Goal: Task Accomplishment & Management: Manage account settings

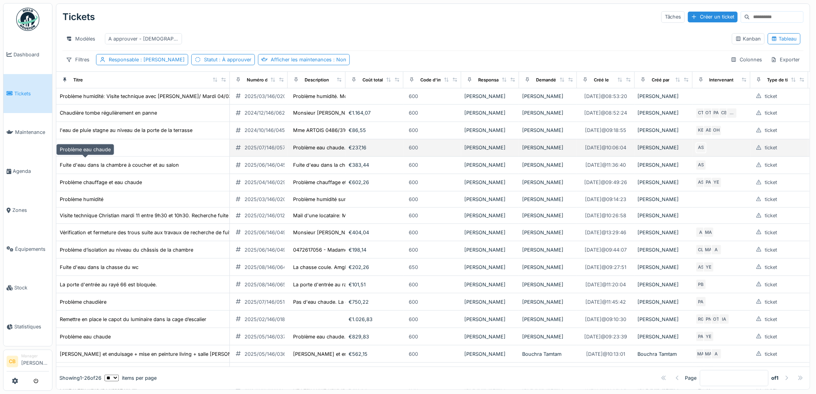
click at [99, 151] on div "Problème eau chaude" at bounding box center [85, 147] width 51 height 7
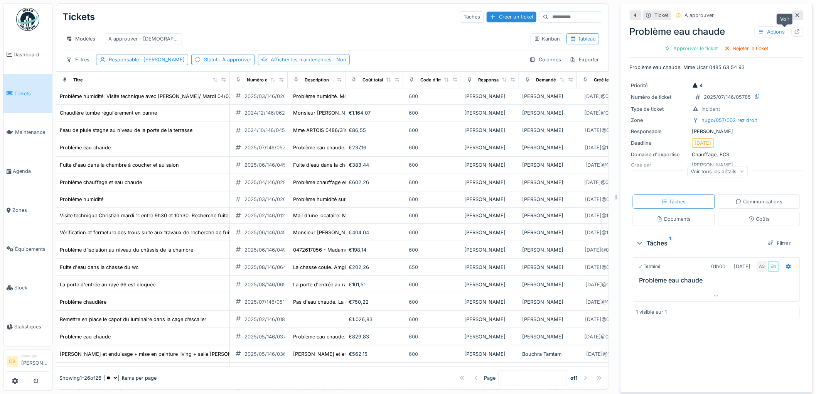
click at [791, 30] on div at bounding box center [797, 32] width 12 height 10
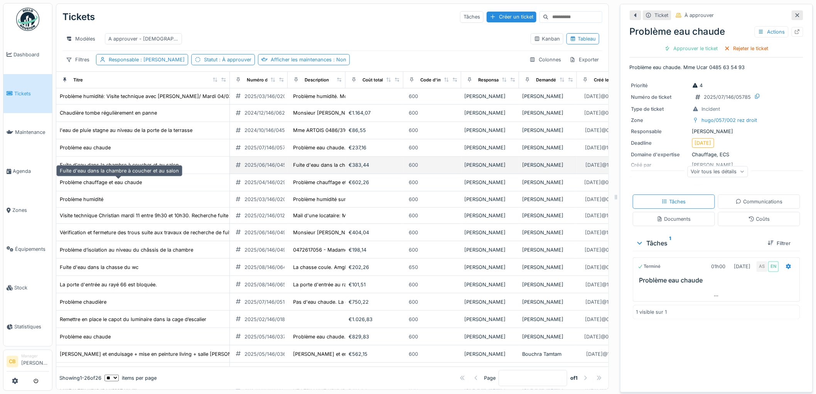
click at [103, 168] on div "Fuite d'eau dans la chambre à coucher et au salon" at bounding box center [119, 164] width 119 height 7
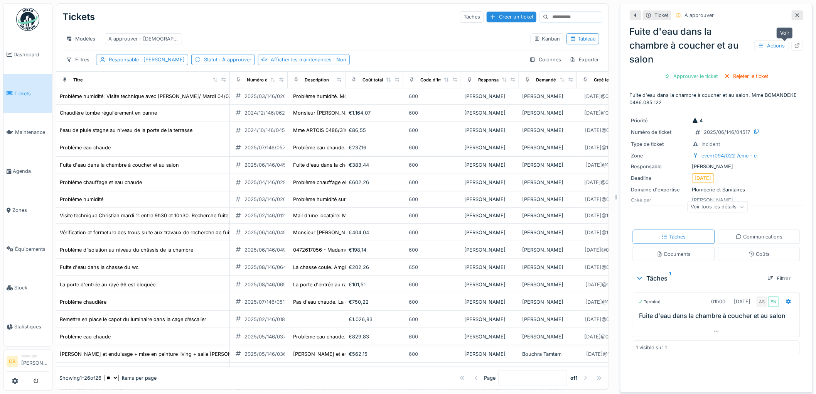
click at [794, 44] on icon at bounding box center [797, 45] width 6 height 5
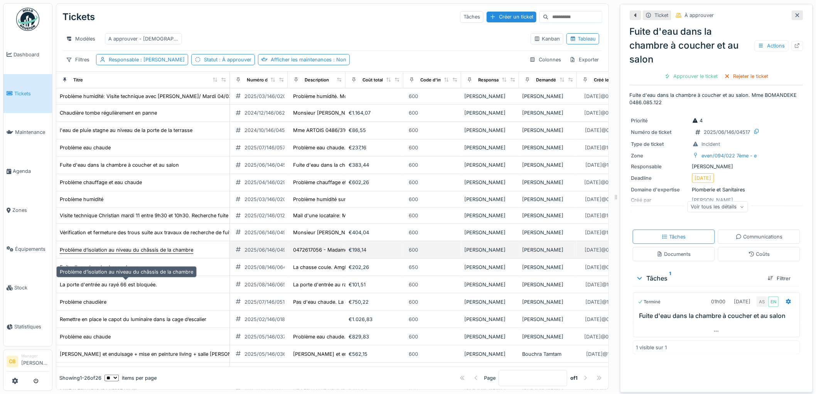
click at [152, 253] on div "Problème d’isolation au niveau du châssis de la chambre" at bounding box center [126, 249] width 133 height 7
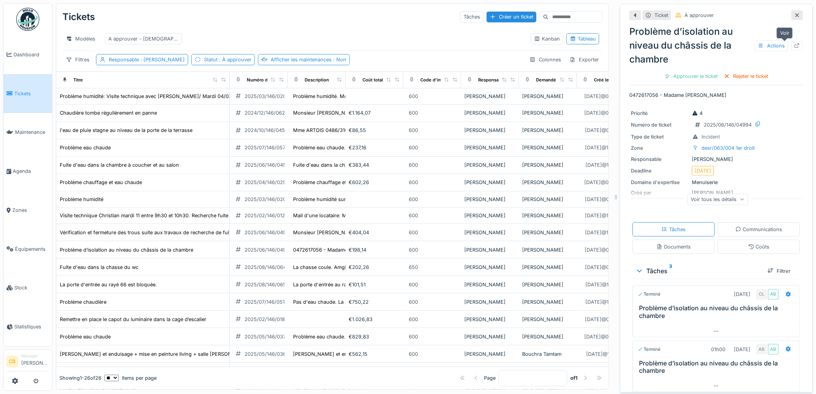
click at [794, 44] on icon at bounding box center [797, 45] width 6 height 5
click at [27, 167] on span "Agenda" at bounding box center [31, 170] width 36 height 7
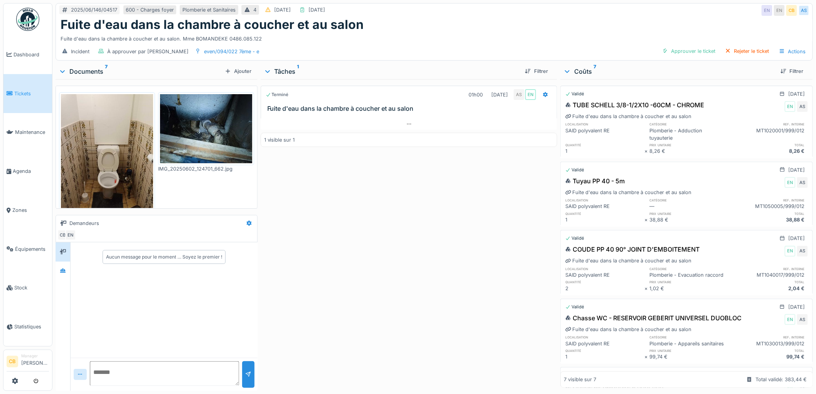
click at [209, 128] on img at bounding box center [206, 128] width 92 height 69
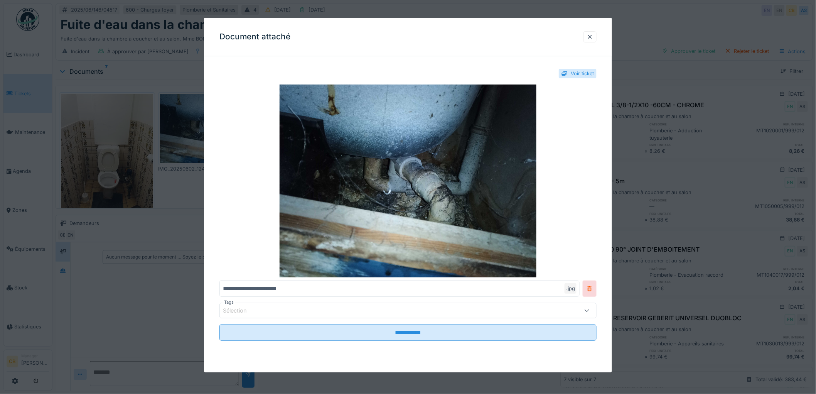
click at [205, 126] on div "**********" at bounding box center [408, 211] width 408 height 299
click at [184, 137] on div at bounding box center [408, 197] width 816 height 394
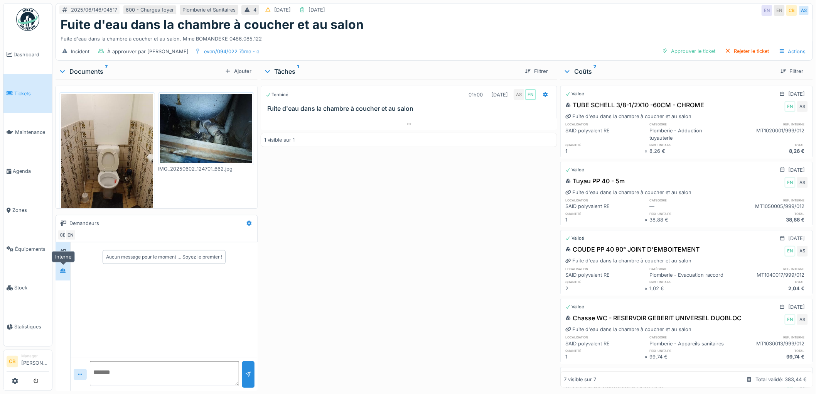
click at [61, 269] on icon at bounding box center [63, 270] width 6 height 5
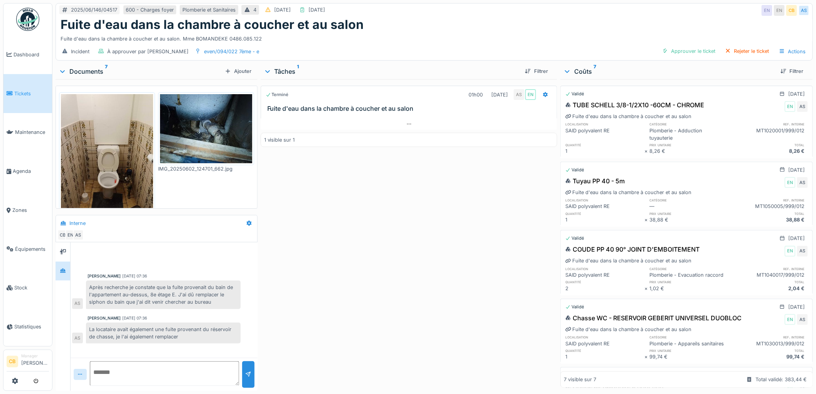
scroll to position [6, 0]
click at [108, 125] on img at bounding box center [107, 155] width 92 height 123
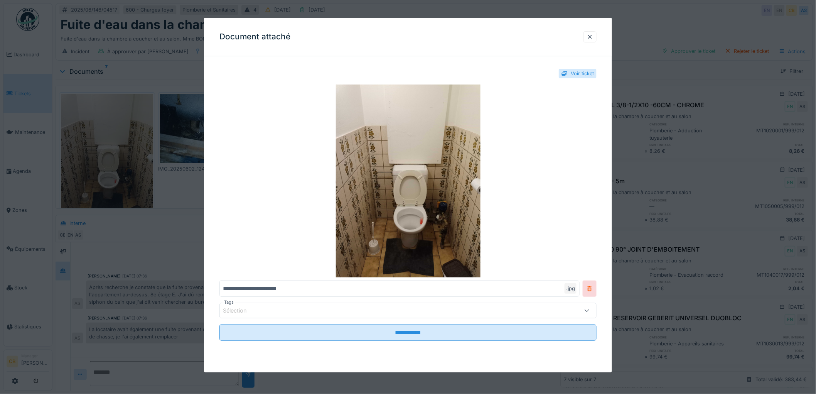
click at [108, 125] on div at bounding box center [408, 197] width 816 height 394
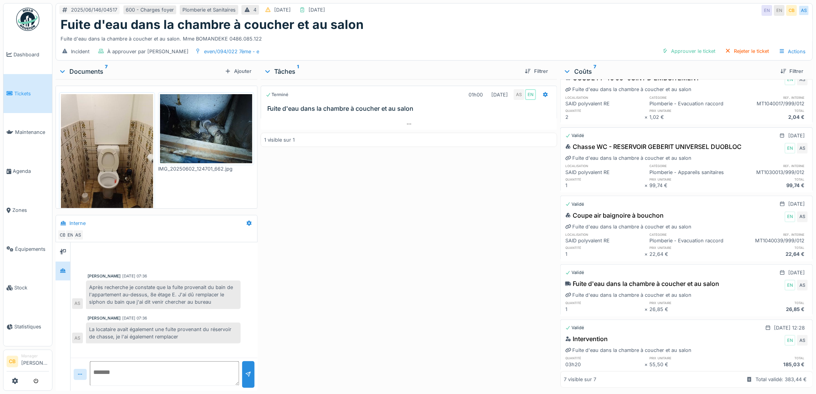
scroll to position [212, 0]
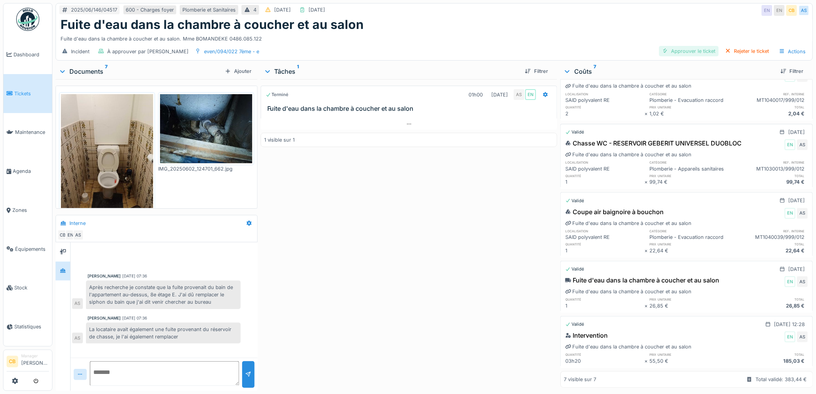
click at [682, 46] on div "Approuver le ticket" at bounding box center [689, 51] width 60 height 10
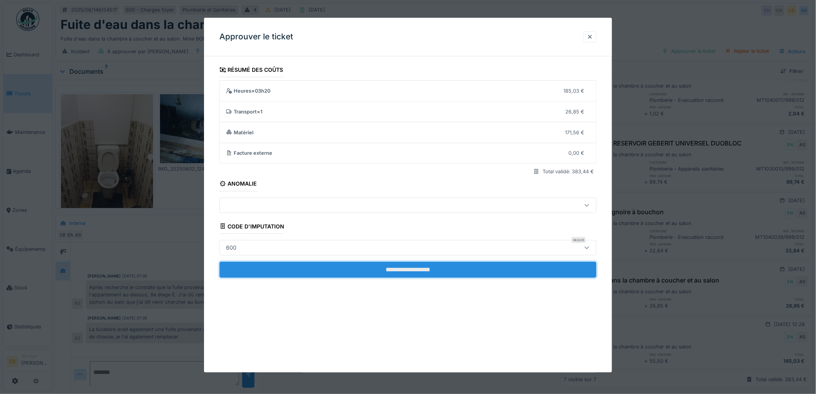
click at [407, 266] on input "**********" at bounding box center [407, 269] width 377 height 16
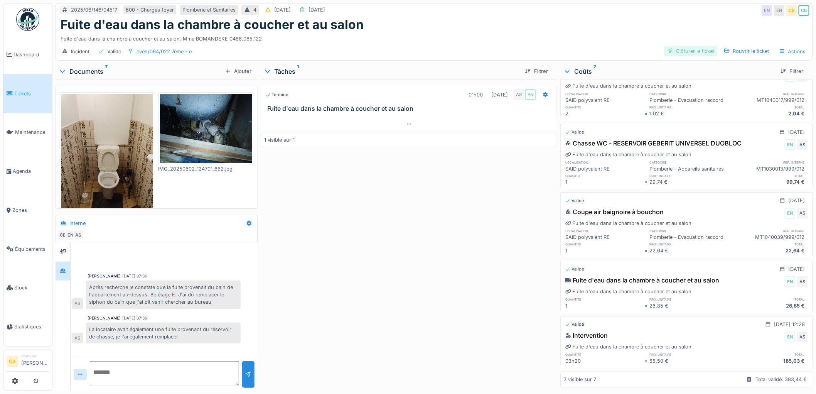
click at [686, 46] on div "Clôturer le ticket" at bounding box center [691, 51] width 54 height 10
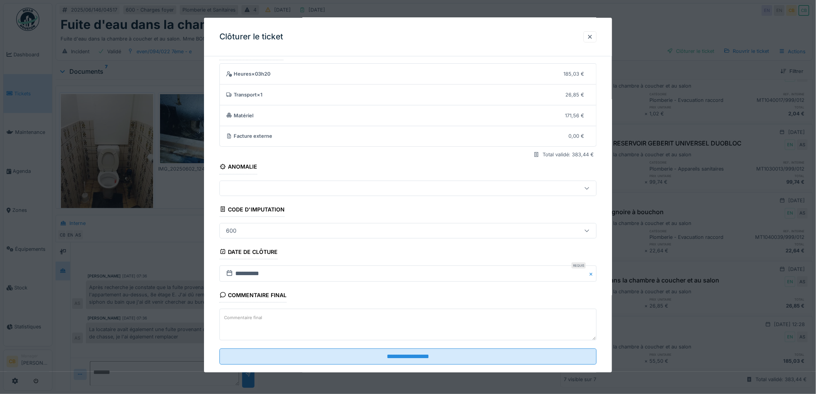
scroll to position [32, 0]
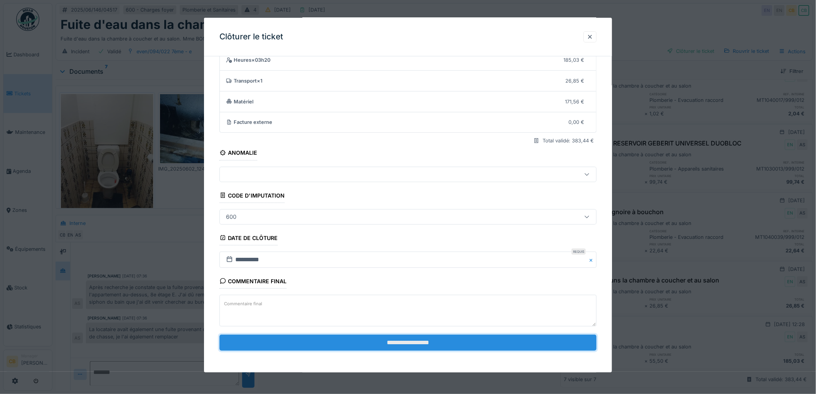
click at [398, 343] on input "**********" at bounding box center [407, 342] width 377 height 16
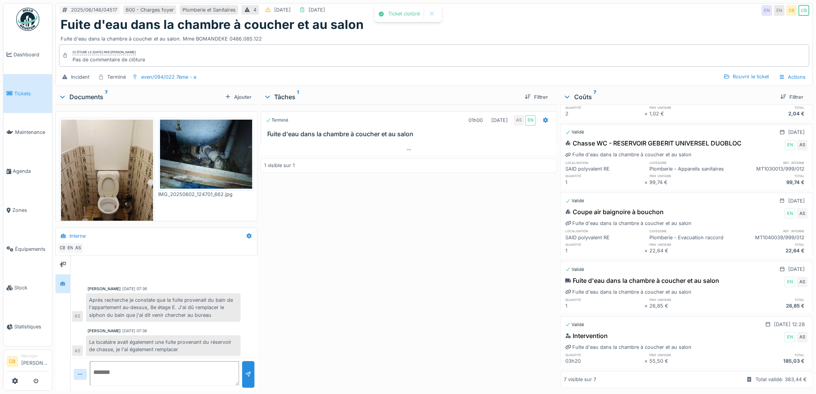
scroll to position [2, 0]
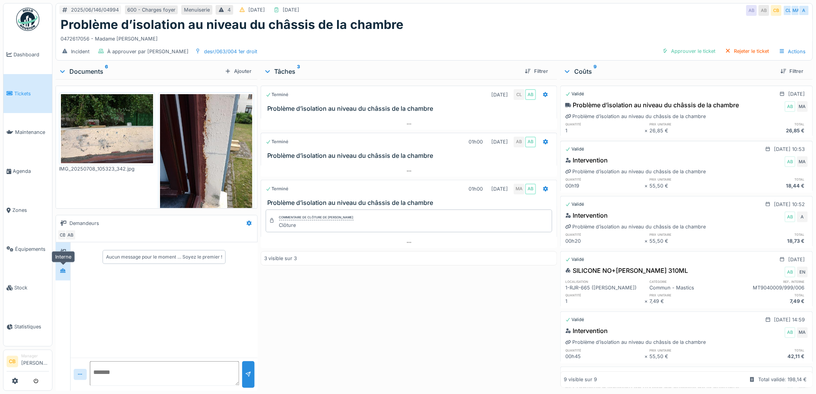
click at [63, 272] on icon at bounding box center [62, 270] width 5 height 4
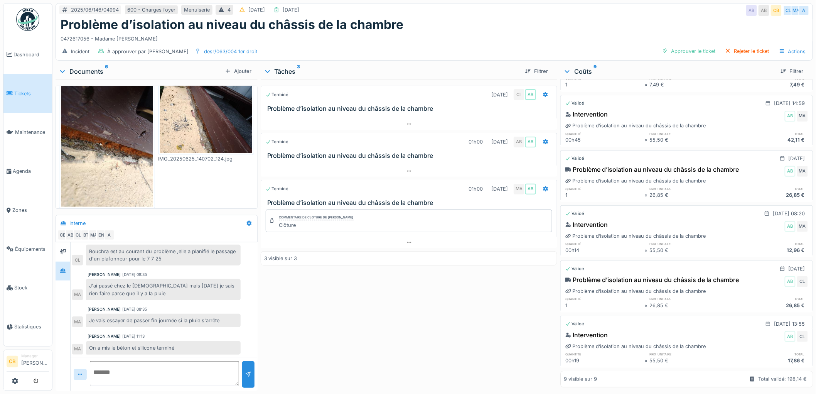
scroll to position [232, 0]
click at [691, 49] on div "Approuver le ticket" at bounding box center [689, 51] width 60 height 10
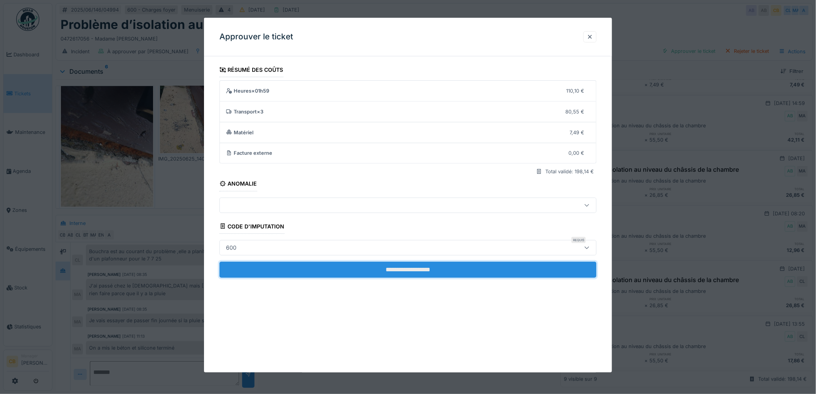
click at [379, 272] on input "**********" at bounding box center [407, 269] width 377 height 16
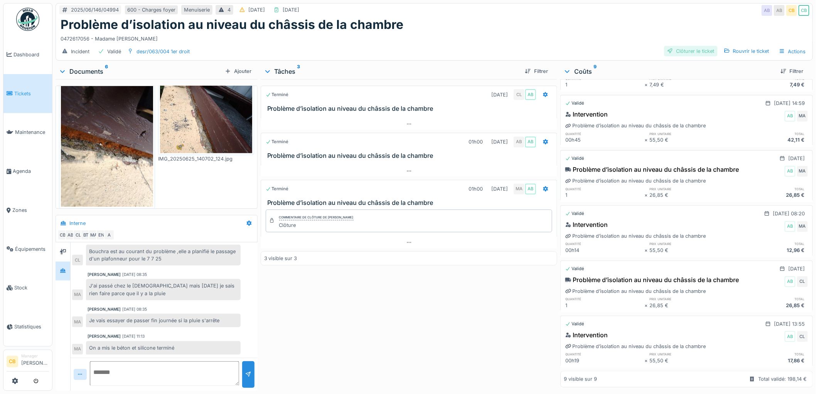
click at [693, 47] on div "Clôturer le ticket" at bounding box center [691, 51] width 54 height 10
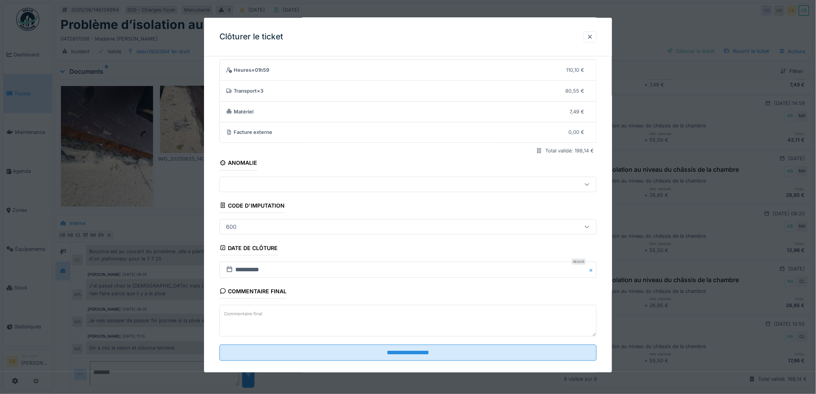
scroll to position [32, 0]
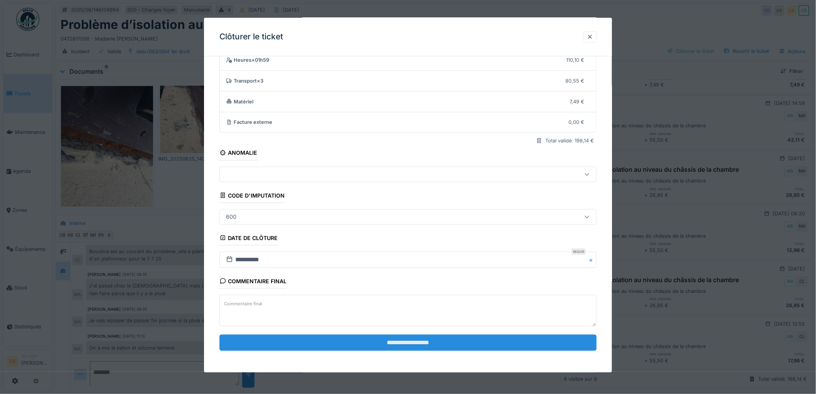
click at [405, 341] on input "**********" at bounding box center [407, 342] width 377 height 16
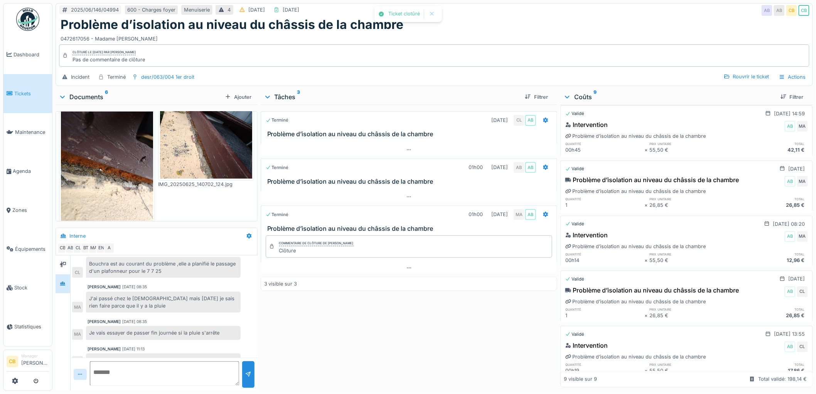
scroll to position [84, 0]
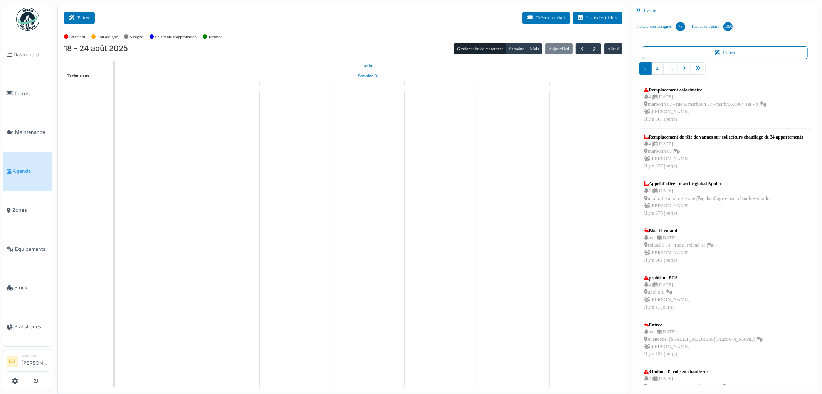
click at [89, 17] on button "Filtrer" at bounding box center [79, 18] width 31 height 13
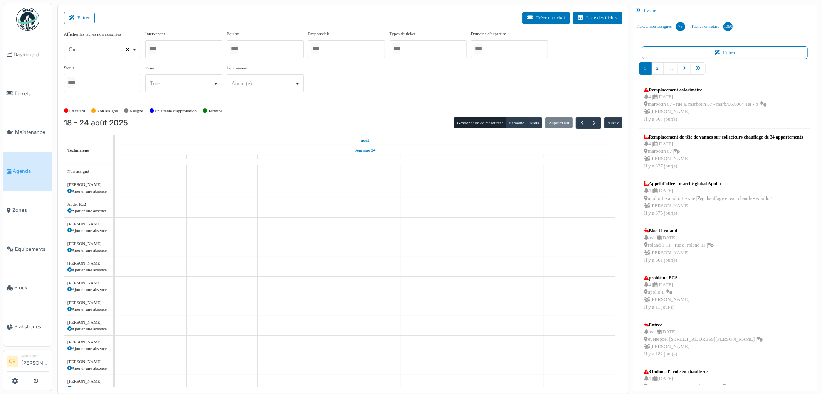
select select
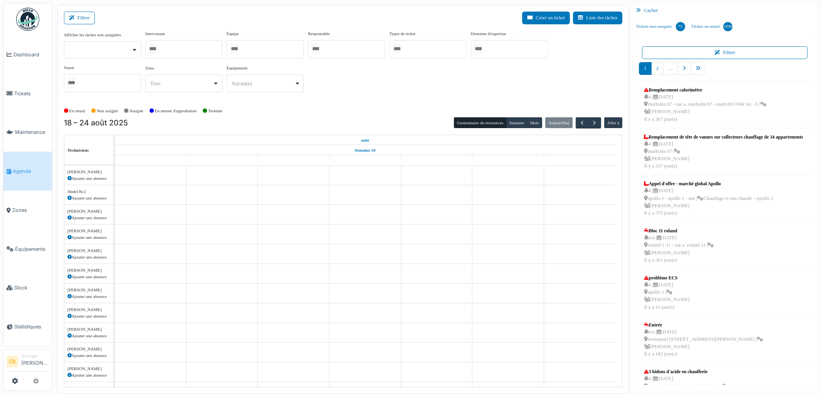
click at [153, 49] on input "Tous" at bounding box center [152, 48] width 8 height 11
type input "******"
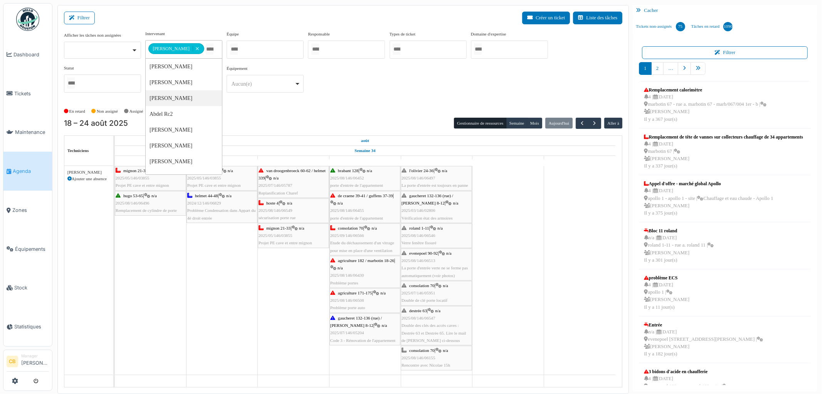
click at [302, 109] on div "En retard Non assigné Assigné En attente d'approbation Terminé" at bounding box center [343, 111] width 559 height 13
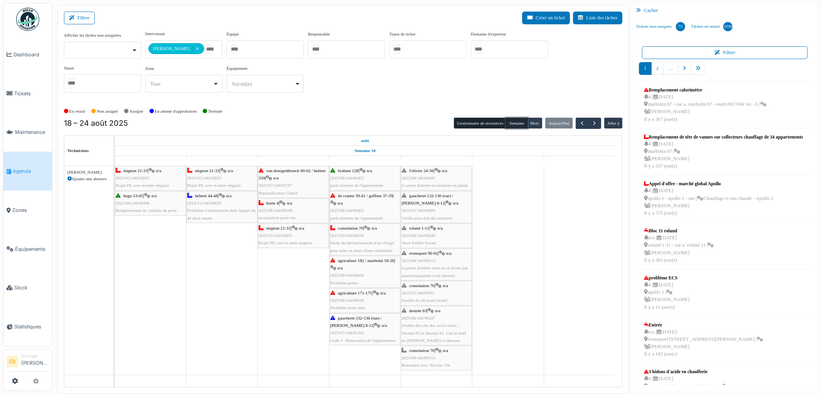
click at [515, 123] on button "Semaine" at bounding box center [516, 123] width 21 height 11
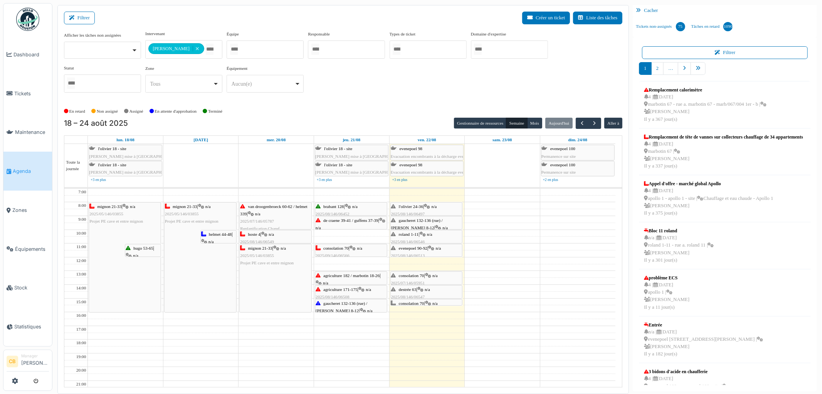
click at [34, 13] on img at bounding box center [27, 19] width 23 height 23
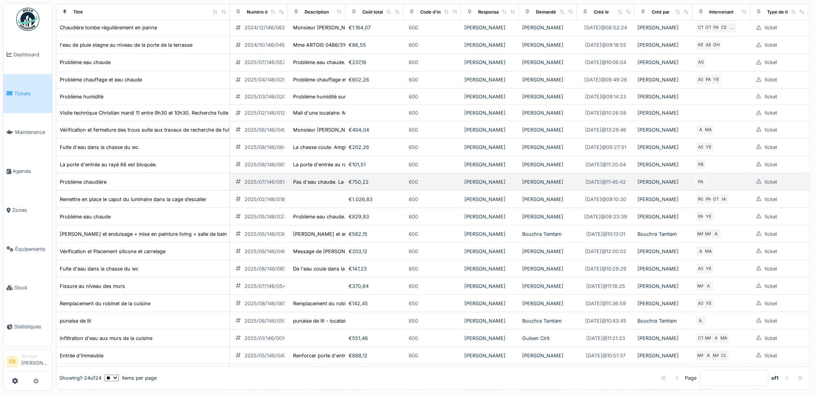
scroll to position [86, 0]
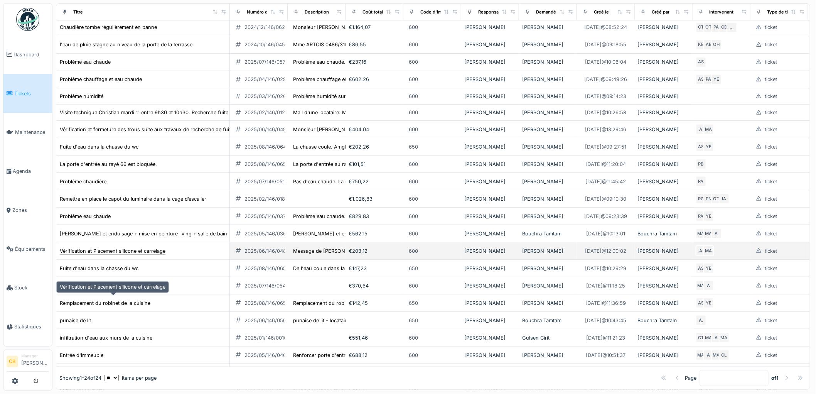
click at [138, 254] on div "Vérification et Placement silicone et carrelage" at bounding box center [113, 250] width 106 height 7
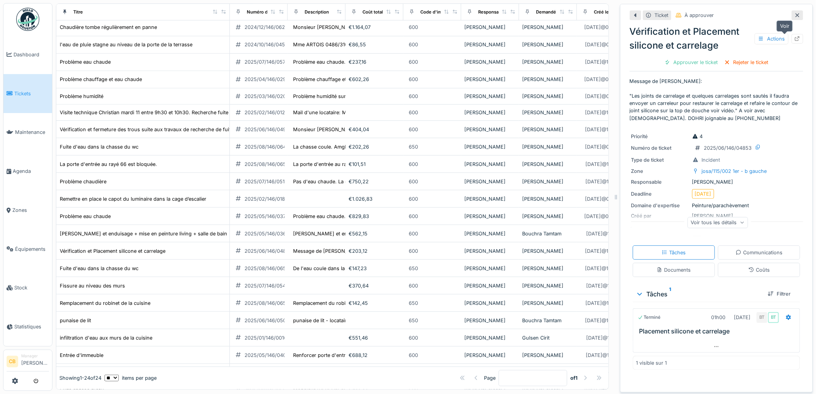
click at [794, 39] on icon at bounding box center [797, 38] width 6 height 5
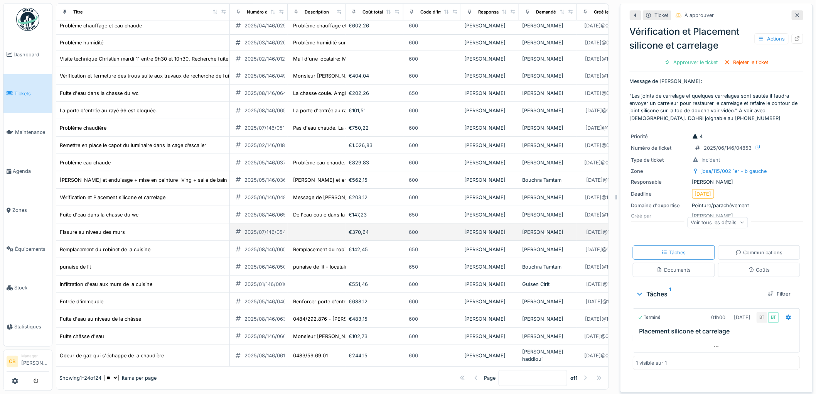
scroll to position [171, 0]
click at [113, 236] on div "Fissure au niveau des murs" at bounding box center [92, 231] width 65 height 7
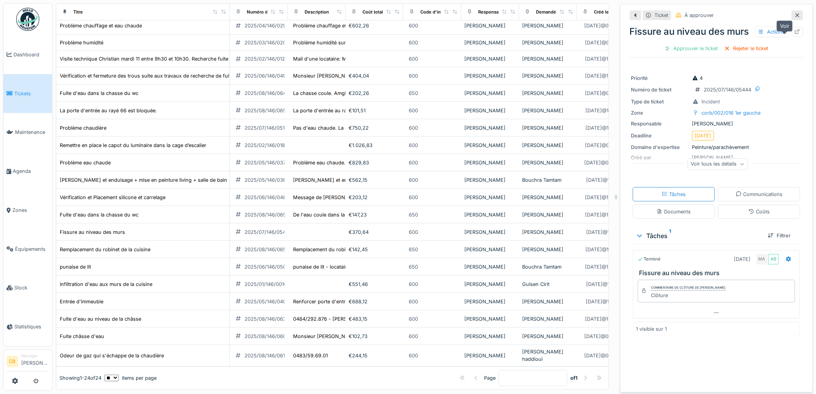
click at [795, 34] on icon at bounding box center [797, 31] width 5 height 5
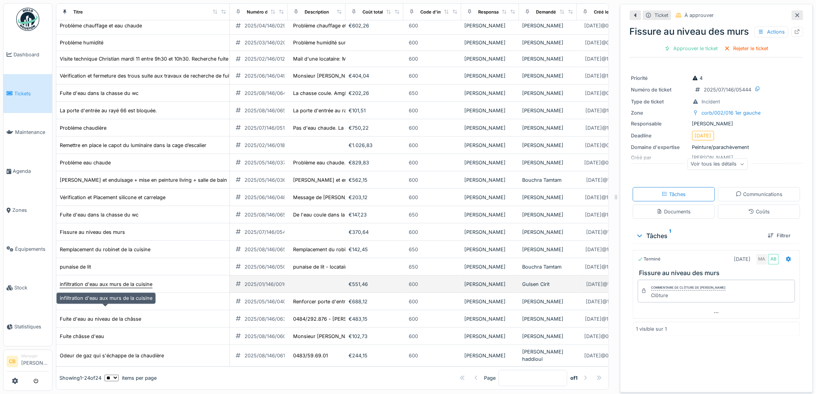
click at [120, 288] on div "infiltration d'eau aux murs de la cuisine" at bounding box center [106, 283] width 93 height 7
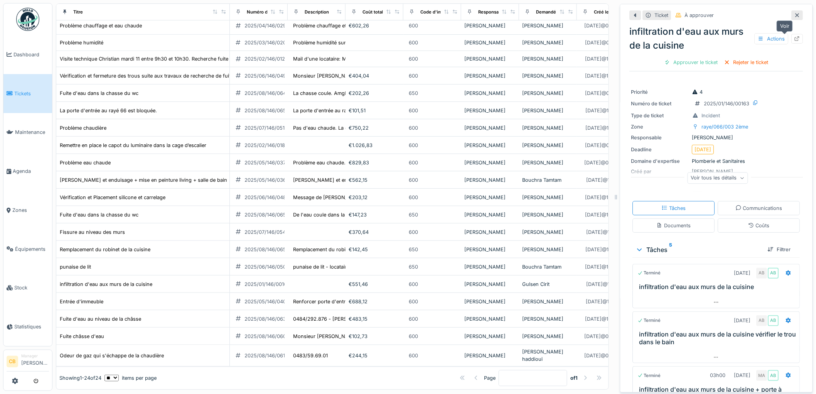
click at [795, 39] on icon at bounding box center [797, 38] width 5 height 5
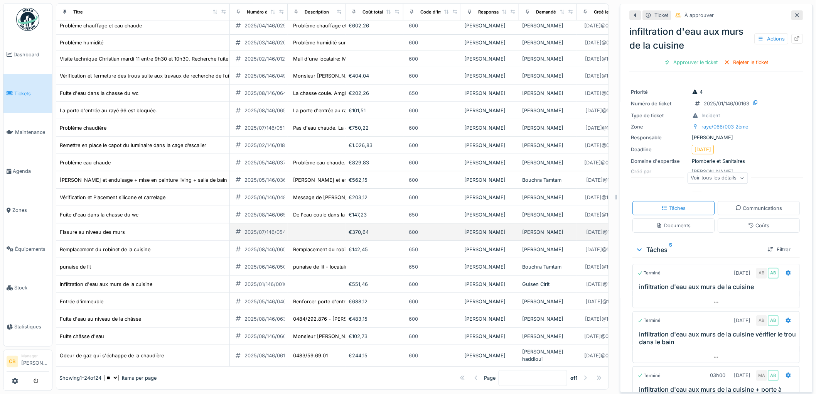
scroll to position [200, 0]
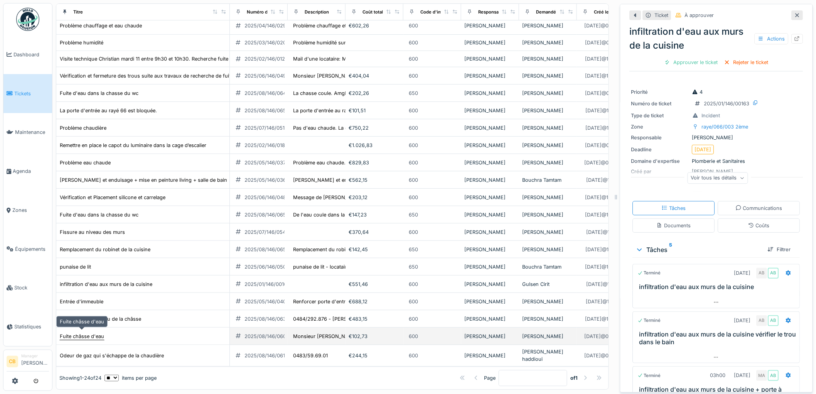
click at [98, 335] on div "Fuite châsse d'eau" at bounding box center [82, 335] width 44 height 7
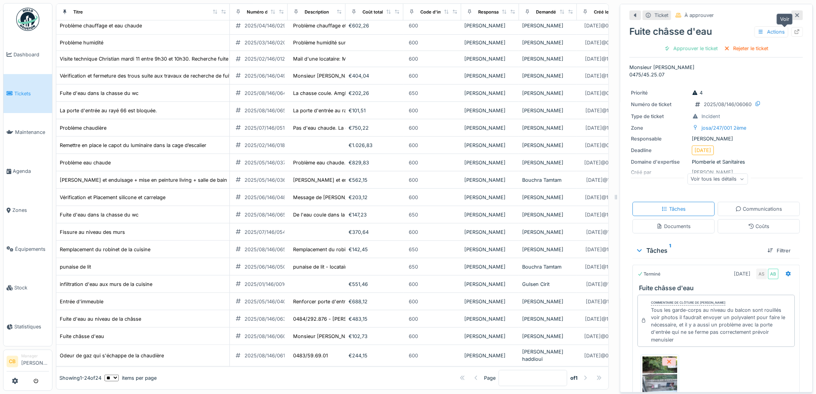
click at [794, 31] on icon at bounding box center [797, 31] width 6 height 5
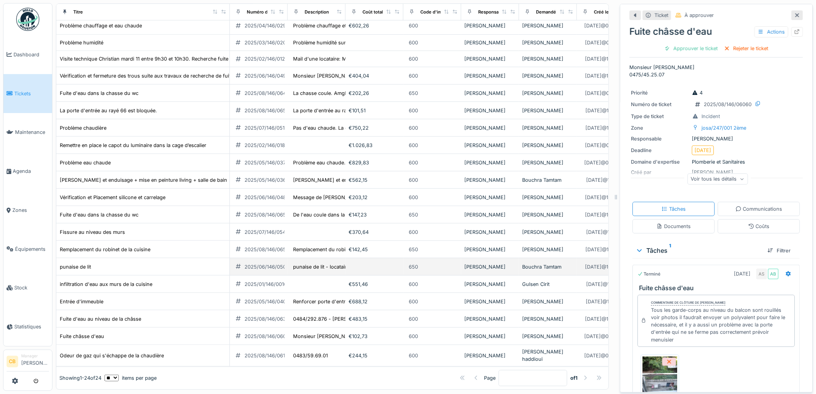
scroll to position [6, 0]
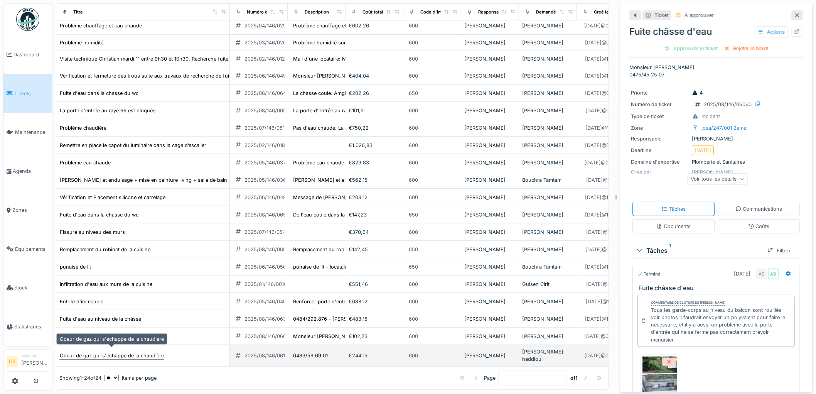
click at [101, 352] on div "Odeur de gaz qui s'échappe de la chaudière" at bounding box center [112, 355] width 104 height 7
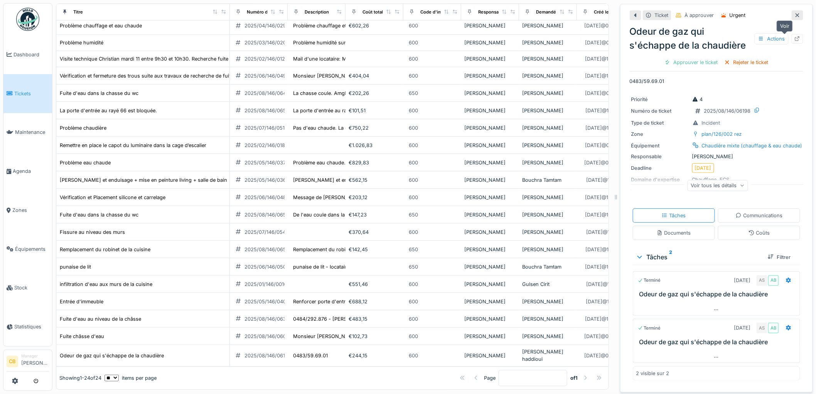
click at [794, 36] on icon at bounding box center [797, 38] width 6 height 5
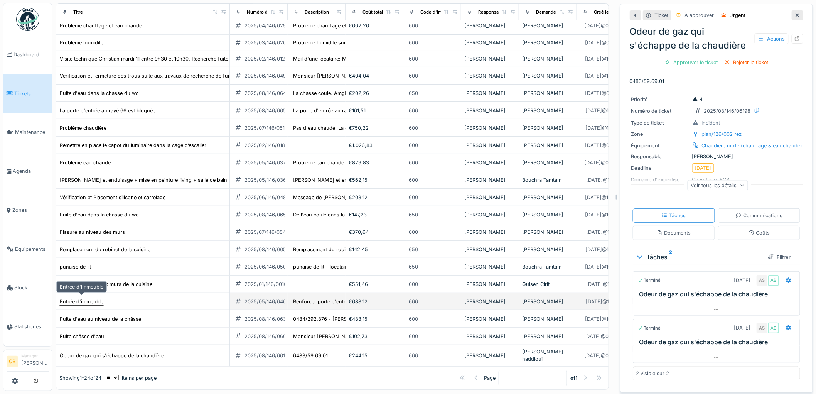
click at [97, 298] on div "Entrée d'immeuble" at bounding box center [82, 301] width 44 height 7
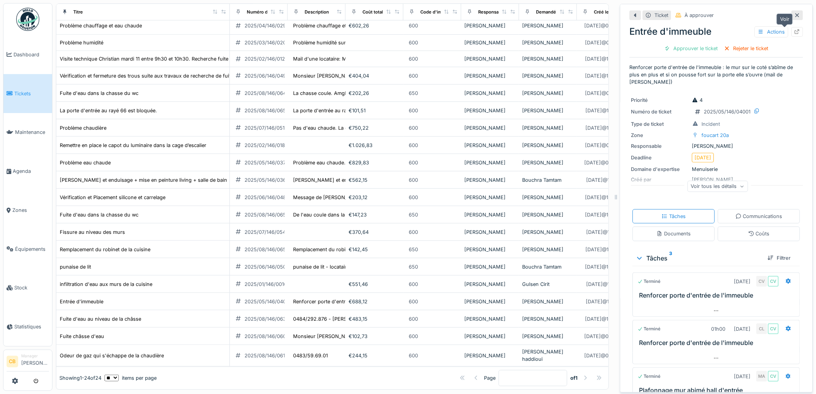
click at [794, 28] on div at bounding box center [797, 31] width 6 height 7
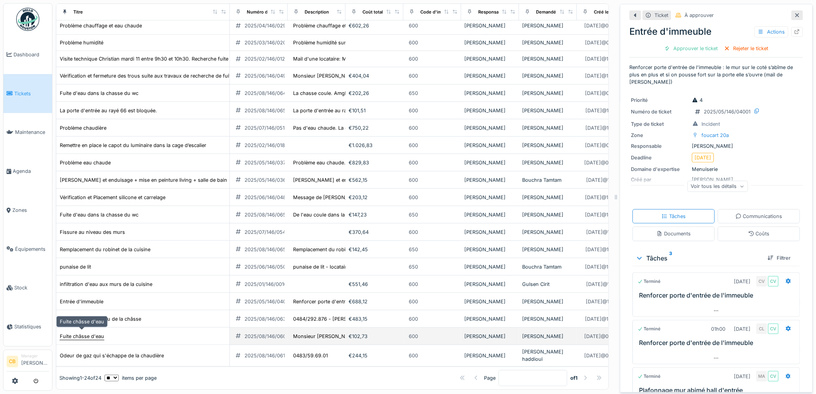
click at [99, 332] on div "Fuite châsse d'eau" at bounding box center [82, 335] width 44 height 7
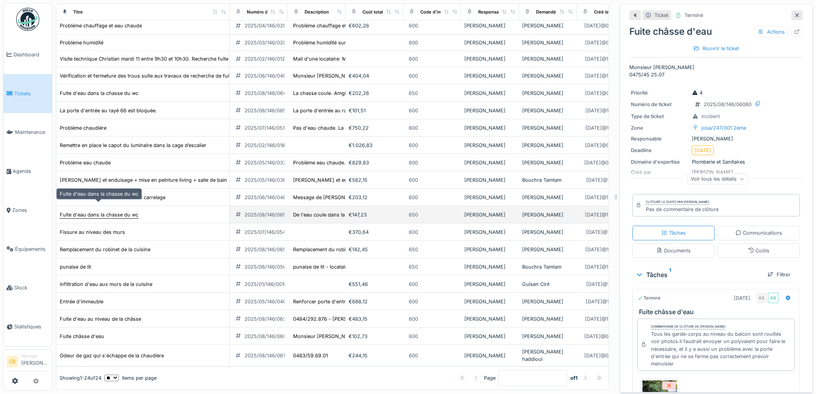
click at [103, 211] on div "Fuite d'eau dans la chasse du wc" at bounding box center [99, 214] width 79 height 7
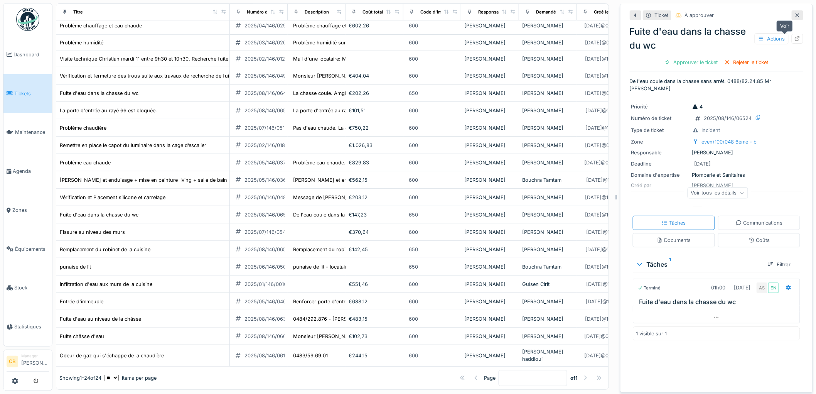
click at [794, 36] on icon at bounding box center [797, 38] width 6 height 5
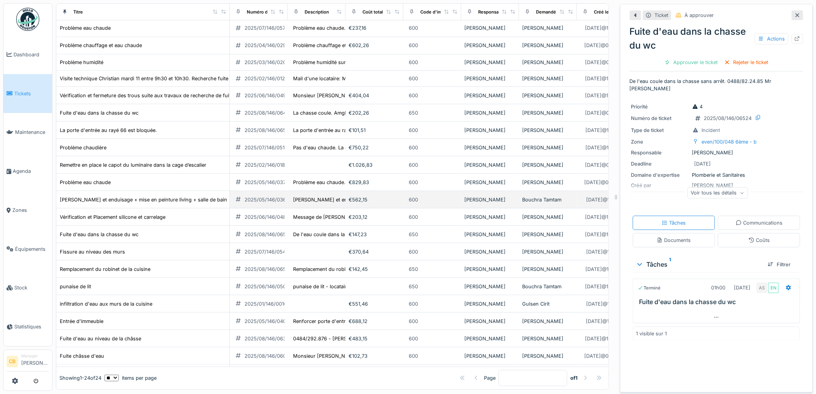
scroll to position [114, 0]
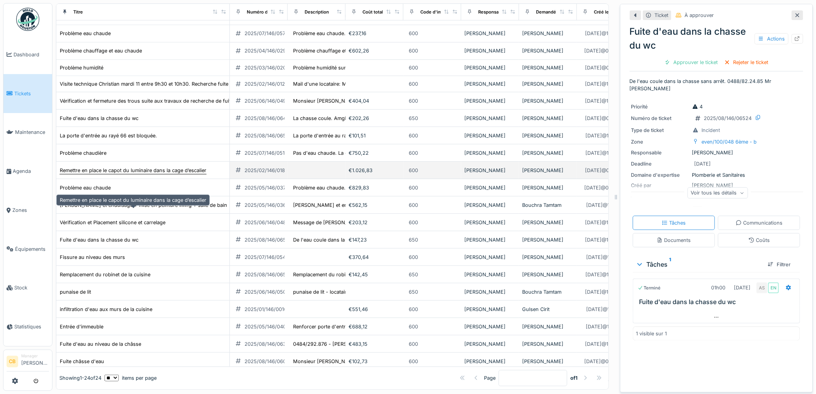
click at [178, 174] on div "Remettre en place le capot du luminaire dans la cage d’escalier" at bounding box center [133, 170] width 146 height 7
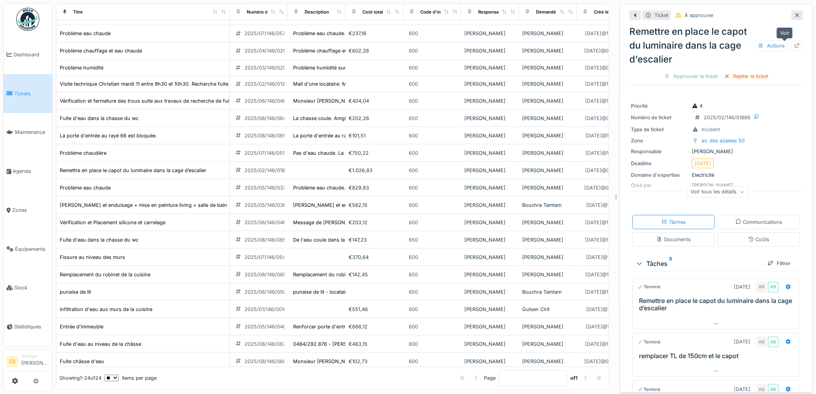
click at [794, 43] on icon at bounding box center [797, 45] width 6 height 5
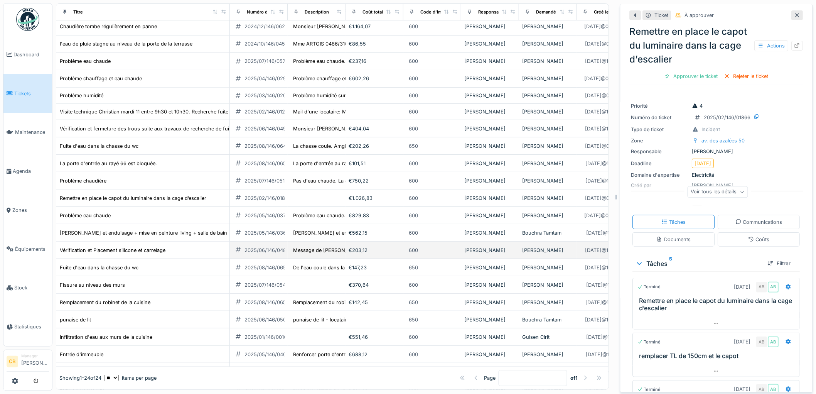
scroll to position [71, 0]
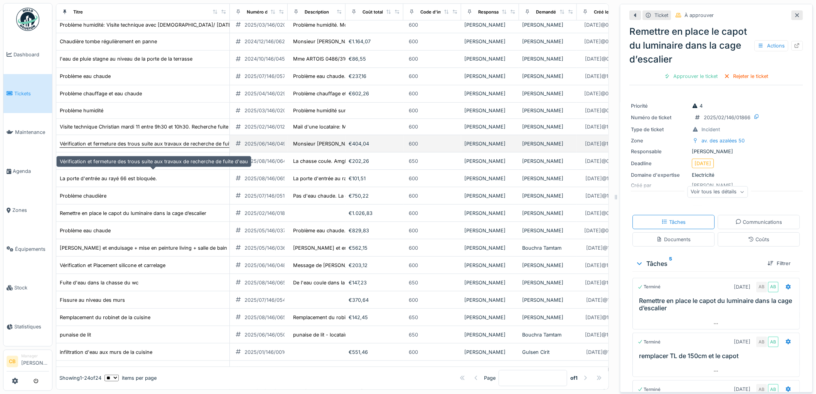
click at [126, 147] on div "Vérification et fermeture des trous suite aux travaux de recherche de fuite d'e…" at bounding box center [154, 143] width 188 height 7
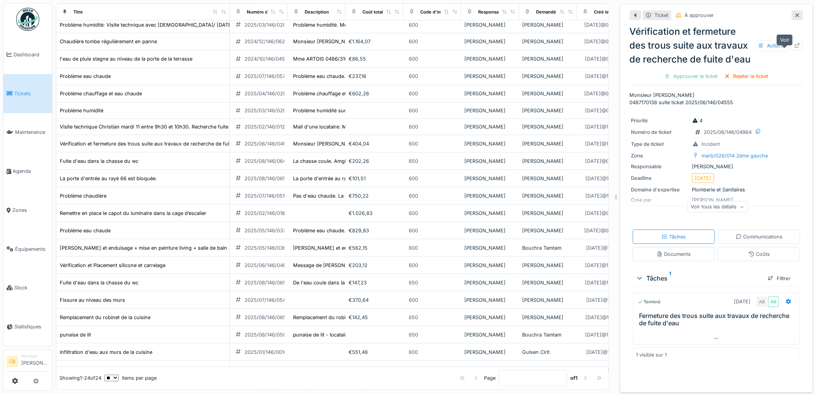
click at [795, 45] on icon at bounding box center [797, 45] width 5 height 5
click at [26, 18] on img at bounding box center [27, 19] width 23 height 23
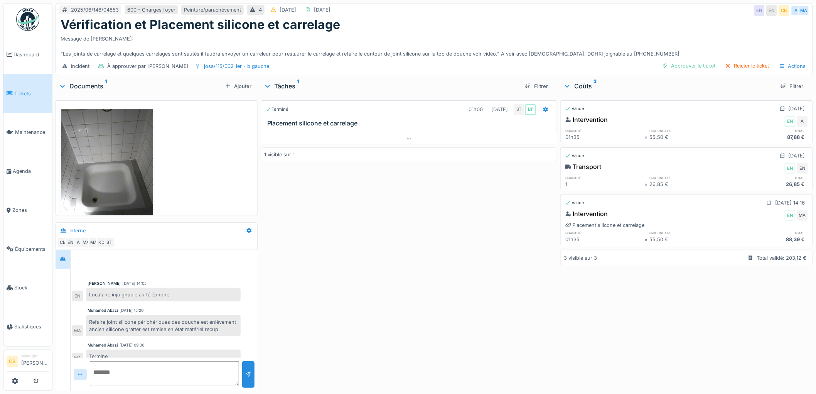
scroll to position [71, 0]
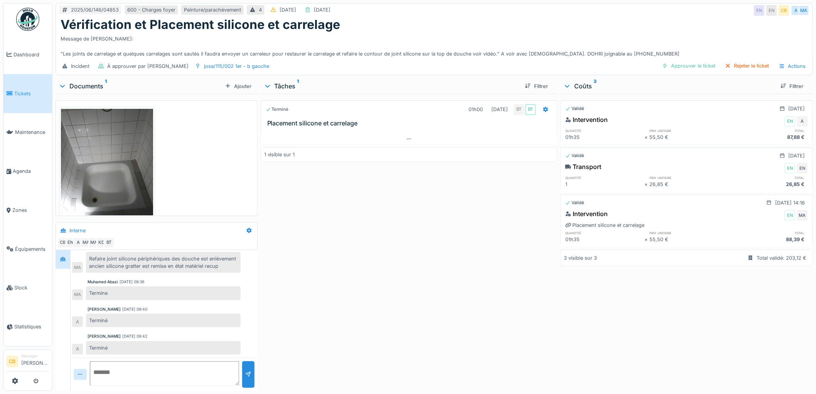
click at [85, 172] on img at bounding box center [107, 170] width 92 height 123
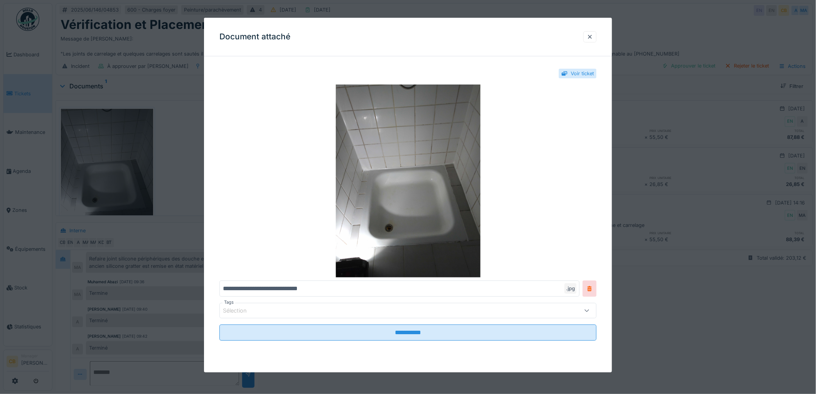
click at [85, 172] on div at bounding box center [408, 197] width 816 height 394
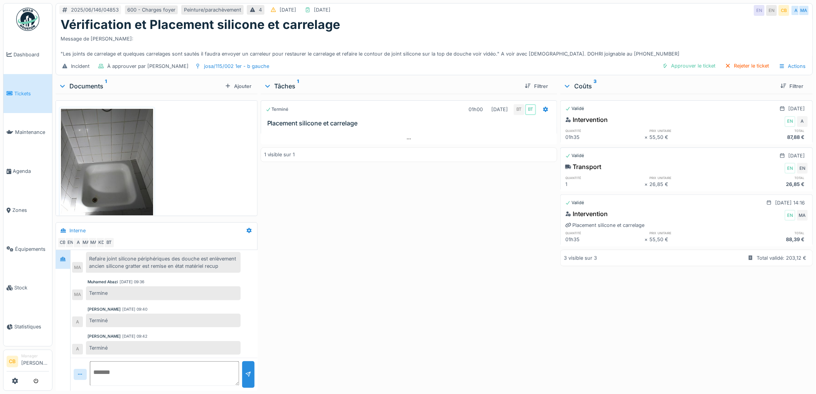
scroll to position [6, 0]
click at [676, 61] on div "Approuver le ticket" at bounding box center [689, 66] width 60 height 10
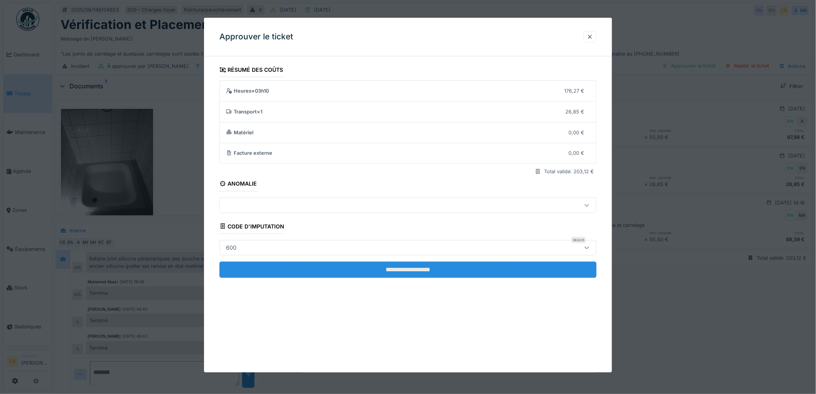
click at [394, 265] on input "**********" at bounding box center [407, 269] width 377 height 16
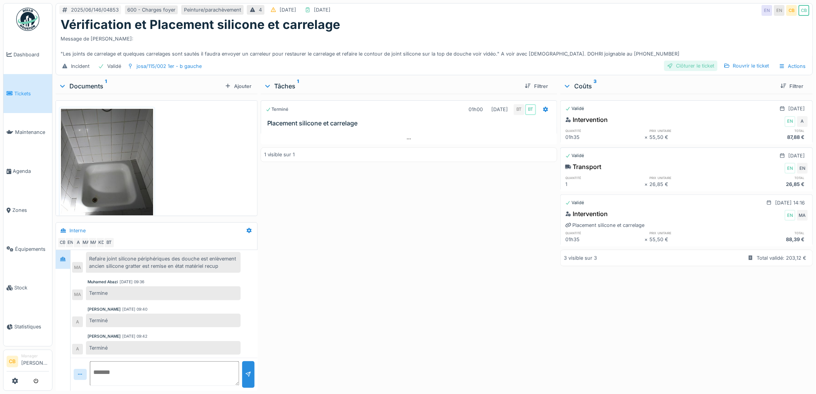
click at [682, 61] on div "Clôturer le ticket" at bounding box center [691, 66] width 54 height 10
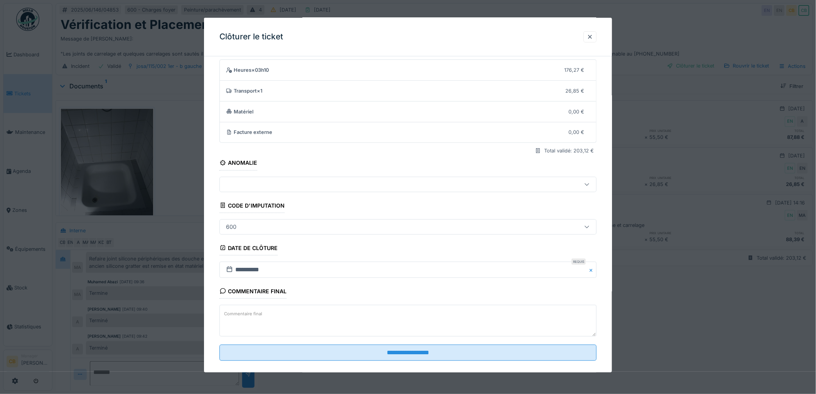
scroll to position [32, 0]
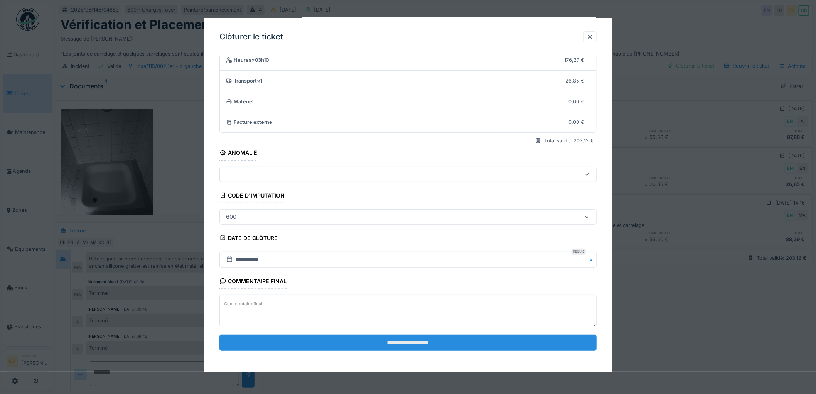
click at [407, 341] on input "**********" at bounding box center [407, 342] width 377 height 16
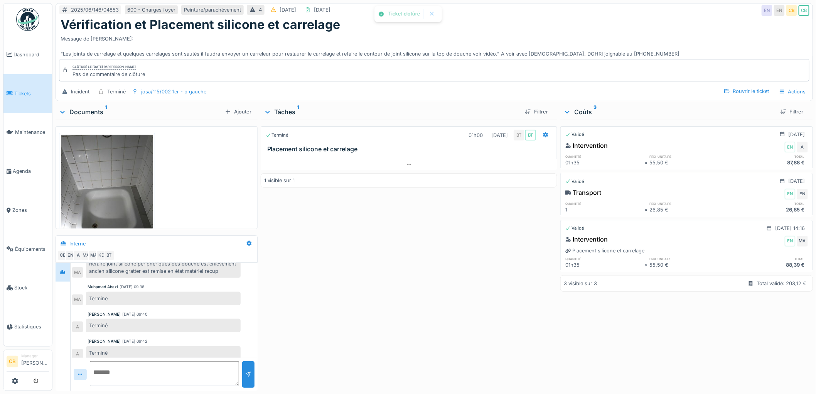
scroll to position [84, 0]
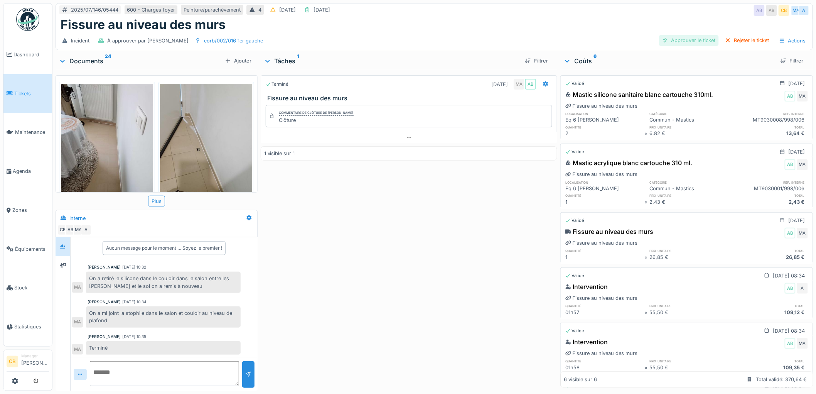
click at [679, 37] on div "Approuver le ticket" at bounding box center [689, 40] width 60 height 10
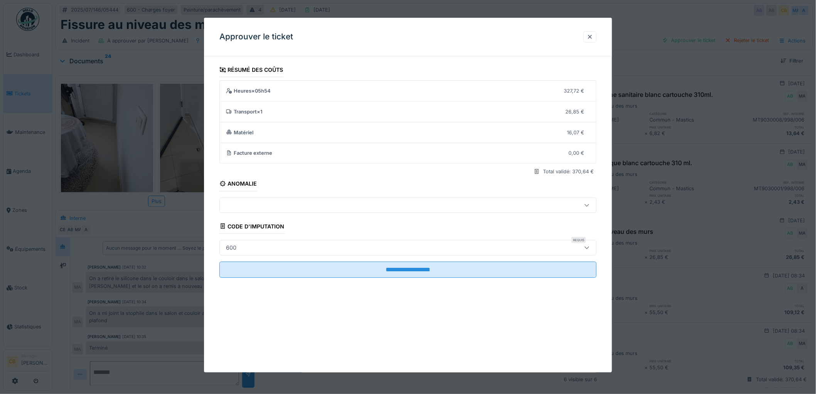
scroll to position [6, 0]
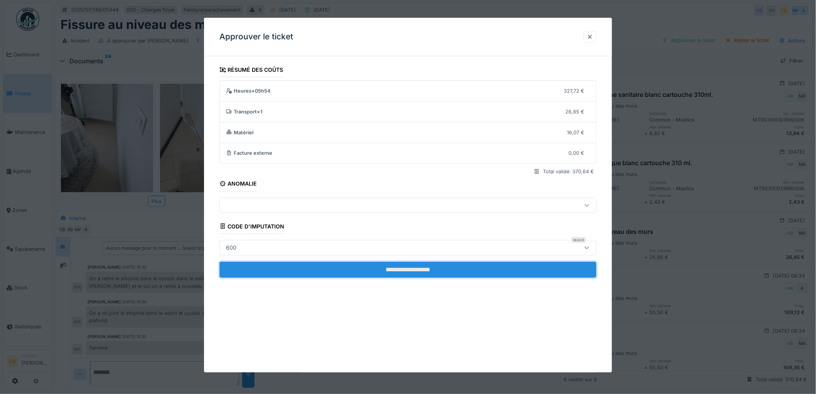
click at [404, 265] on input "**********" at bounding box center [407, 269] width 377 height 16
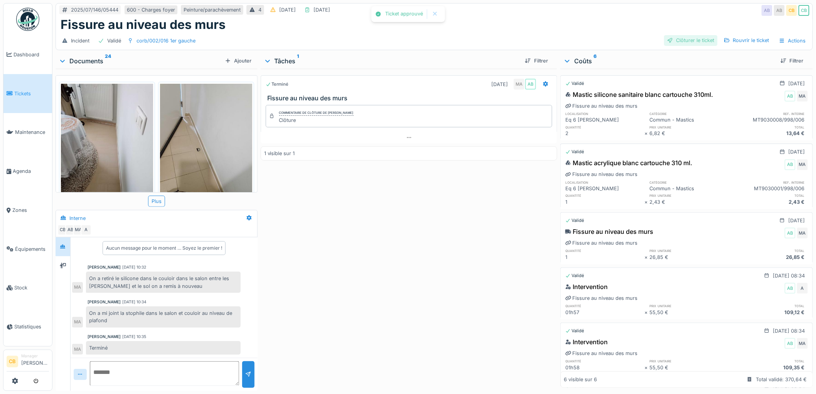
scroll to position [4, 0]
click at [675, 37] on div "Clôturer le ticket" at bounding box center [691, 40] width 54 height 10
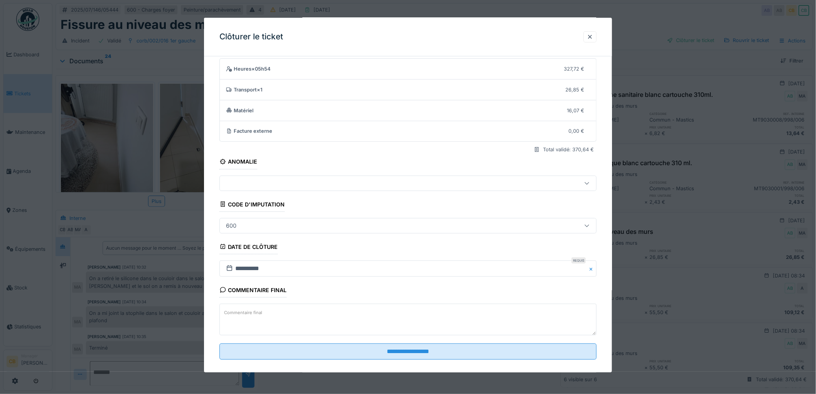
scroll to position [32, 0]
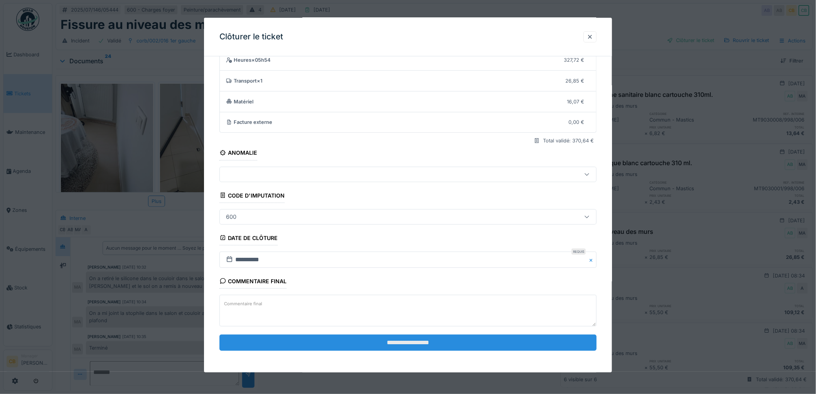
click at [420, 337] on input "**********" at bounding box center [407, 342] width 377 height 16
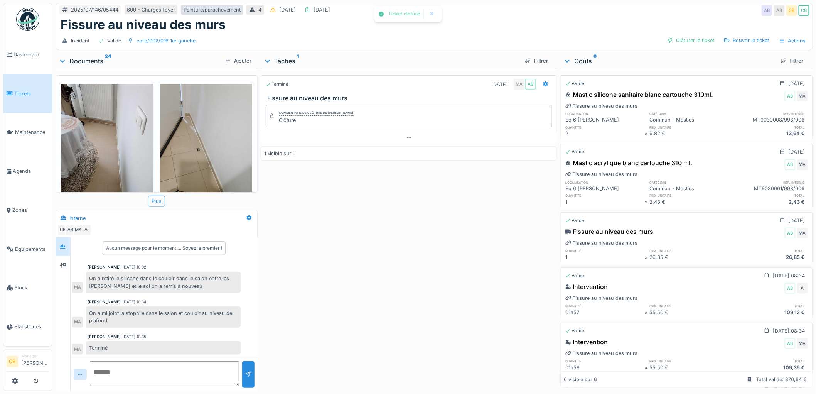
scroll to position [17, 0]
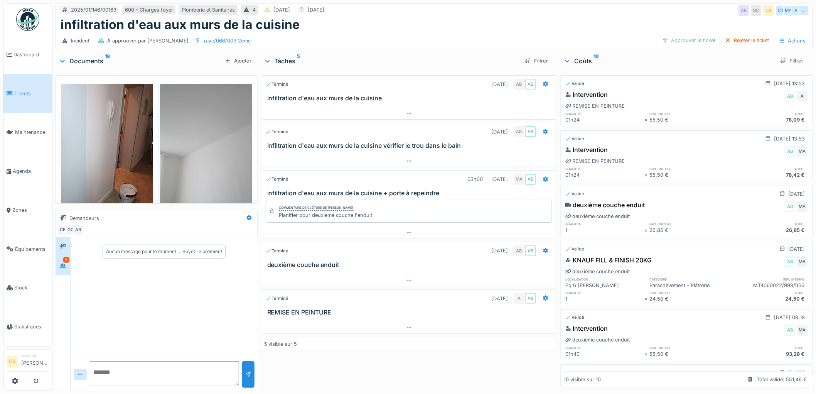
click at [64, 266] on icon at bounding box center [63, 265] width 6 height 5
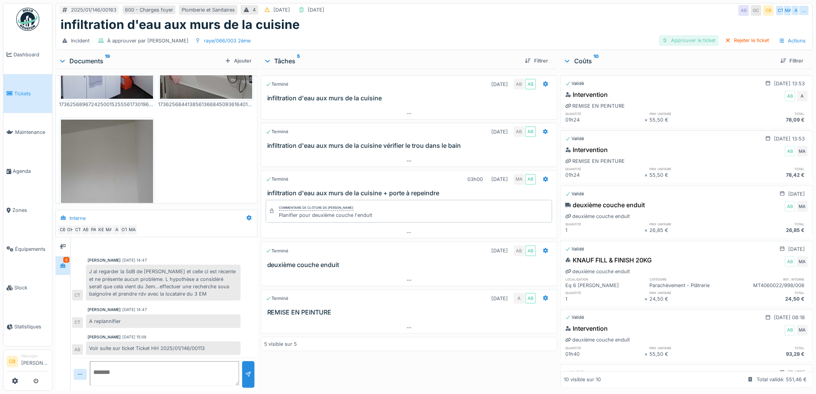
click at [684, 37] on div "Approuver le ticket" at bounding box center [689, 40] width 60 height 10
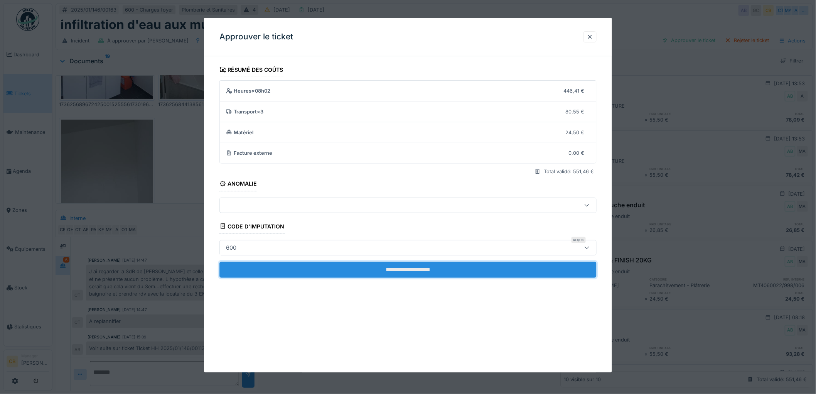
click at [454, 267] on input "**********" at bounding box center [407, 269] width 377 height 16
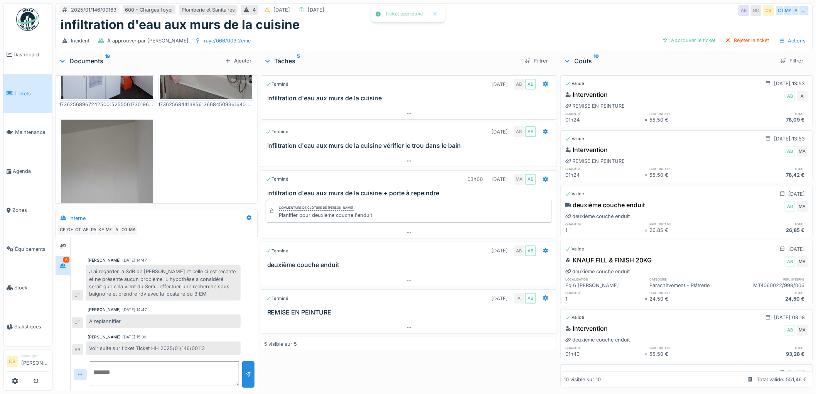
scroll to position [182, 0]
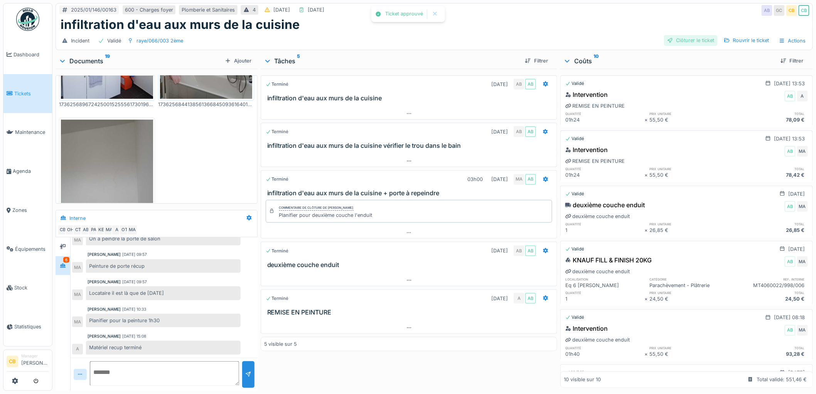
click at [686, 35] on div "Clôturer le ticket" at bounding box center [691, 40] width 54 height 10
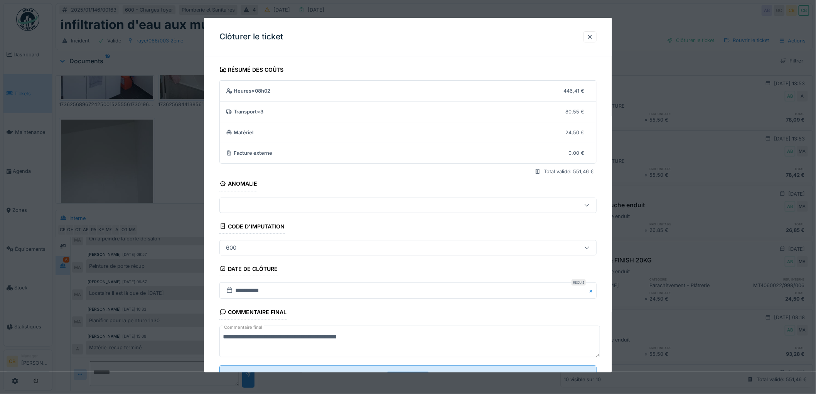
scroll to position [32, 0]
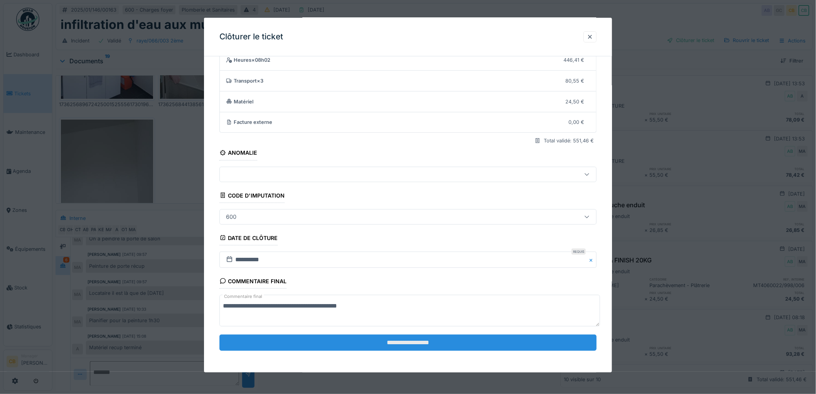
click at [398, 342] on input "**********" at bounding box center [407, 342] width 377 height 16
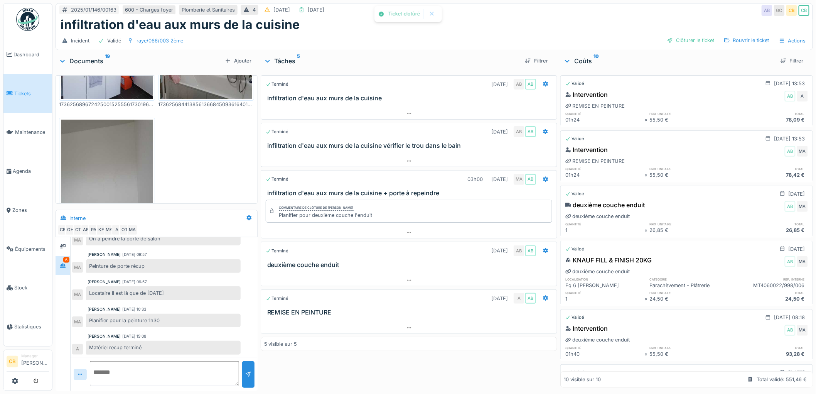
scroll to position [195, 0]
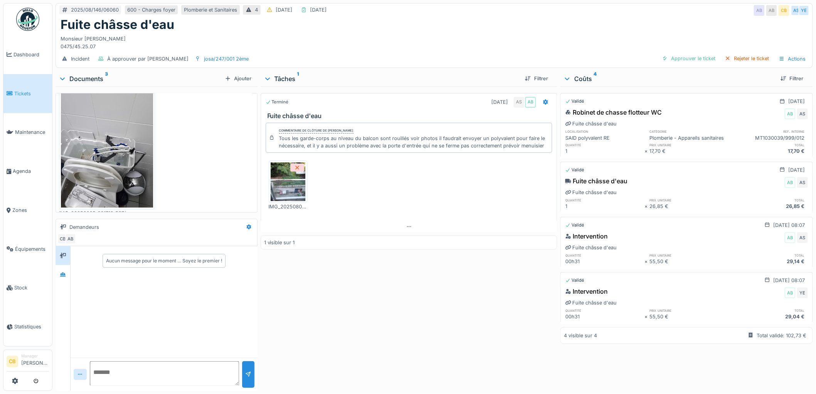
scroll to position [6, 0]
click at [116, 136] on img at bounding box center [107, 145] width 92 height 123
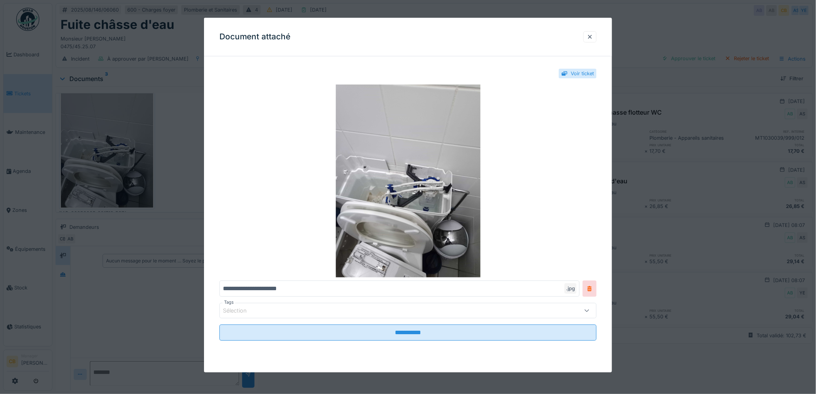
click at [116, 136] on div at bounding box center [408, 197] width 816 height 394
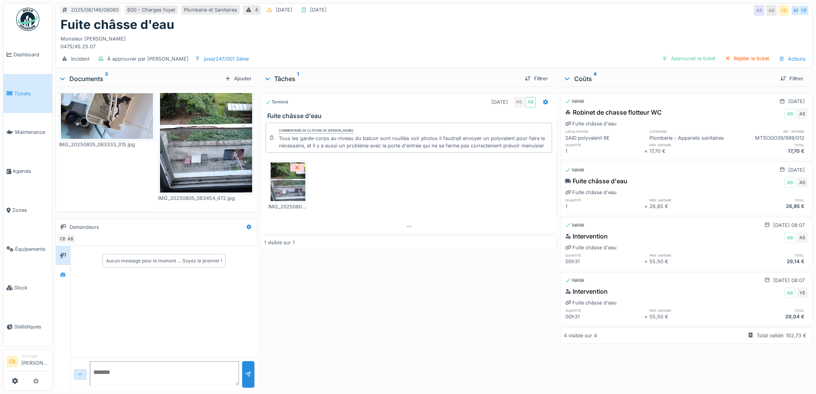
scroll to position [0, 0]
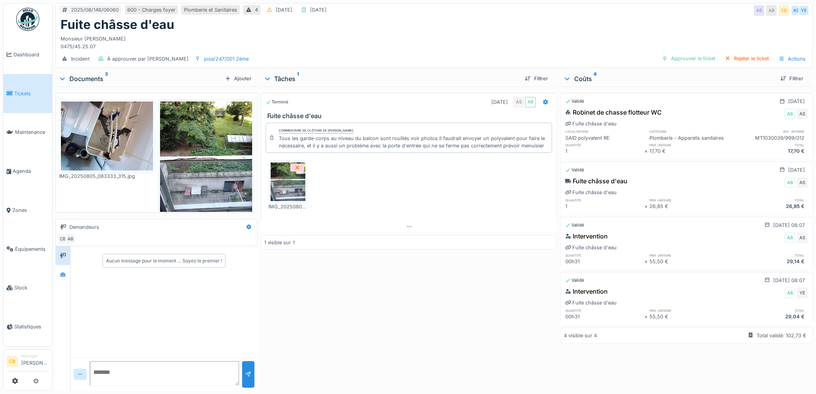
click at [113, 134] on img at bounding box center [107, 135] width 92 height 69
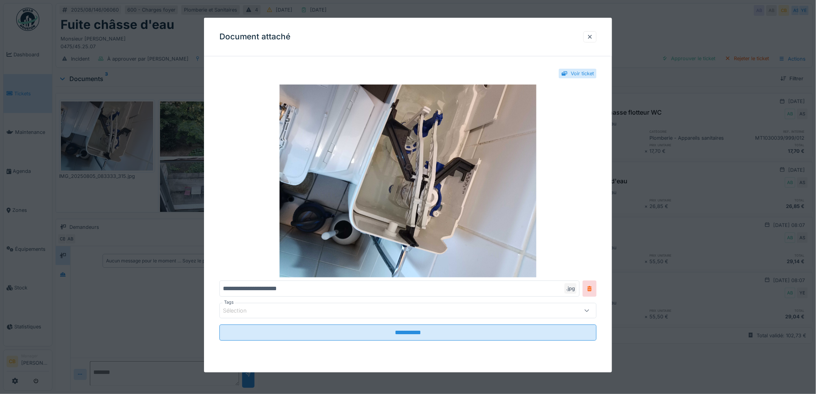
click at [113, 133] on div at bounding box center [408, 197] width 816 height 394
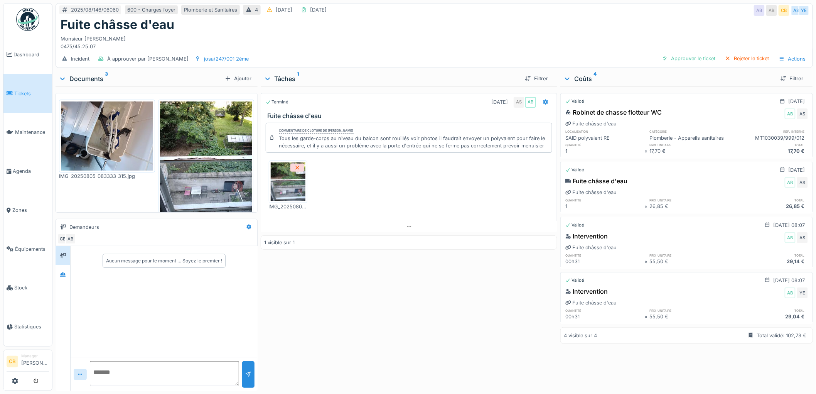
scroll to position [86, 0]
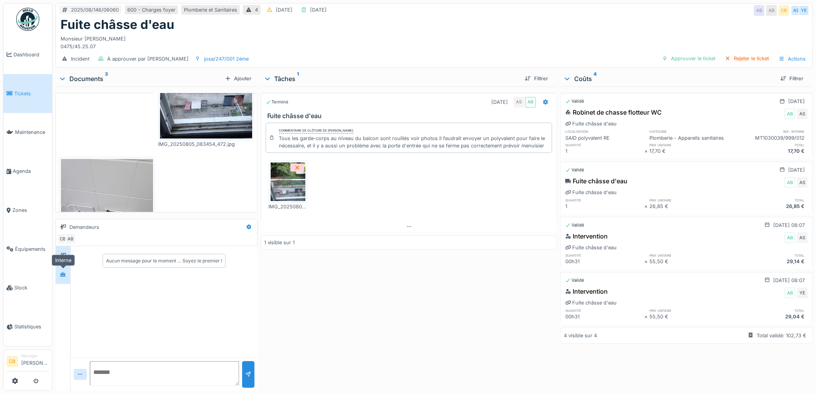
click at [64, 271] on div at bounding box center [63, 274] width 6 height 7
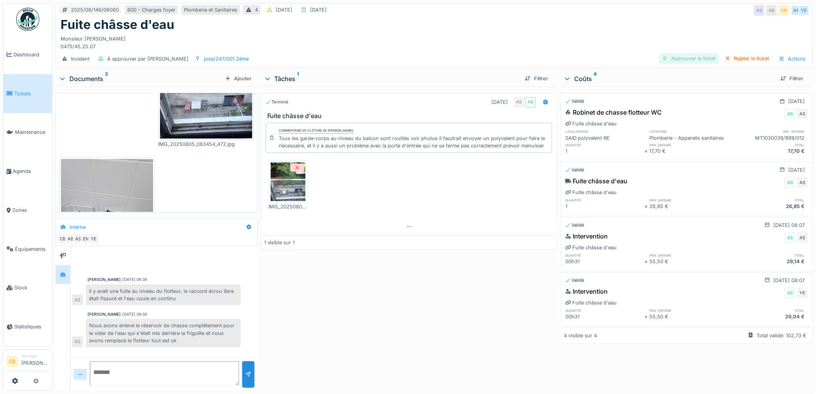
click at [676, 53] on div "Approuver le ticket" at bounding box center [689, 58] width 60 height 10
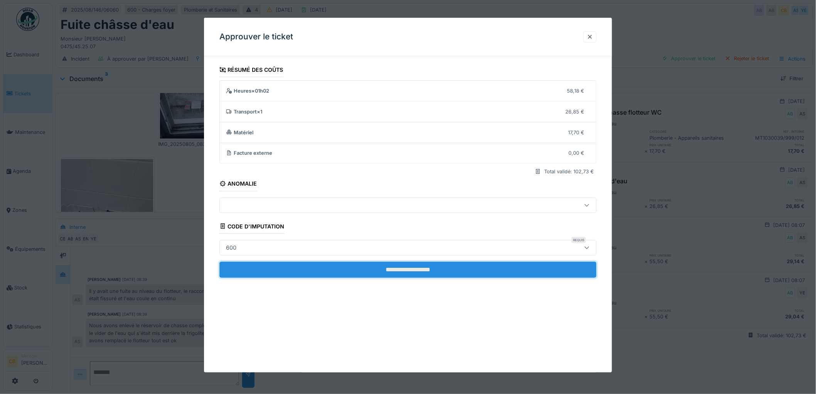
click at [402, 267] on input "**********" at bounding box center [407, 269] width 377 height 16
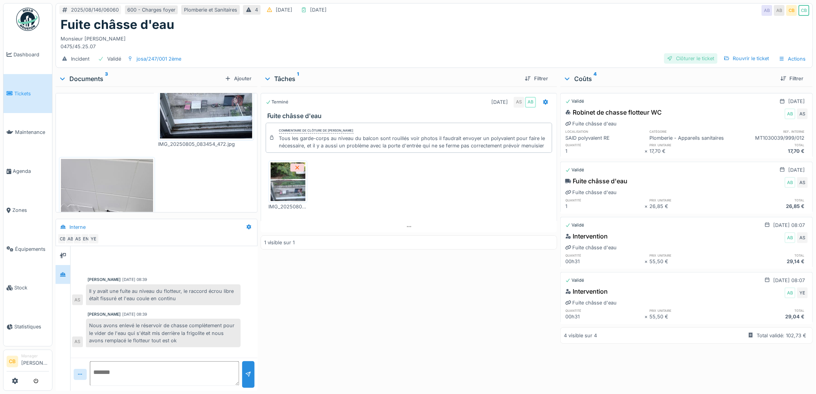
click at [681, 53] on div "Clôturer le ticket" at bounding box center [691, 58] width 54 height 10
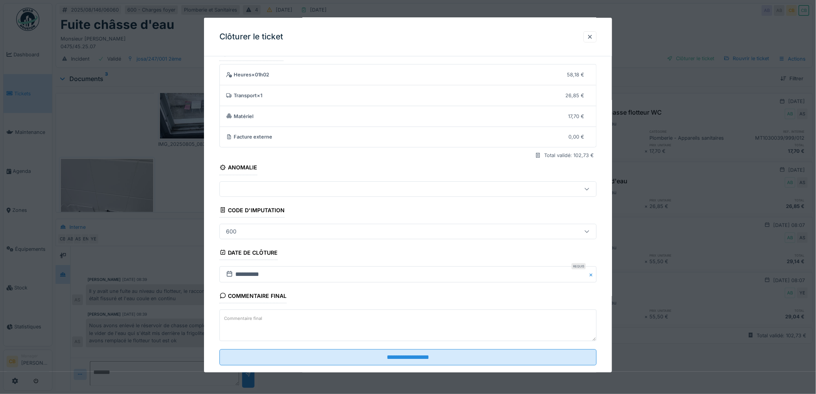
scroll to position [32, 0]
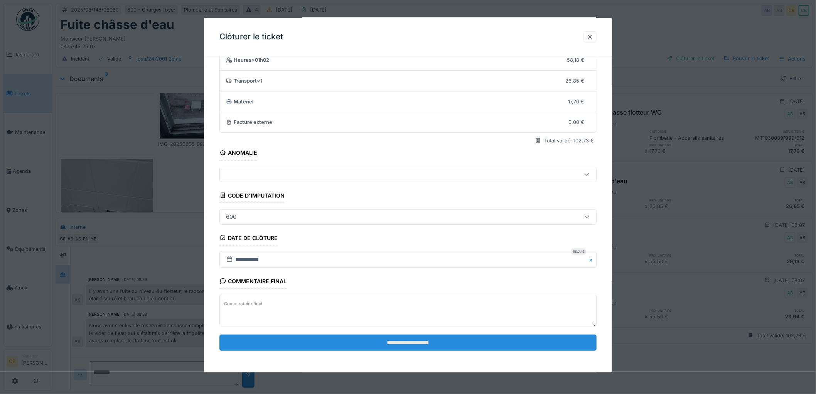
click at [391, 350] on input "**********" at bounding box center [407, 342] width 377 height 16
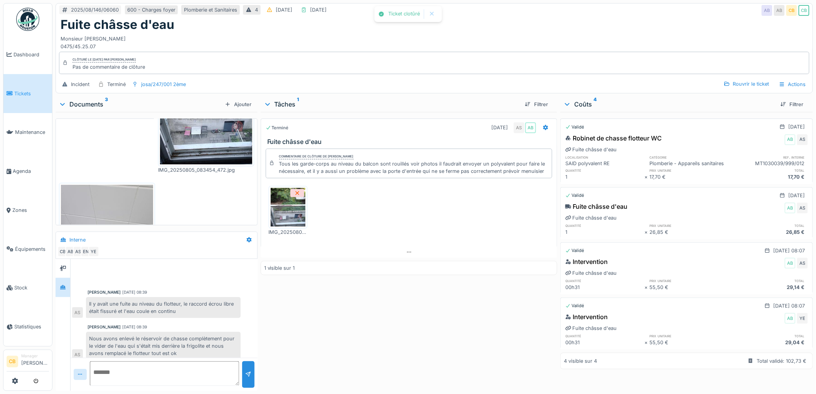
scroll to position [6, 0]
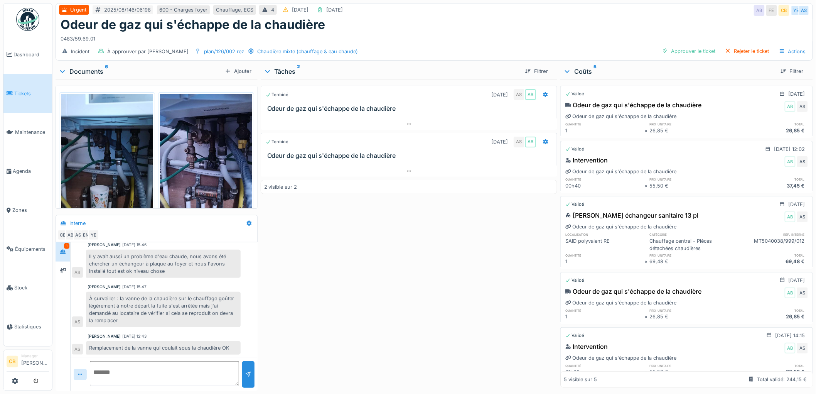
scroll to position [6, 0]
click at [681, 46] on div "Approuver le ticket" at bounding box center [689, 51] width 60 height 10
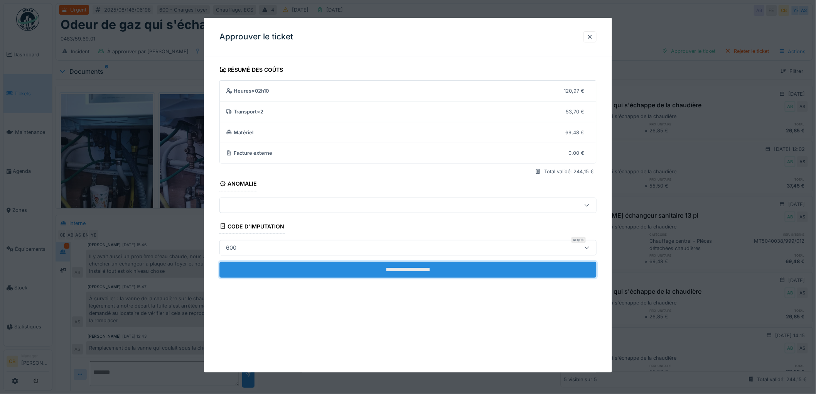
click at [404, 274] on input "**********" at bounding box center [407, 269] width 377 height 16
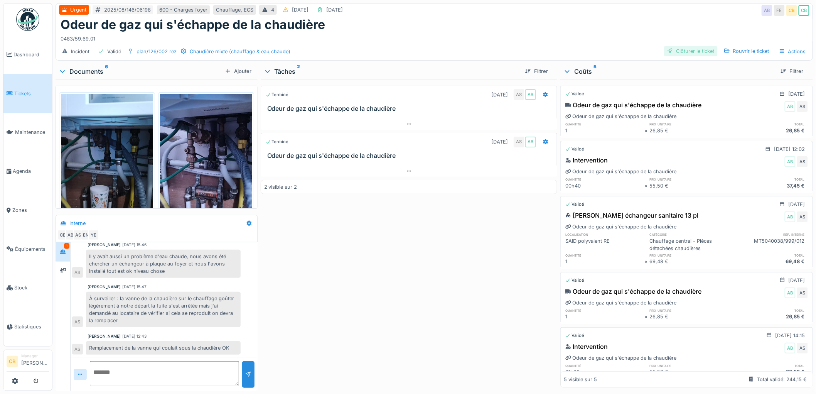
click at [678, 47] on div "Clôturer le ticket" at bounding box center [691, 51] width 54 height 10
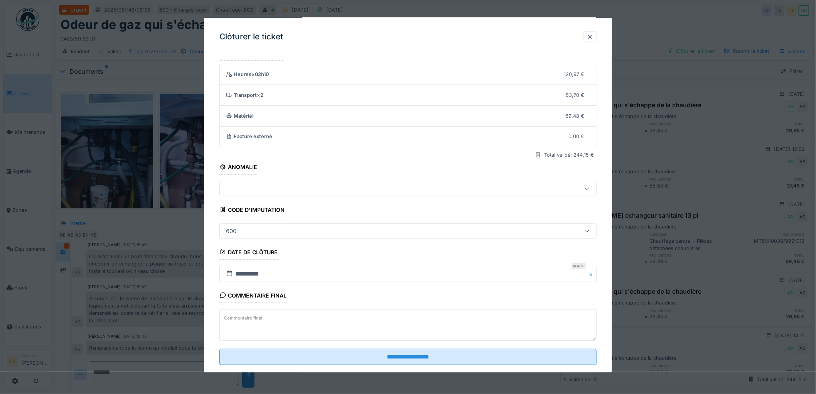
scroll to position [32, 0]
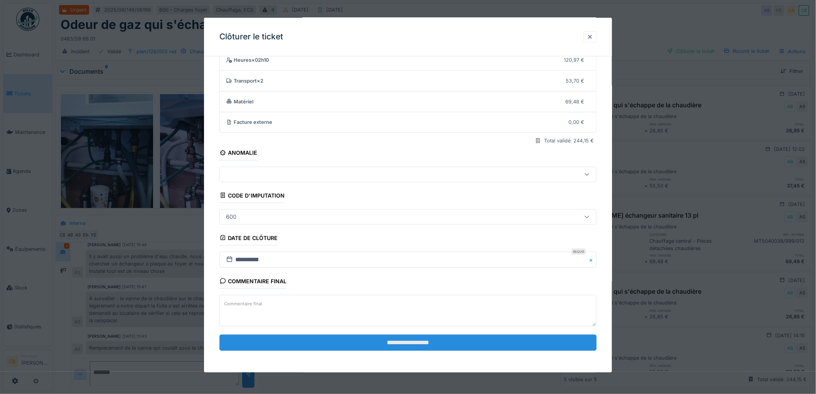
click at [411, 342] on input "**********" at bounding box center [407, 342] width 377 height 16
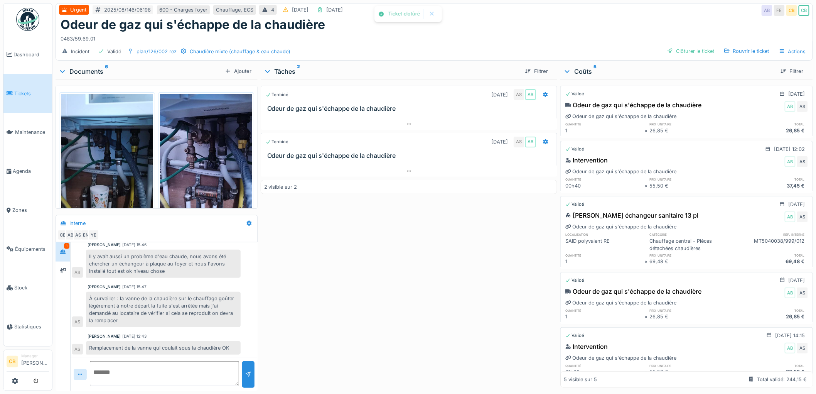
scroll to position [79, 0]
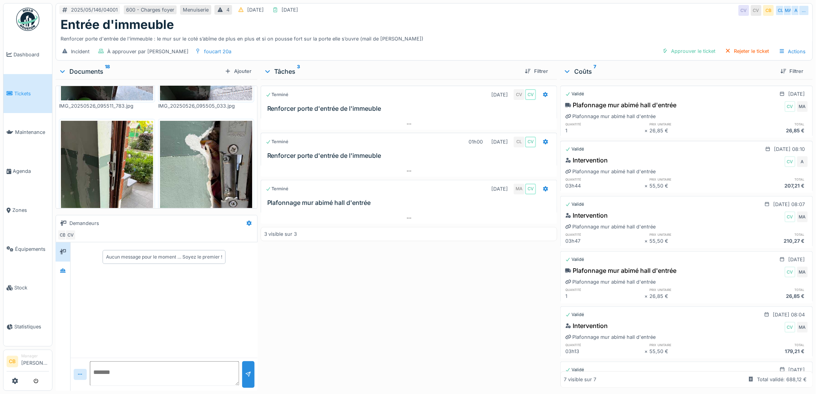
scroll to position [1120, 0]
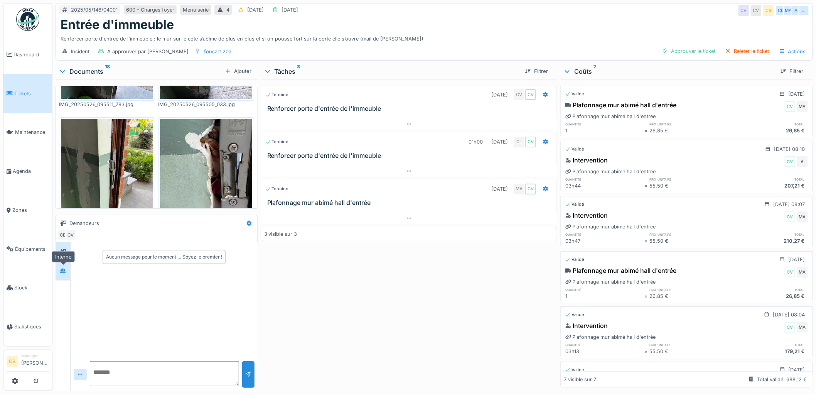
click at [66, 269] on icon at bounding box center [63, 270] width 6 height 5
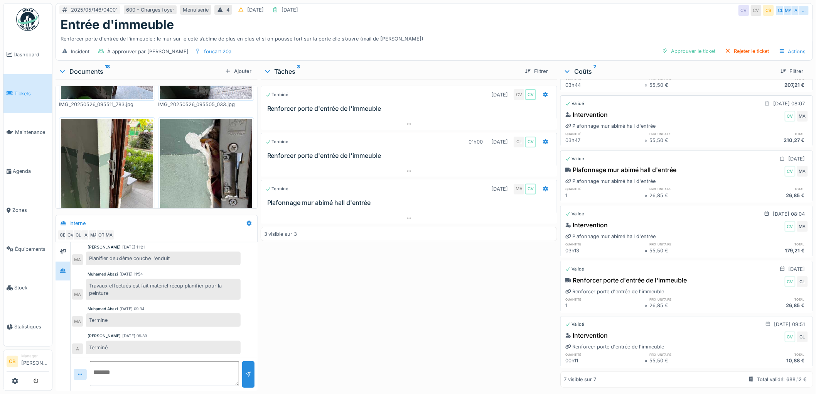
scroll to position [6, 0]
click at [692, 46] on div "Approuver le ticket" at bounding box center [689, 51] width 60 height 10
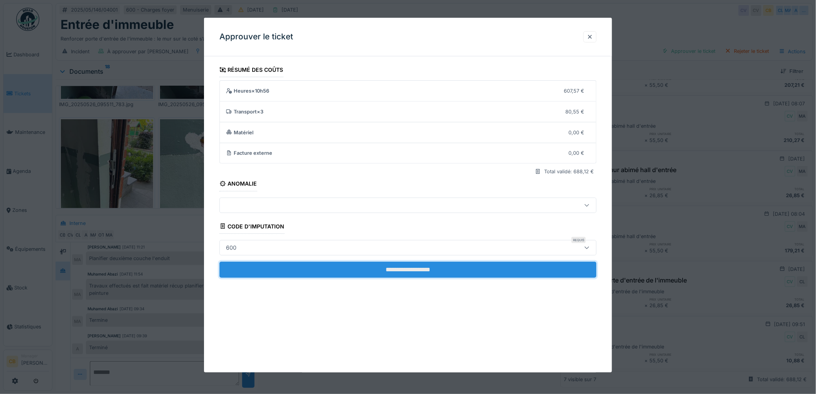
click input "**********"
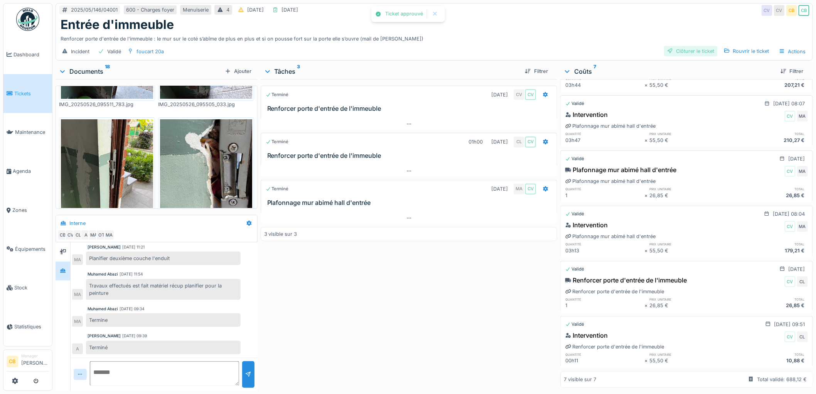
click div "Clôturer le ticket"
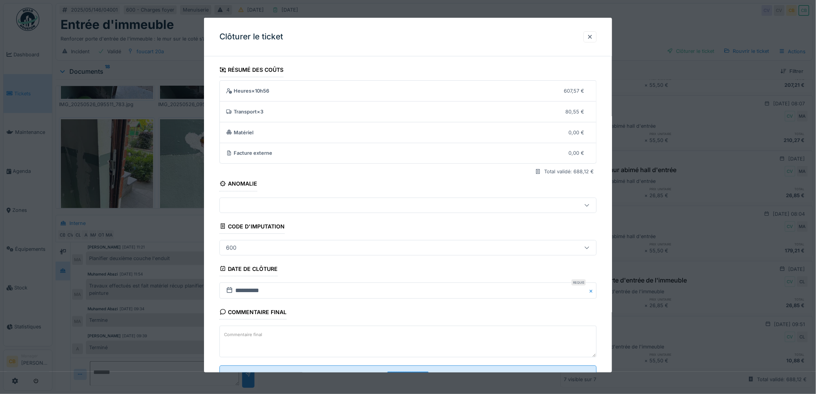
scroll to position [32, 0]
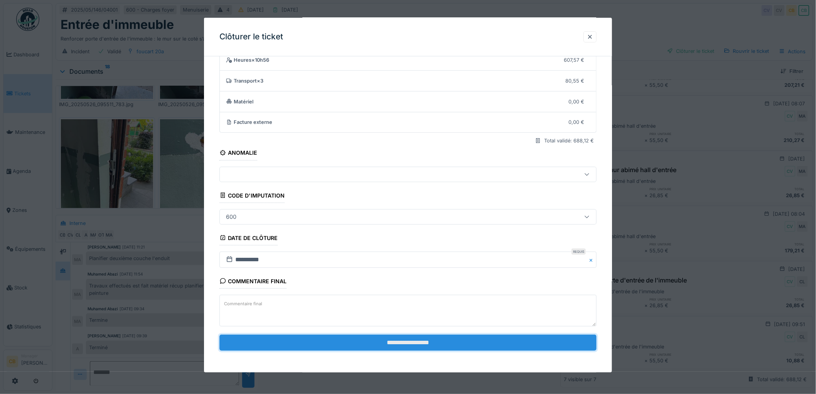
click input "**********"
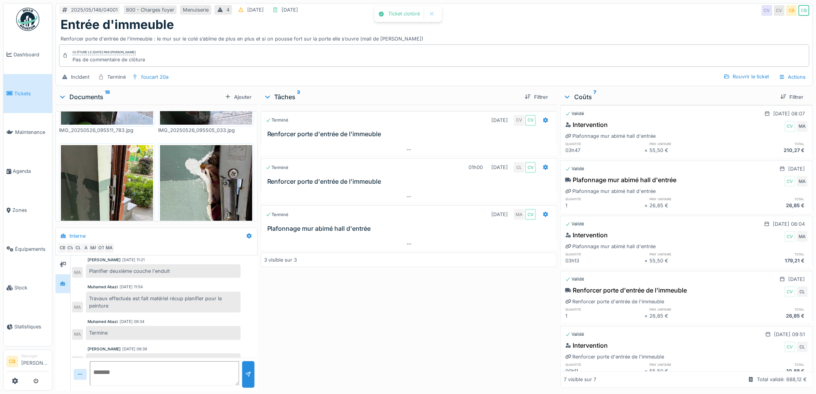
scroll to position [193, 0]
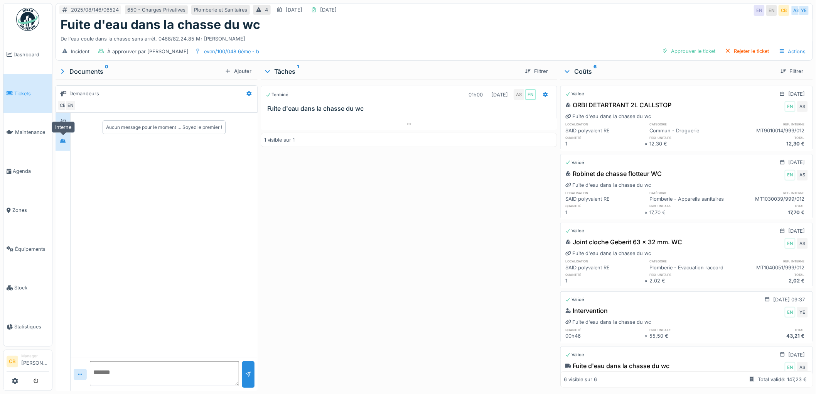
click at [61, 144] on div at bounding box center [63, 141] width 6 height 7
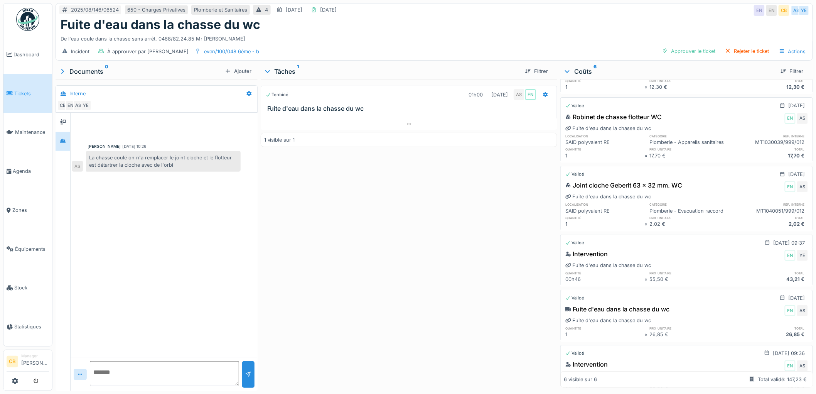
scroll to position [115, 0]
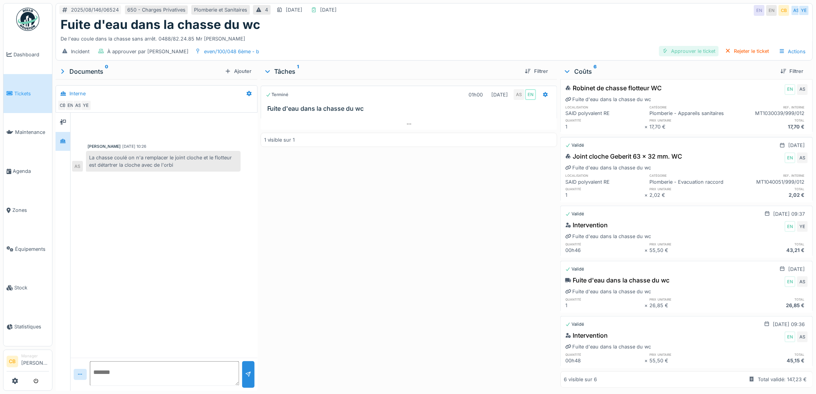
click at [684, 54] on div "Approuver le ticket" at bounding box center [689, 51] width 60 height 10
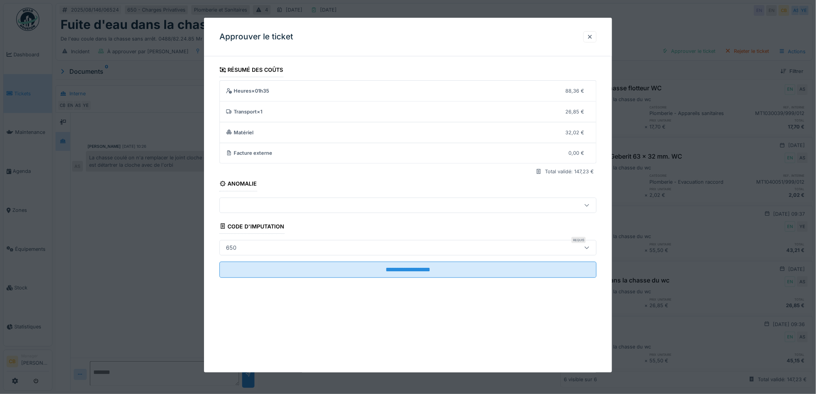
scroll to position [6, 0]
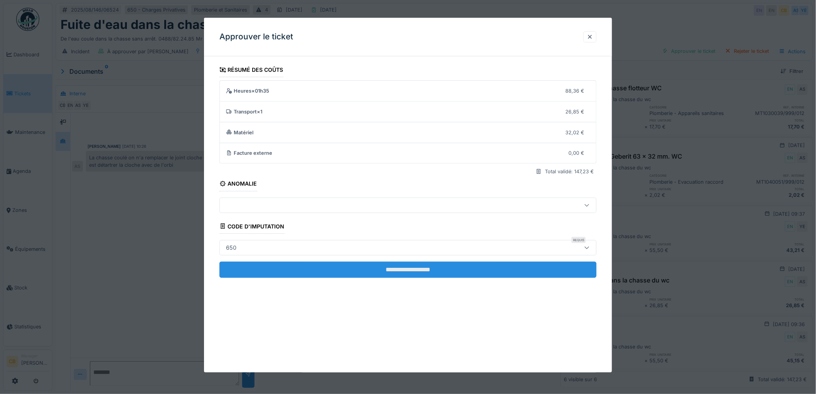
click at [420, 266] on input "**********" at bounding box center [407, 269] width 377 height 16
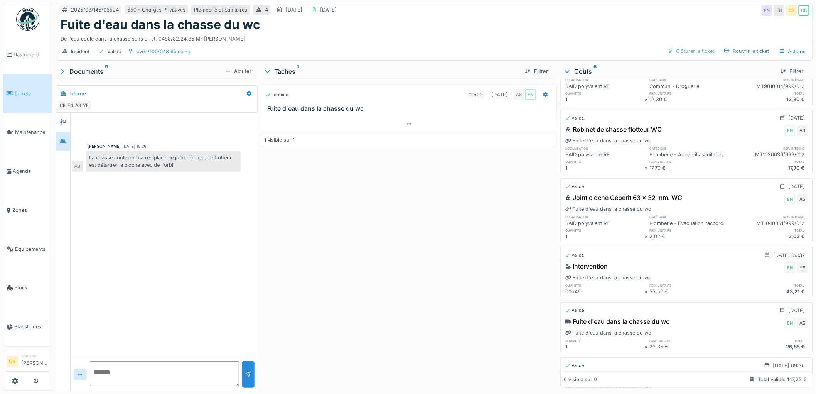
scroll to position [115, 0]
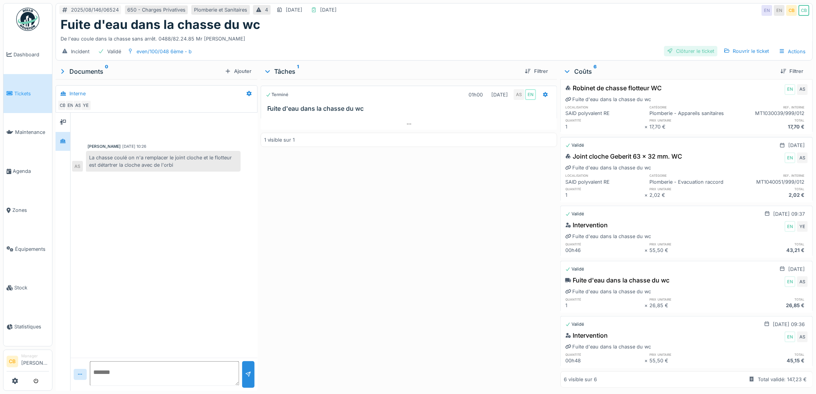
click at [683, 46] on div "Clôturer le ticket" at bounding box center [691, 51] width 54 height 10
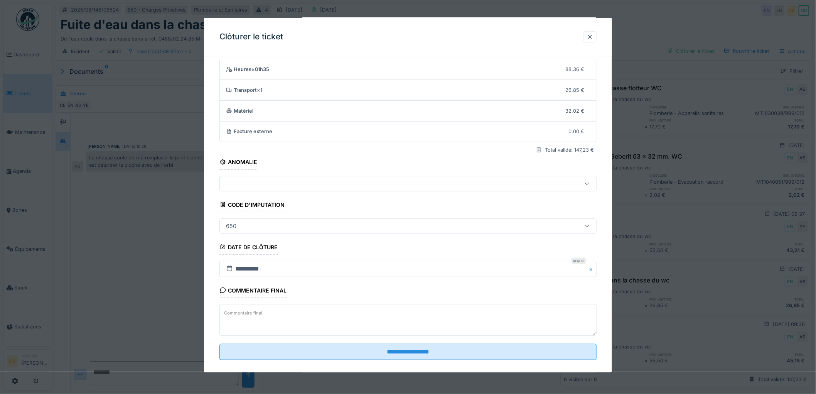
scroll to position [32, 0]
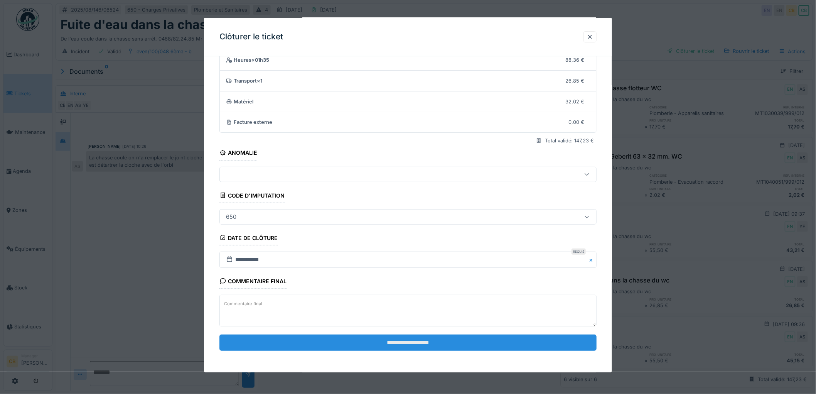
click at [409, 334] on input "**********" at bounding box center [407, 342] width 377 height 16
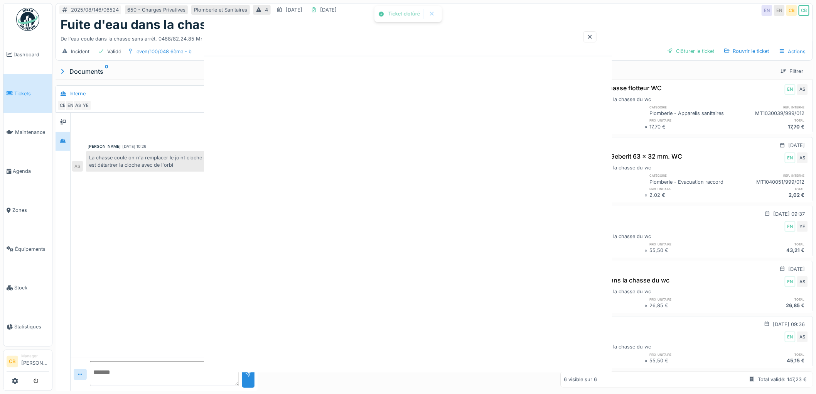
scroll to position [0, 0]
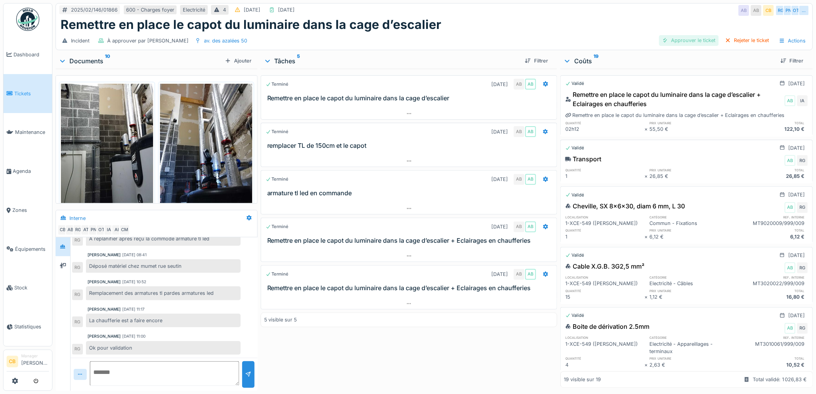
click at [685, 35] on div "Approuver le ticket" at bounding box center [689, 40] width 60 height 10
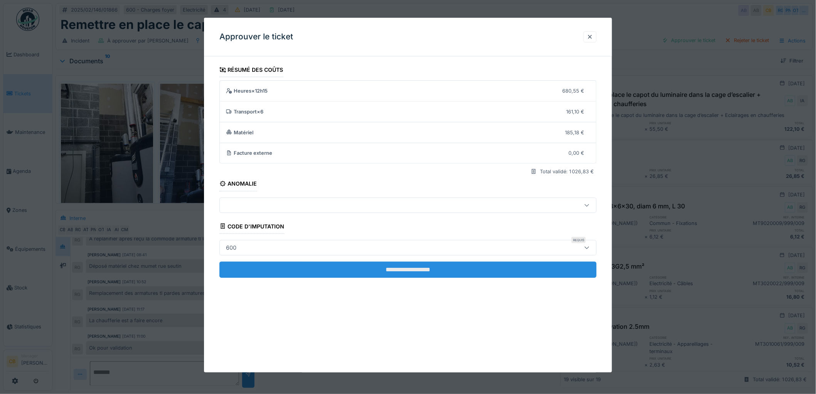
click at [428, 270] on input "**********" at bounding box center [407, 269] width 377 height 16
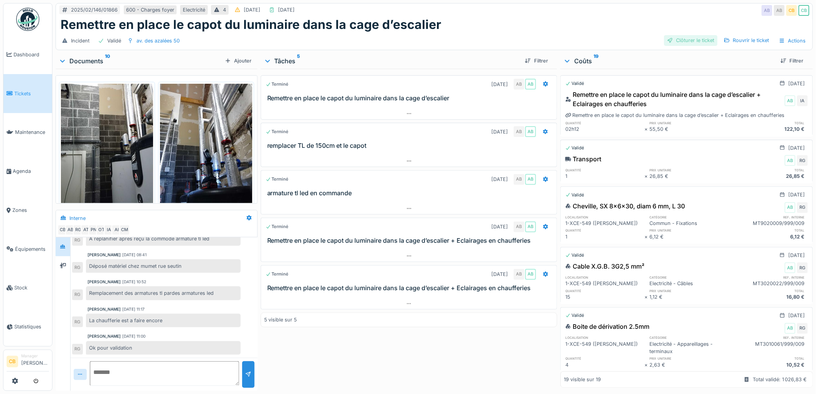
click at [687, 35] on div "Clôturer le ticket" at bounding box center [691, 40] width 54 height 10
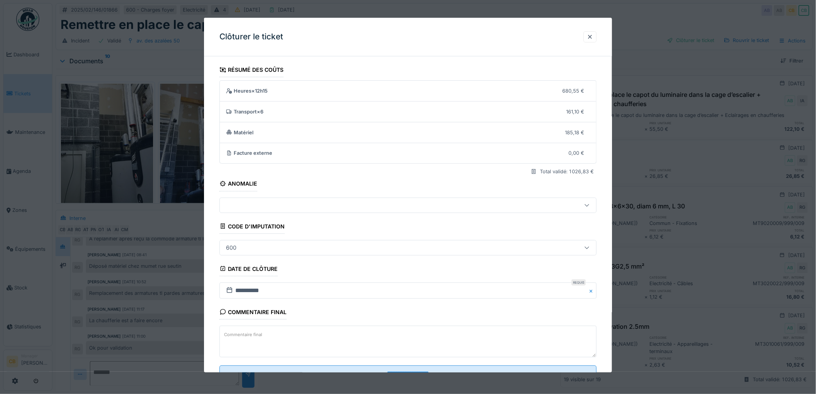
scroll to position [32, 0]
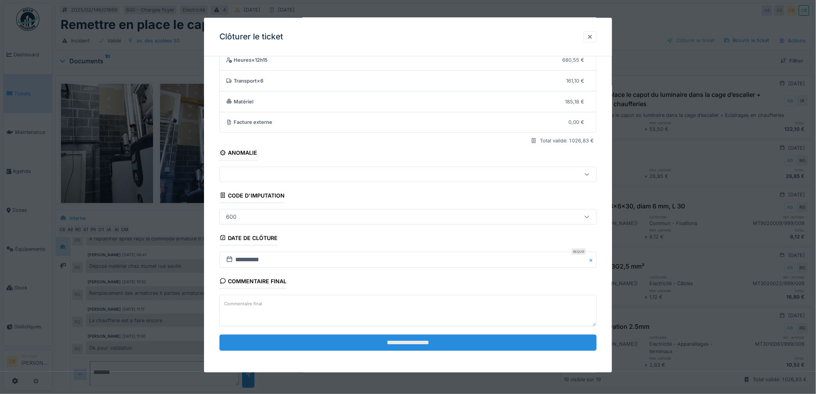
click at [400, 343] on input "**********" at bounding box center [407, 342] width 377 height 16
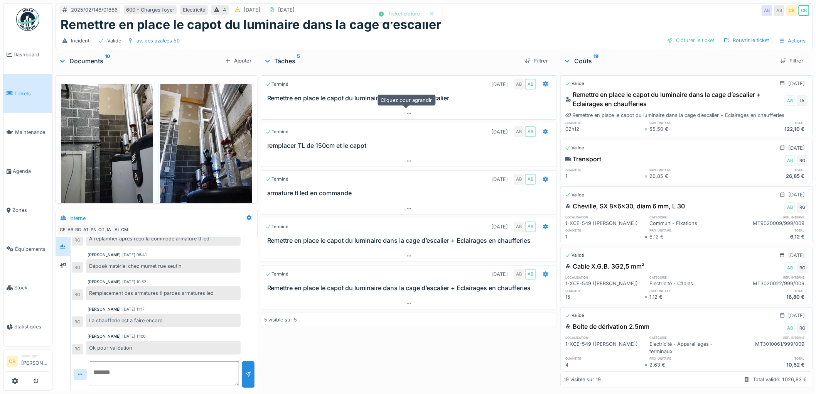
scroll to position [153, 0]
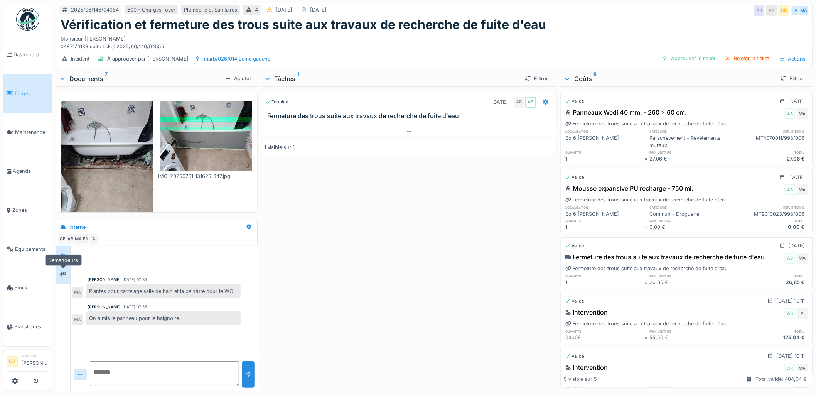
click at [63, 278] on div at bounding box center [63, 274] width 6 height 7
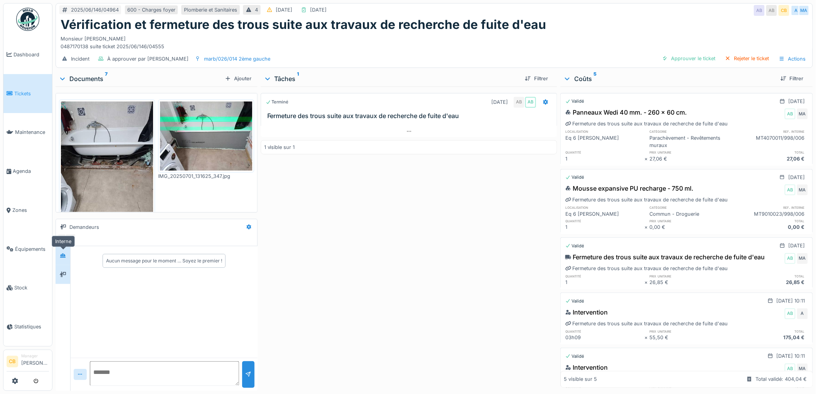
click at [62, 259] on div at bounding box center [63, 256] width 12 height 10
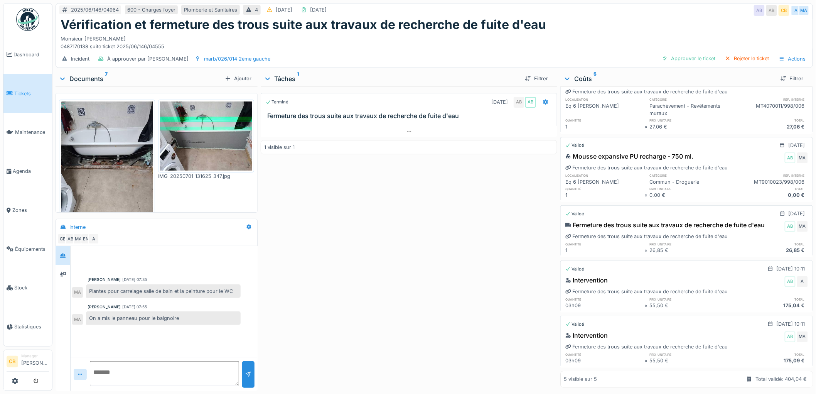
click at [243, 393] on div "2025/06/146/04964 600 - Charges foyer Plomberie et Sanitaires 4 [DATE] [DATE] A…" at bounding box center [433, 197] width 763 height 394
click at [217, 145] on img at bounding box center [206, 135] width 92 height 69
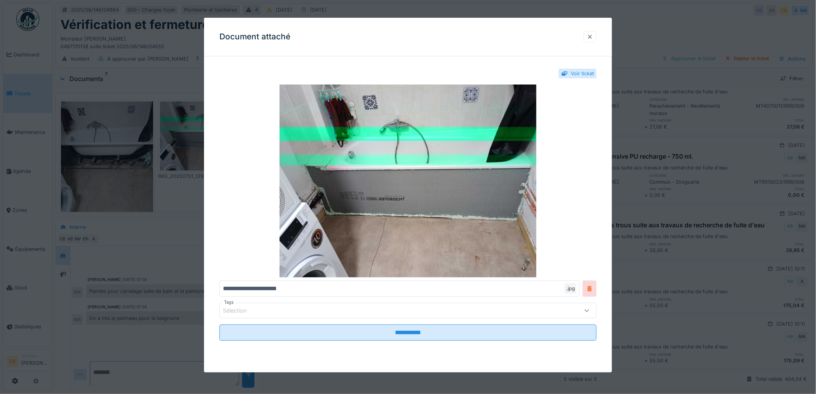
click at [593, 35] on div at bounding box center [590, 36] width 6 height 7
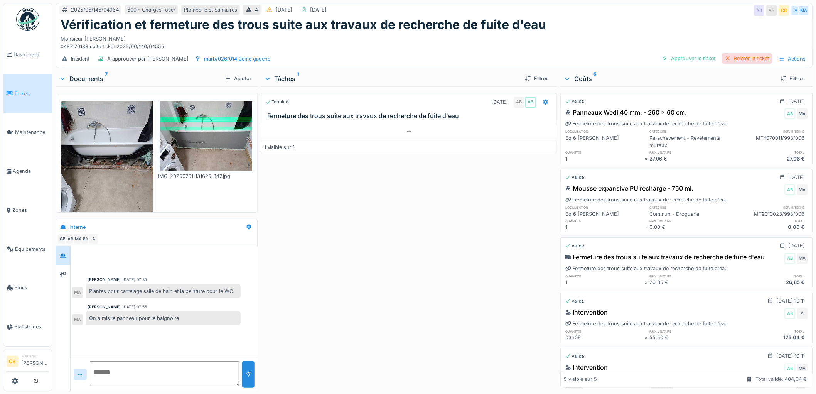
click at [752, 53] on div "Rejeter le ticket" at bounding box center [747, 58] width 50 height 10
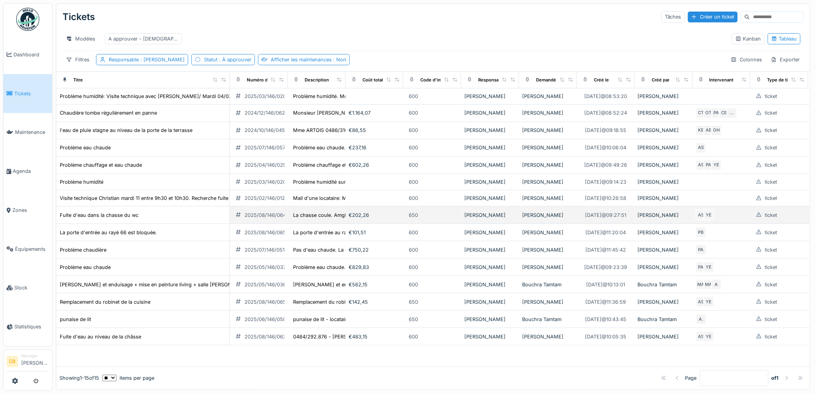
scroll to position [36, 0]
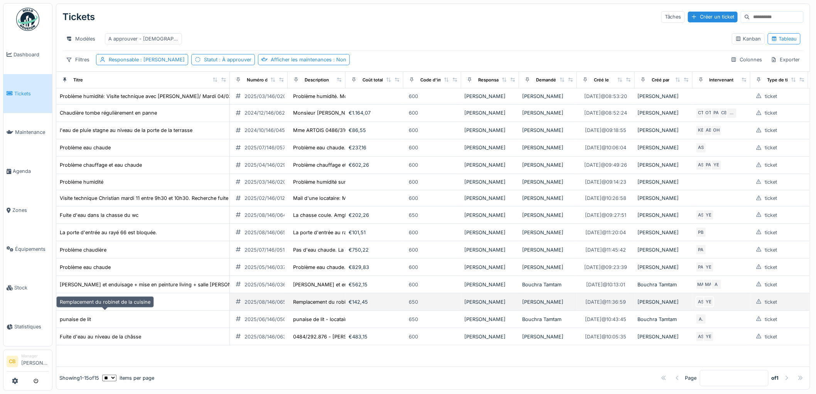
click at [140, 305] on div "Remplacement du robinet de la cuisine" at bounding box center [105, 301] width 91 height 7
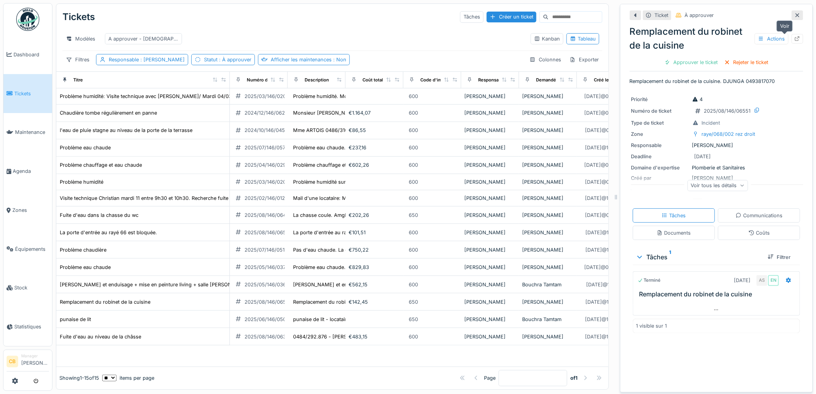
click at [794, 37] on icon at bounding box center [797, 38] width 6 height 5
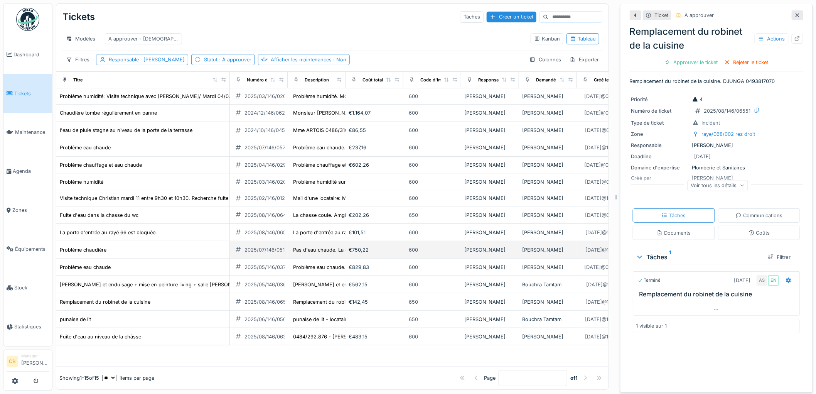
scroll to position [6, 0]
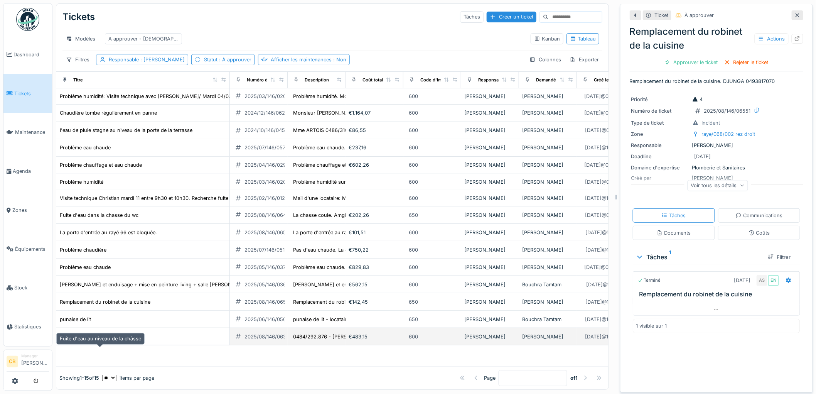
click at [114, 340] on div "Fuite d'eau au niveau de la châsse" at bounding box center [100, 336] width 81 height 7
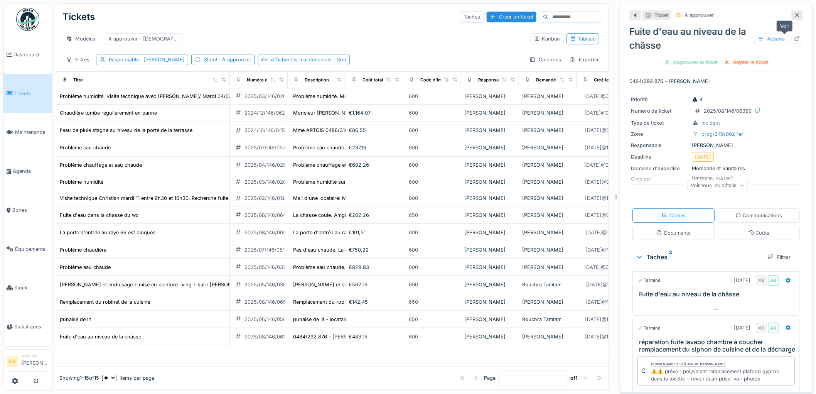
click at [794, 35] on div at bounding box center [797, 38] width 6 height 7
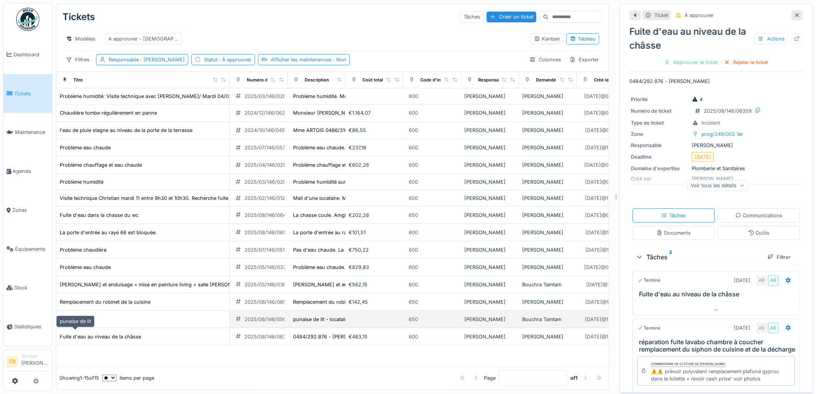
click at [71, 323] on div "punaise de lit" at bounding box center [75, 318] width 31 height 7
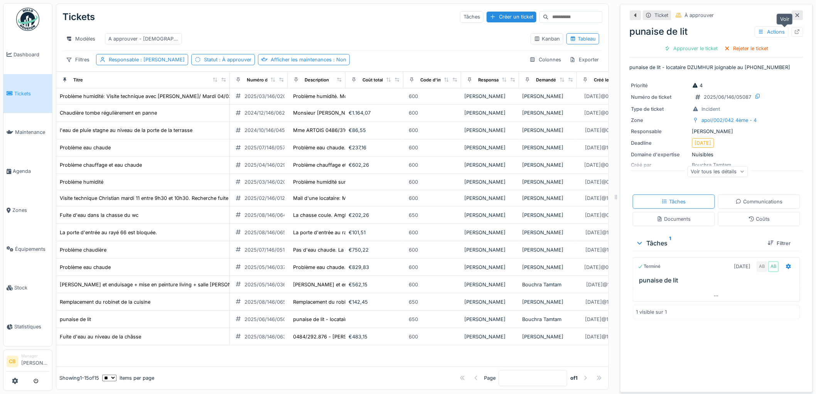
click at [794, 29] on icon at bounding box center [797, 31] width 6 height 5
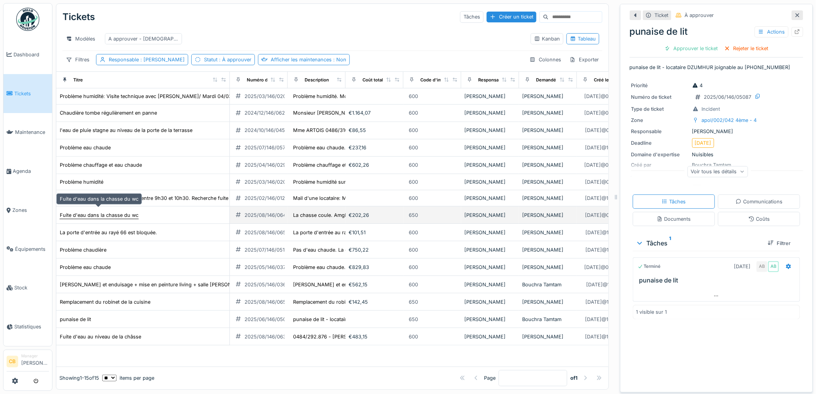
click at [123, 211] on div "Fuite d'eau dans la chasse du wc" at bounding box center [99, 214] width 79 height 7
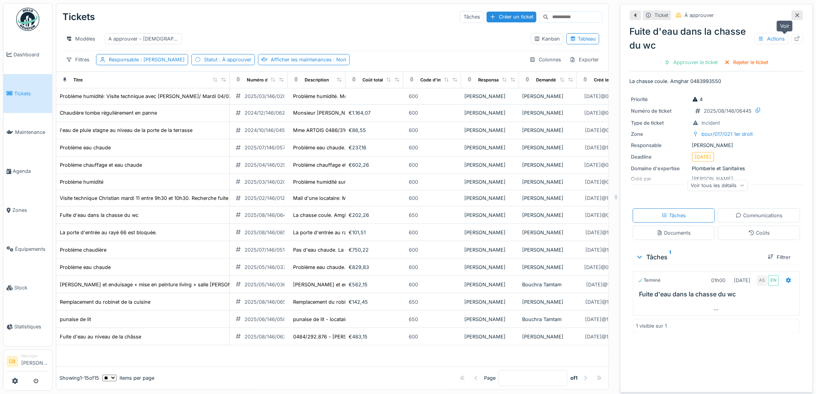
click at [795, 36] on icon at bounding box center [797, 38] width 5 height 5
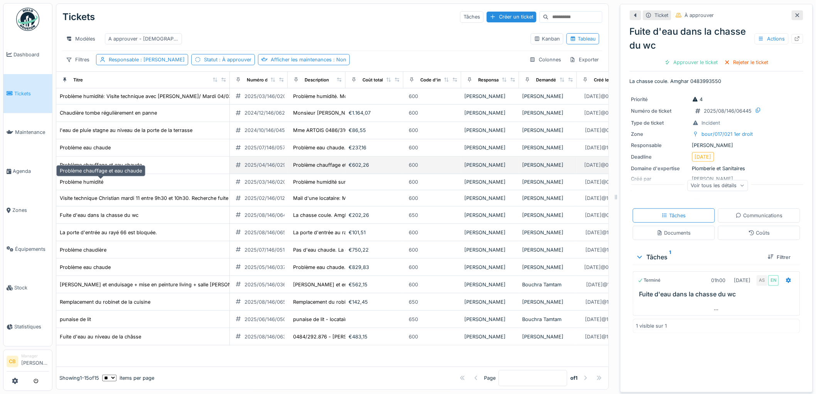
click at [133, 168] on div "Problème chauffage et eau chaude" at bounding box center [101, 164] width 82 height 7
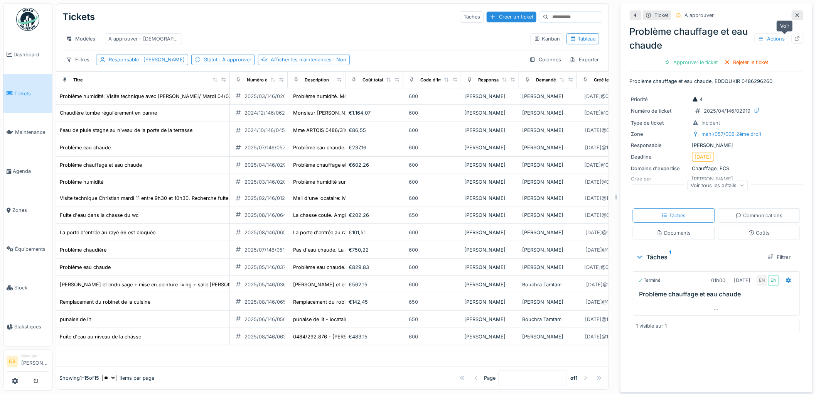
click at [795, 36] on icon at bounding box center [797, 38] width 5 height 5
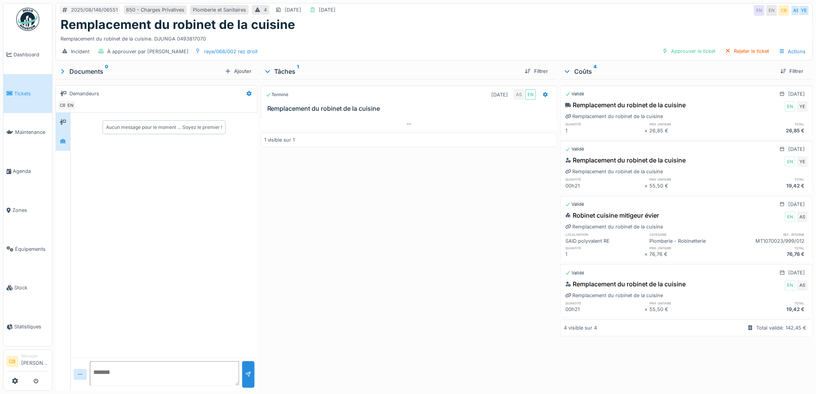
click at [57, 135] on div at bounding box center [63, 141] width 15 height 19
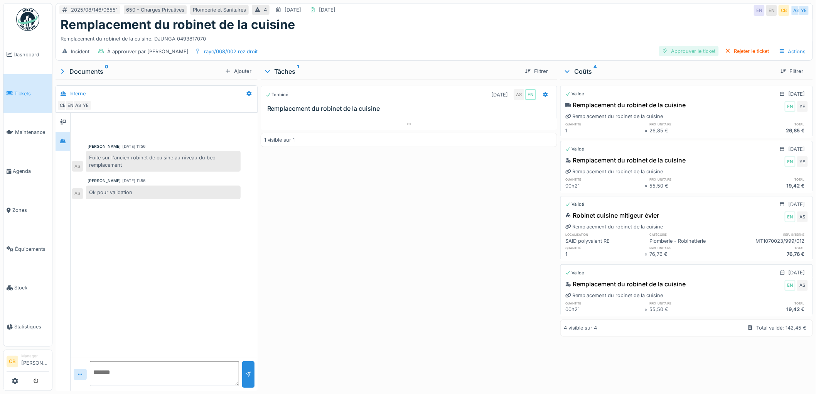
click at [696, 49] on div "Approuver le ticket" at bounding box center [689, 51] width 60 height 10
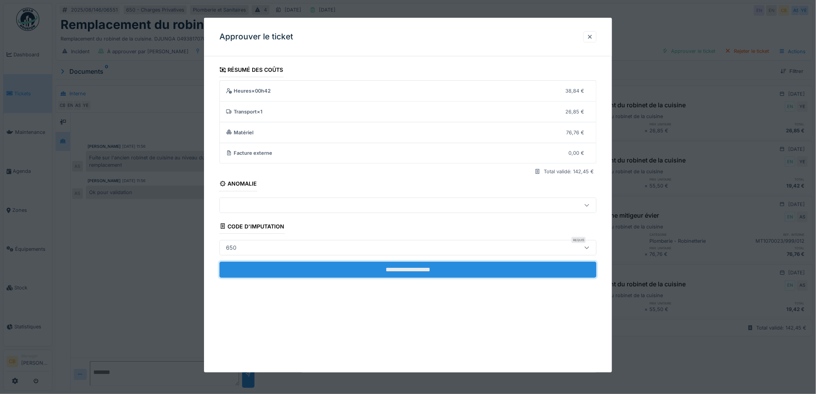
click at [402, 271] on input "**********" at bounding box center [407, 269] width 377 height 16
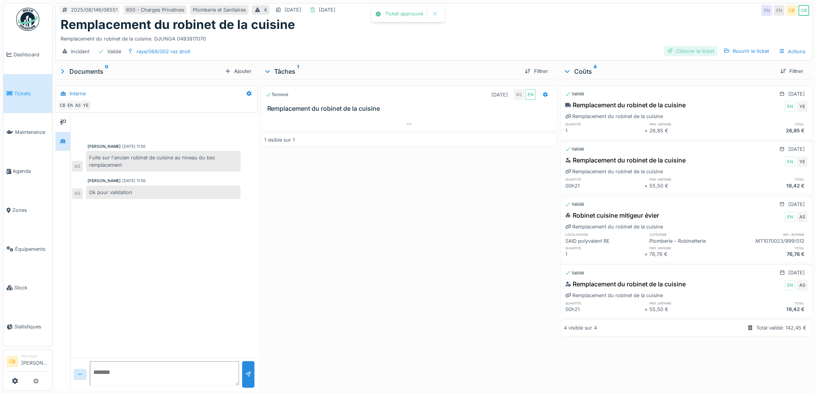
click at [687, 49] on div "Clôturer le ticket" at bounding box center [691, 51] width 54 height 10
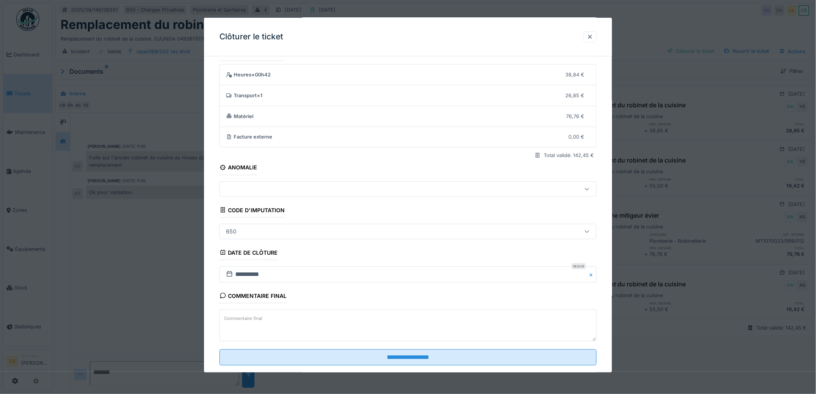
scroll to position [32, 0]
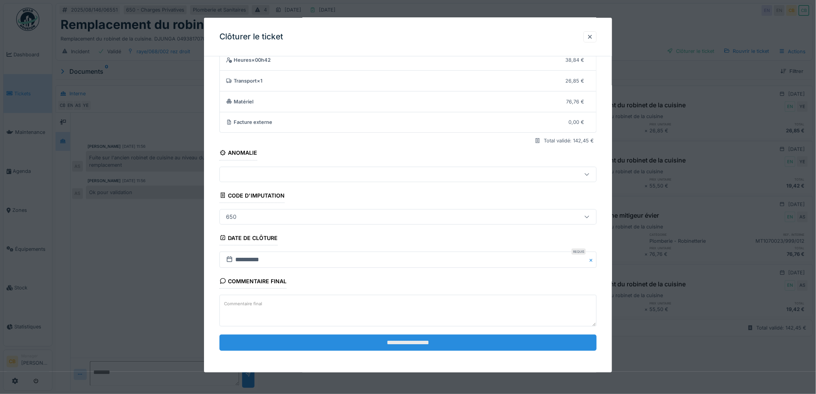
click at [419, 342] on input "**********" at bounding box center [407, 342] width 377 height 16
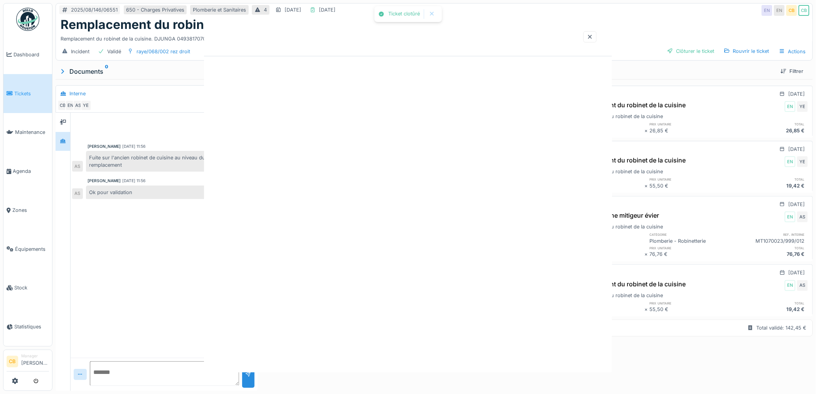
scroll to position [0, 0]
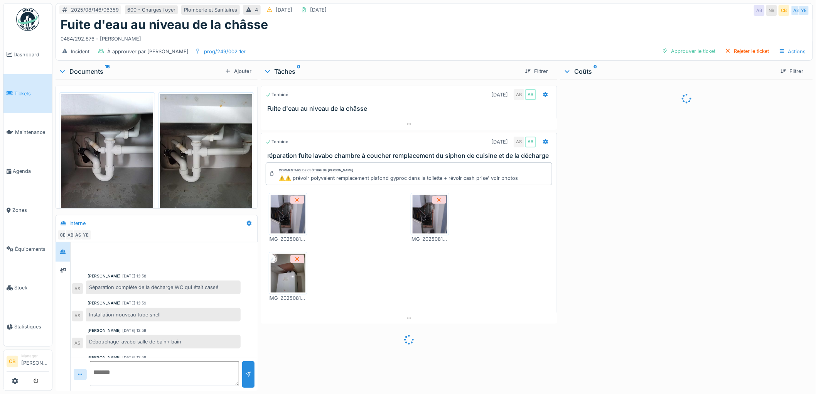
scroll to position [244, 0]
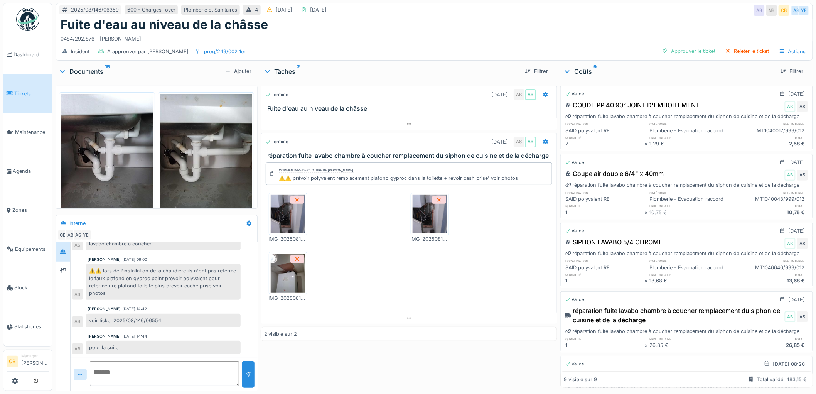
click at [421, 218] on img at bounding box center [429, 214] width 35 height 39
click at [283, 276] on img at bounding box center [288, 273] width 35 height 39
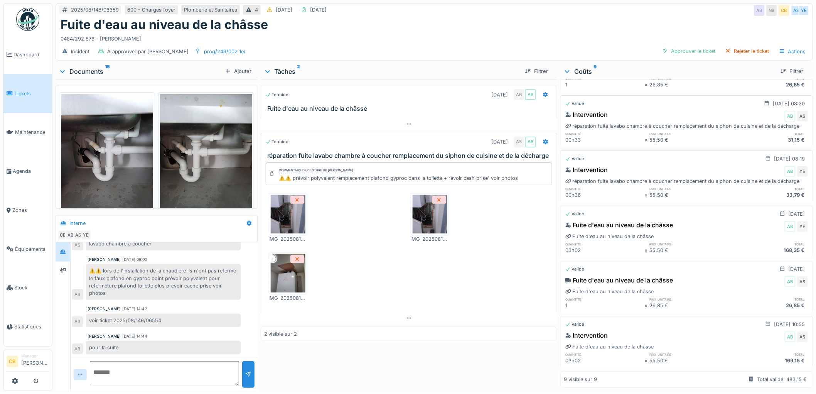
scroll to position [337, 0]
click at [678, 50] on div "Approuver le ticket" at bounding box center [689, 51] width 60 height 10
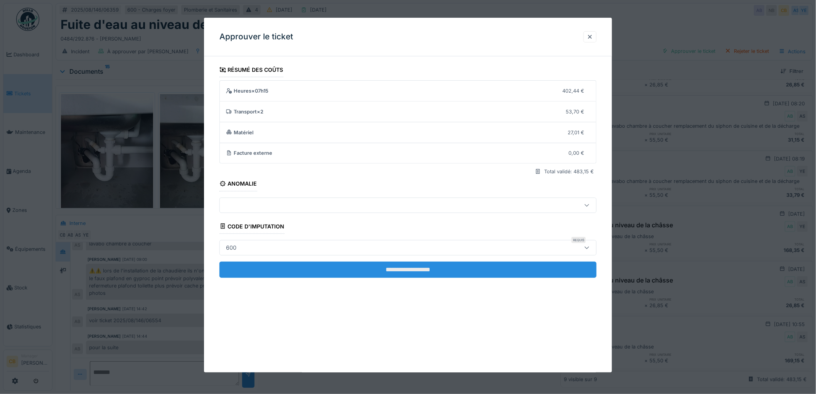
click at [419, 266] on input "**********" at bounding box center [407, 269] width 377 height 16
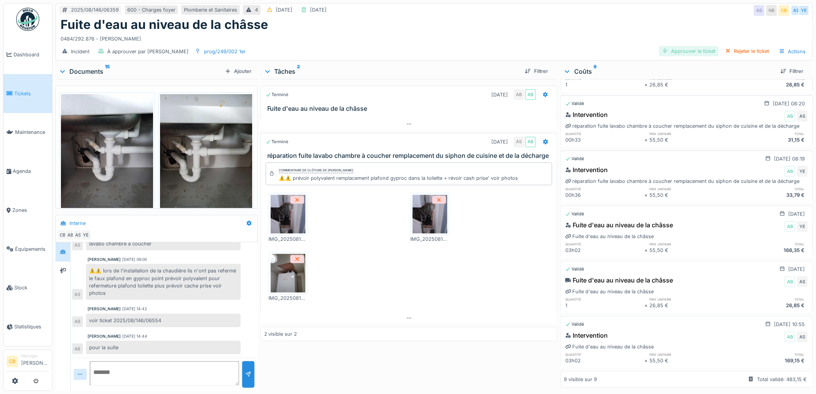
scroll to position [244, 0]
click at [675, 50] on div "Clôturer le ticket" at bounding box center [691, 51] width 54 height 10
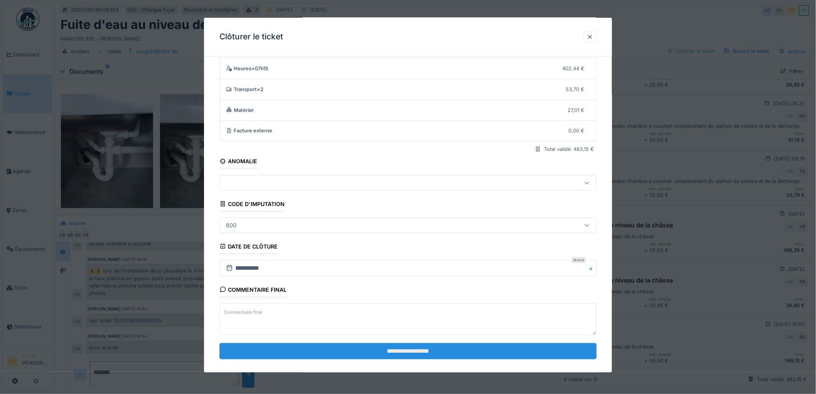
scroll to position [32, 0]
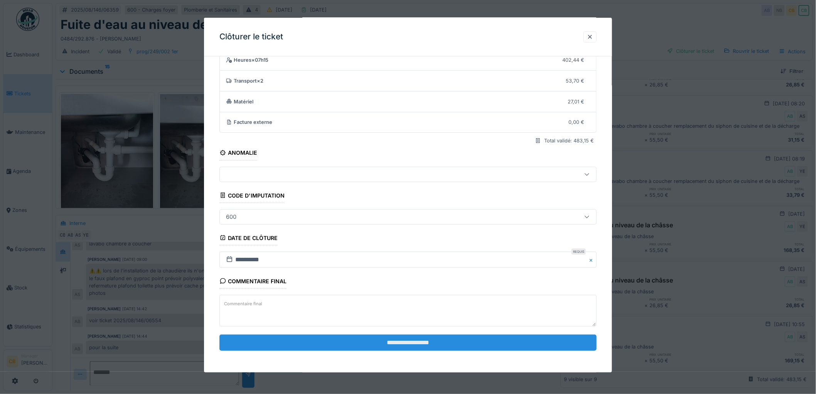
click at [399, 345] on input "**********" at bounding box center [407, 342] width 377 height 16
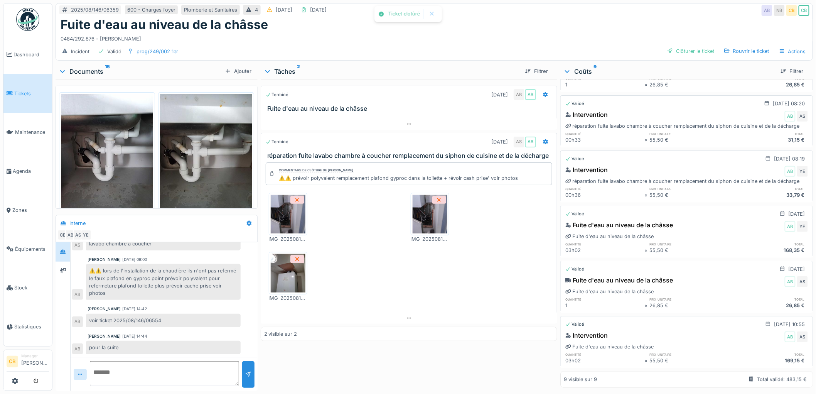
scroll to position [257, 0]
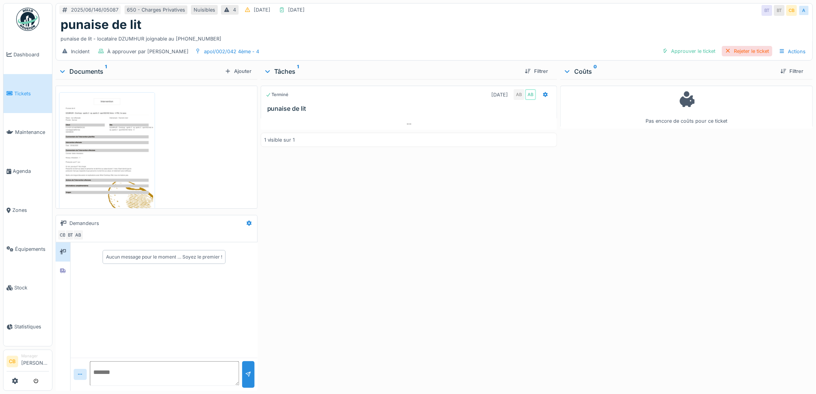
click at [741, 49] on div "Rejeter le ticket" at bounding box center [747, 51] width 50 height 10
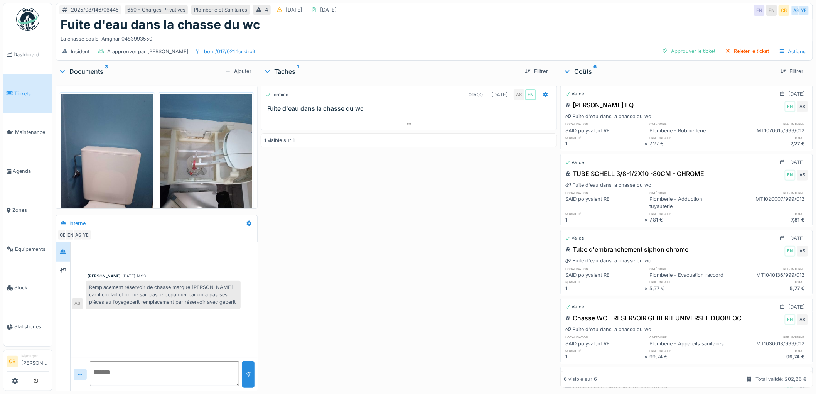
click at [206, 189] on img at bounding box center [206, 155] width 92 height 123
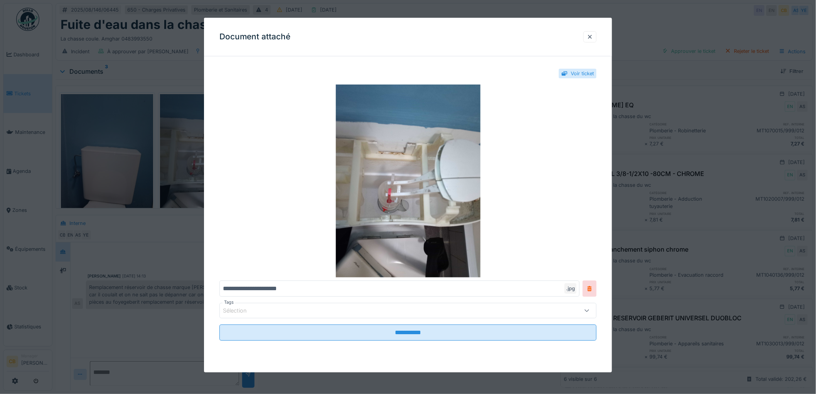
click at [206, 189] on div "**********" at bounding box center [408, 211] width 408 height 299
drag, startPoint x: 171, startPoint y: 369, endPoint x: 175, endPoint y: 364, distance: 6.6
click at [172, 369] on div at bounding box center [408, 197] width 816 height 394
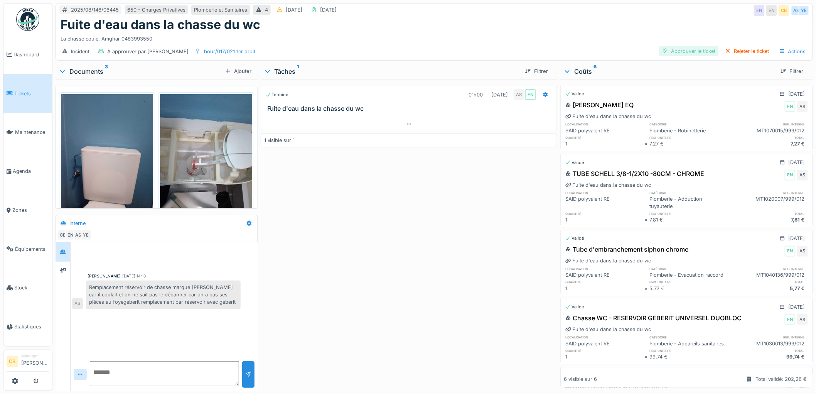
click at [700, 48] on div "Approuver le ticket" at bounding box center [689, 51] width 60 height 10
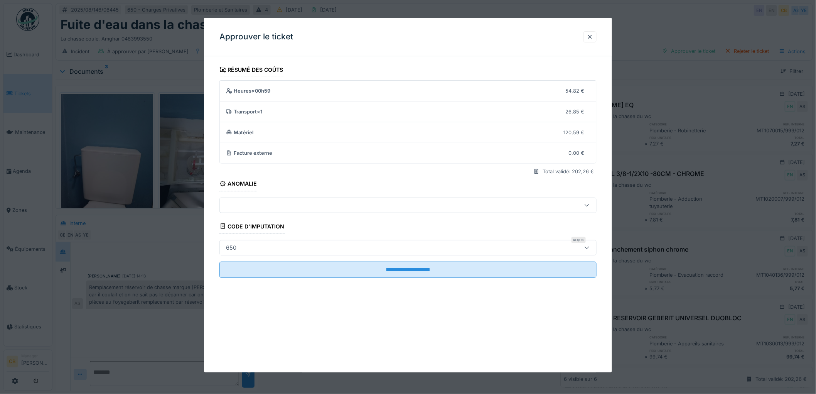
click at [245, 243] on div "650" at bounding box center [386, 247] width 327 height 8
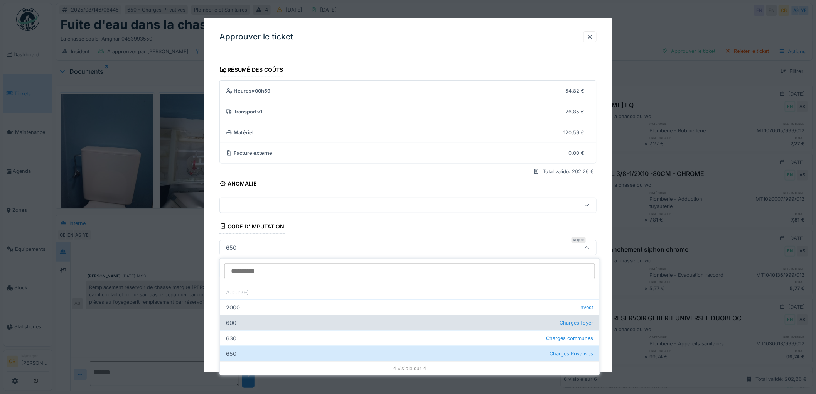
click at [241, 318] on div "600 Charges foyer" at bounding box center [410, 322] width 380 height 15
type input "***"
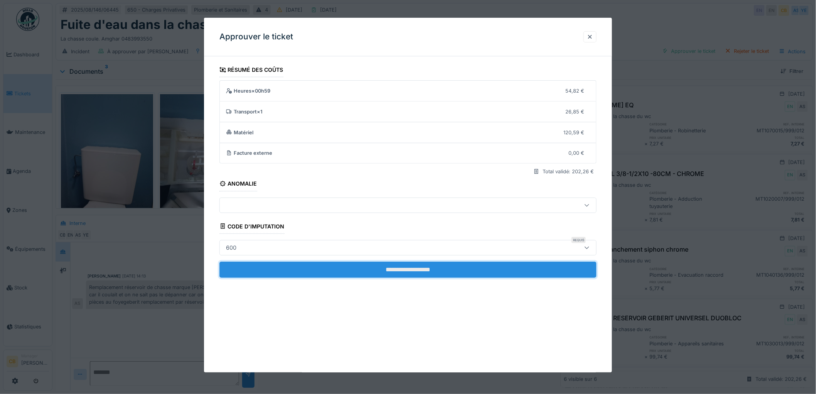
click at [405, 265] on input "**********" at bounding box center [407, 269] width 377 height 16
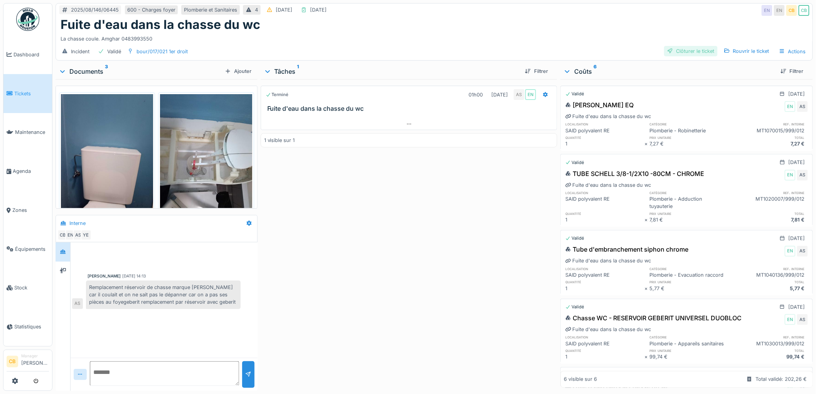
click at [695, 51] on div "Clôturer le ticket" at bounding box center [691, 51] width 54 height 10
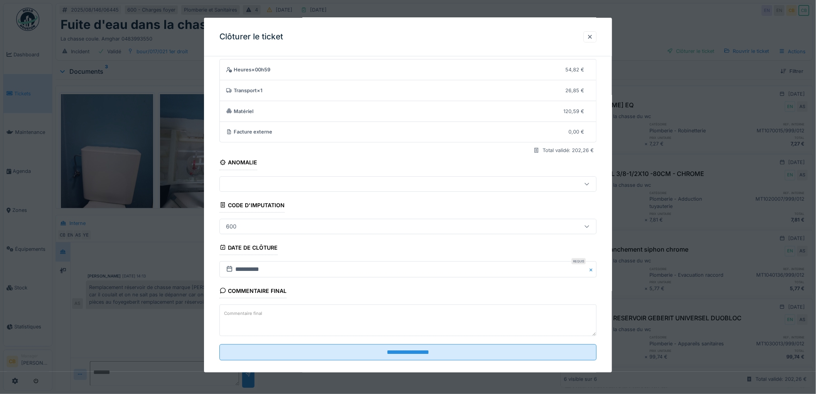
scroll to position [32, 0]
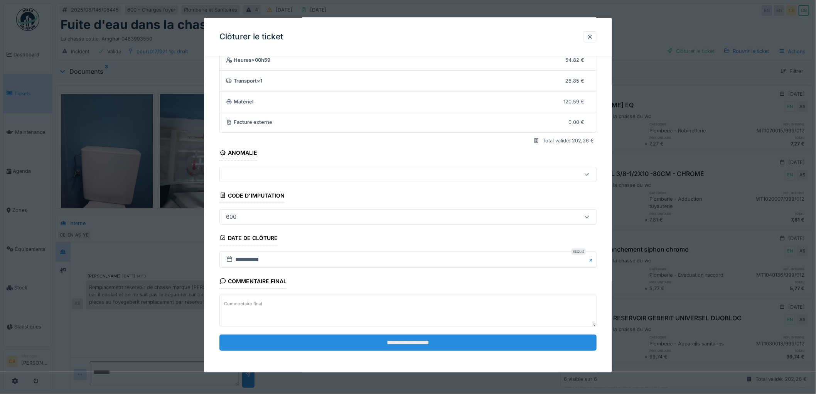
click at [386, 336] on input "**********" at bounding box center [407, 342] width 377 height 16
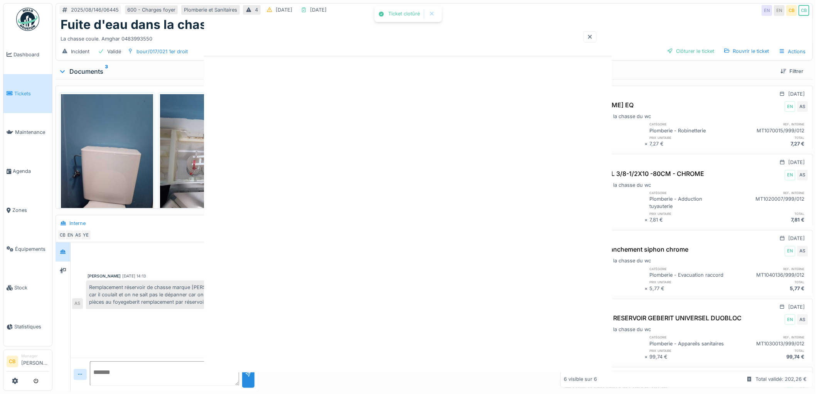
scroll to position [0, 0]
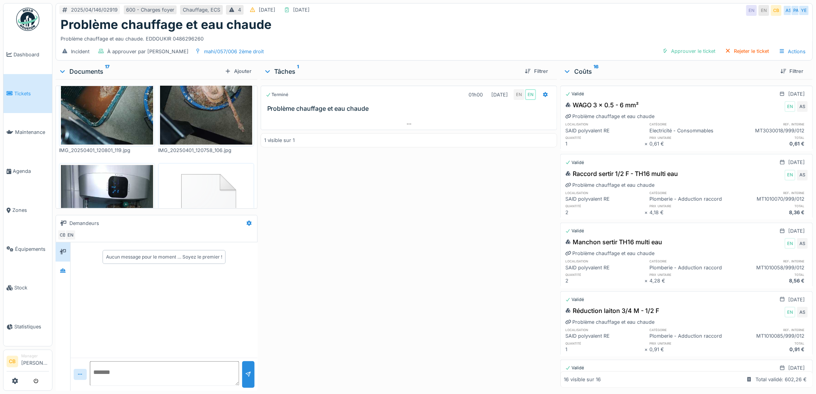
scroll to position [428, 0]
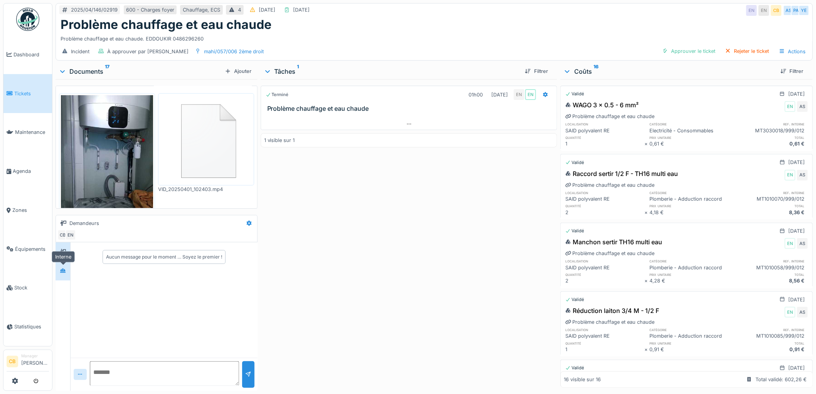
click at [66, 271] on icon at bounding box center [63, 270] width 6 height 5
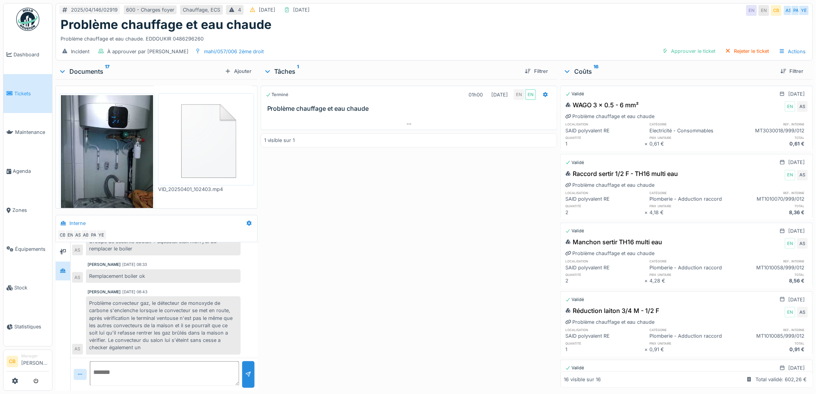
click at [206, 148] on img at bounding box center [206, 139] width 92 height 88
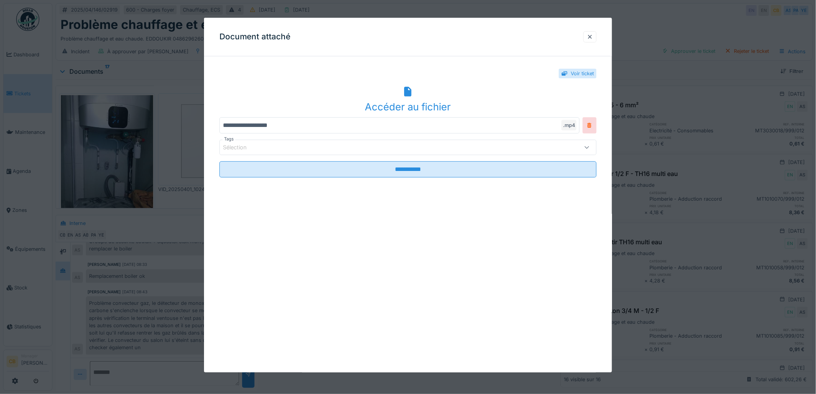
click at [395, 109] on div "Accéder au fichier" at bounding box center [407, 106] width 377 height 15
click at [593, 34] on div at bounding box center [590, 36] width 6 height 7
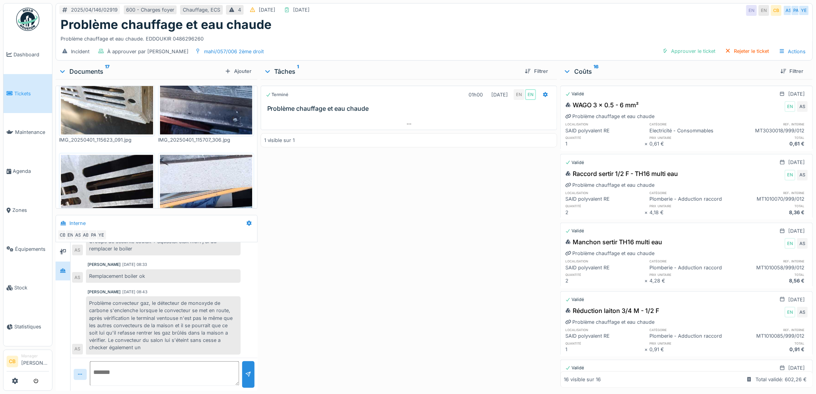
scroll to position [814, 0]
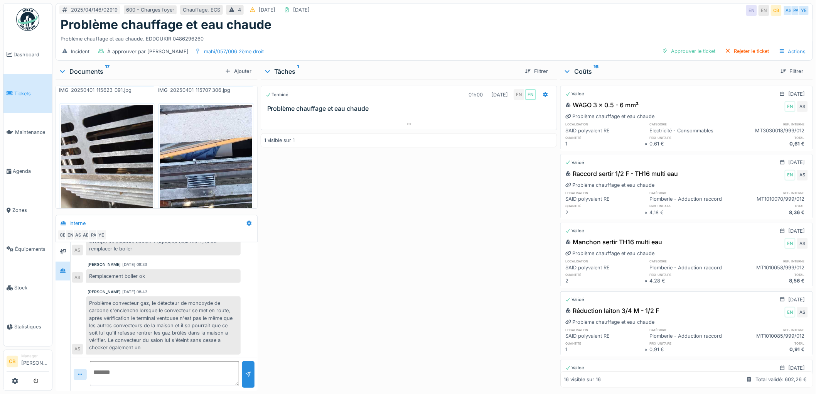
click at [217, 168] on img at bounding box center [206, 166] width 92 height 123
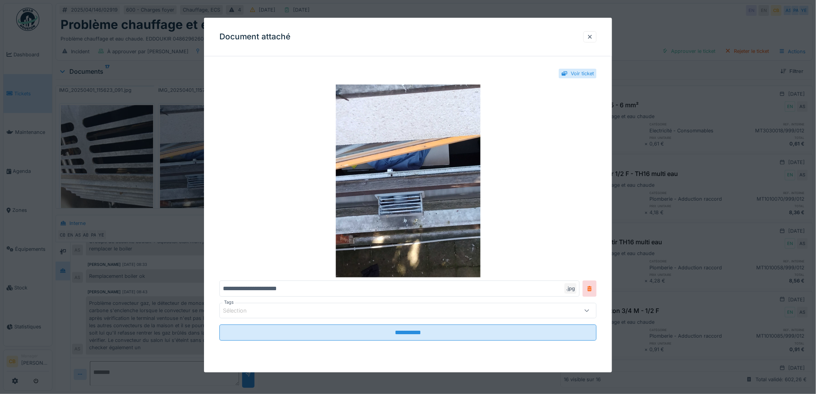
click at [179, 234] on div at bounding box center [408, 197] width 816 height 394
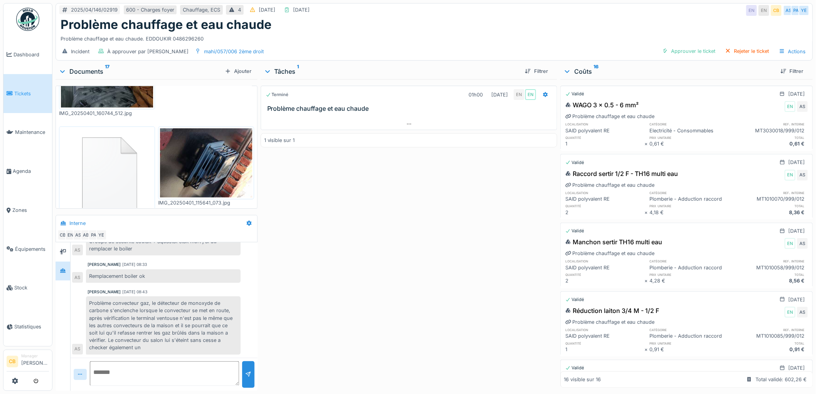
scroll to position [530, 0]
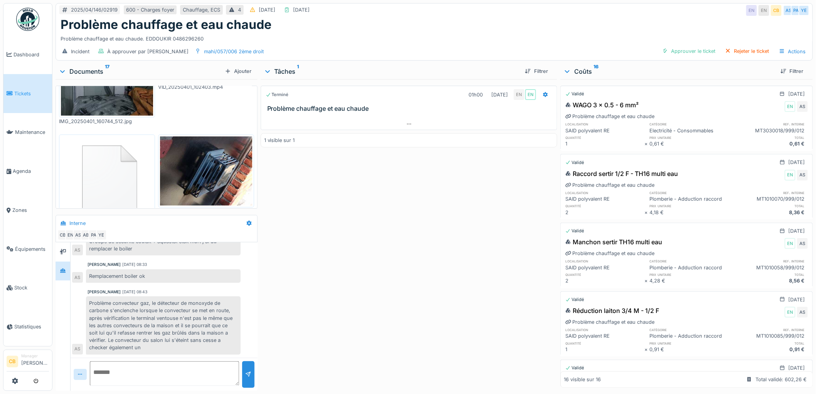
click at [197, 154] on img at bounding box center [206, 170] width 92 height 69
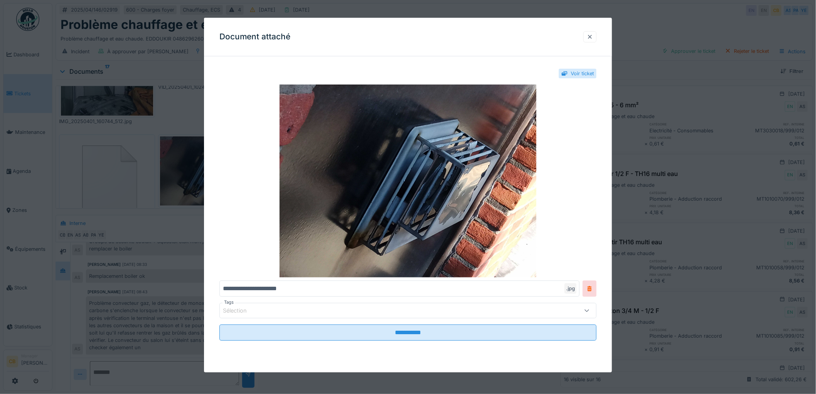
click at [592, 37] on div at bounding box center [590, 36] width 6 height 7
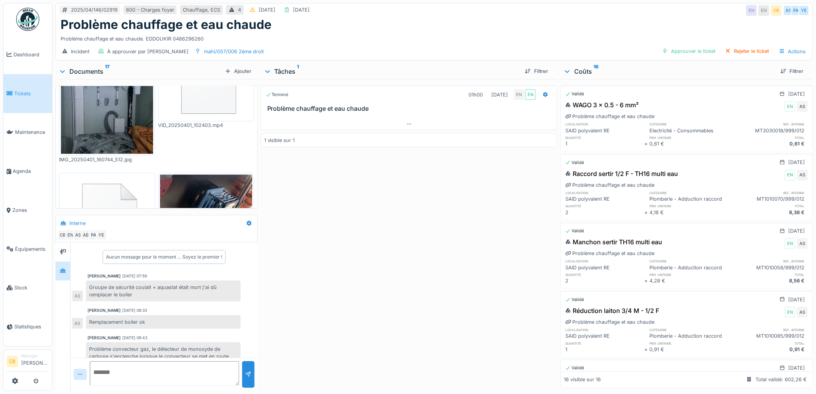
scroll to position [488, 0]
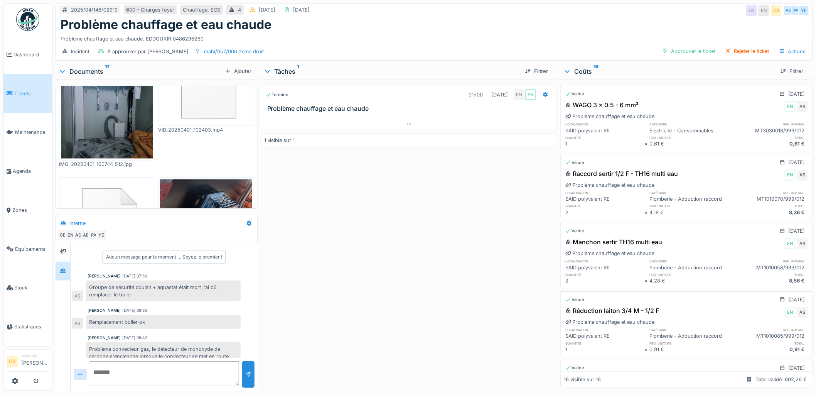
click at [201, 179] on img at bounding box center [206, 213] width 92 height 69
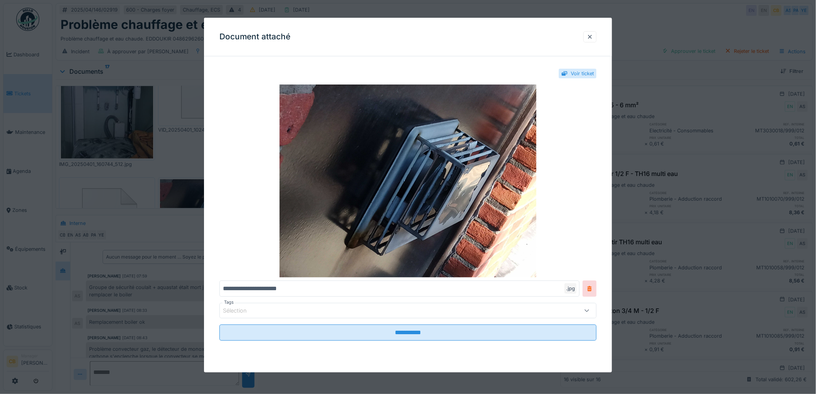
click at [197, 179] on div at bounding box center [408, 197] width 816 height 394
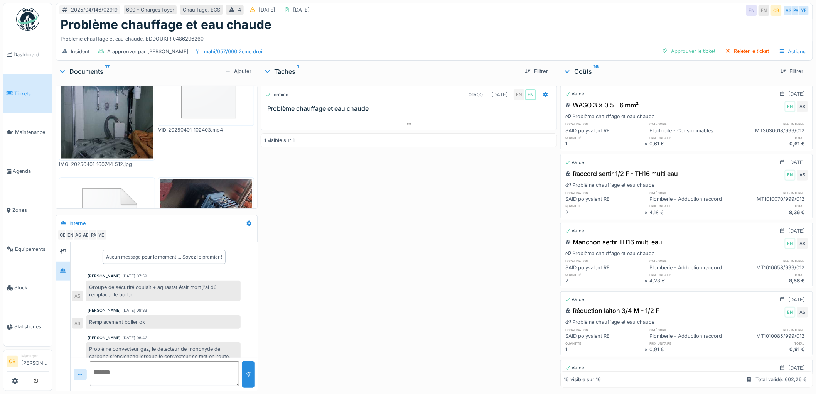
scroll to position [6, 0]
click at [745, 46] on div "Rejeter le ticket" at bounding box center [747, 51] width 50 height 10
click at [550, 24] on div "Problème chauffage et eau chaude" at bounding box center [434, 24] width 747 height 15
click at [731, 46] on div "Rejeter le ticket" at bounding box center [747, 51] width 50 height 10
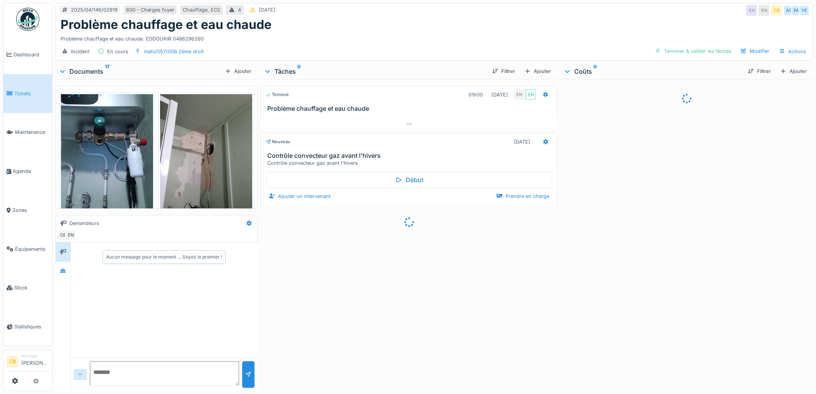
scroll to position [6, 0]
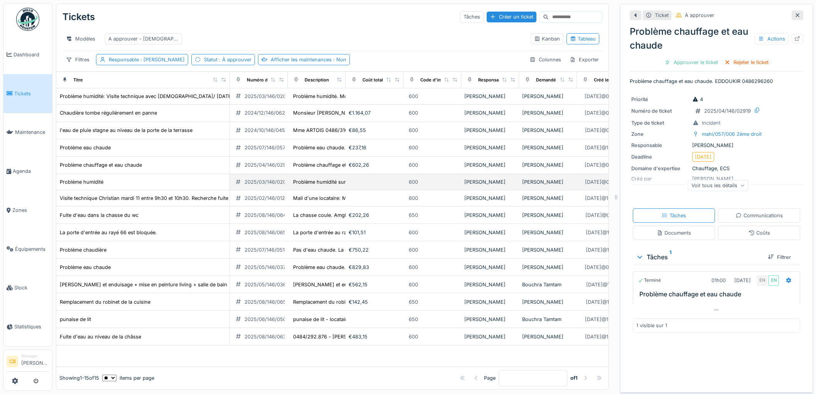
scroll to position [6, 0]
click at [97, 185] on div "Problème humidité" at bounding box center [82, 181] width 44 height 7
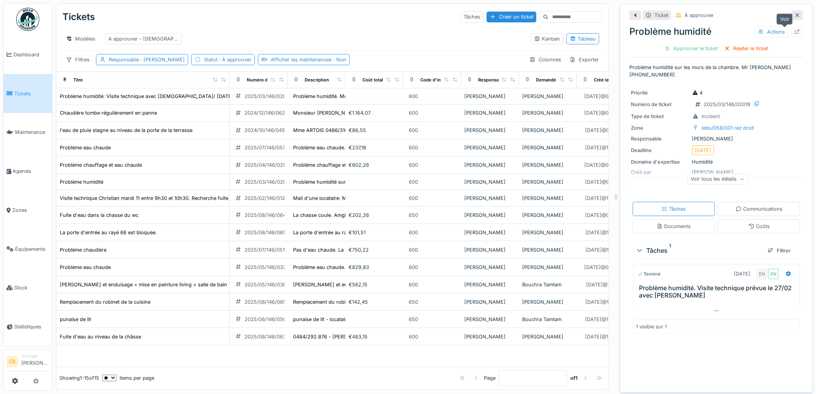
click at [791, 27] on div at bounding box center [797, 32] width 12 height 10
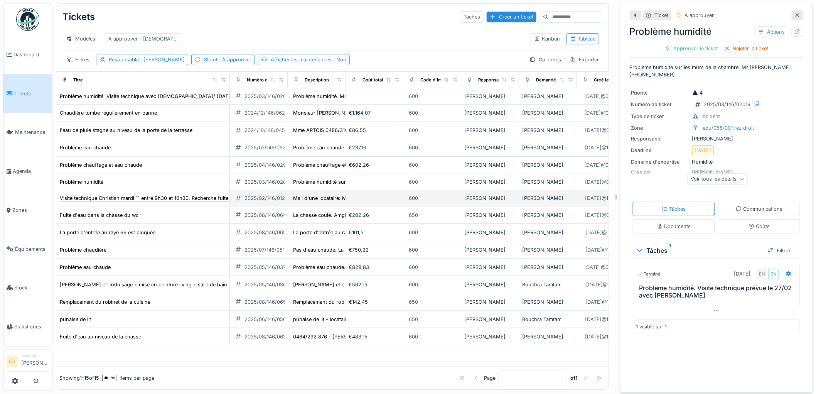
scroll to position [36, 0]
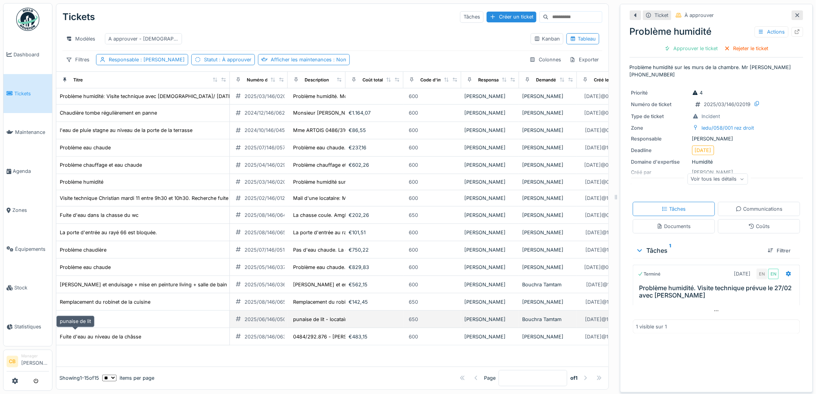
click at [87, 323] on div "punaise de lit" at bounding box center [75, 318] width 31 height 7
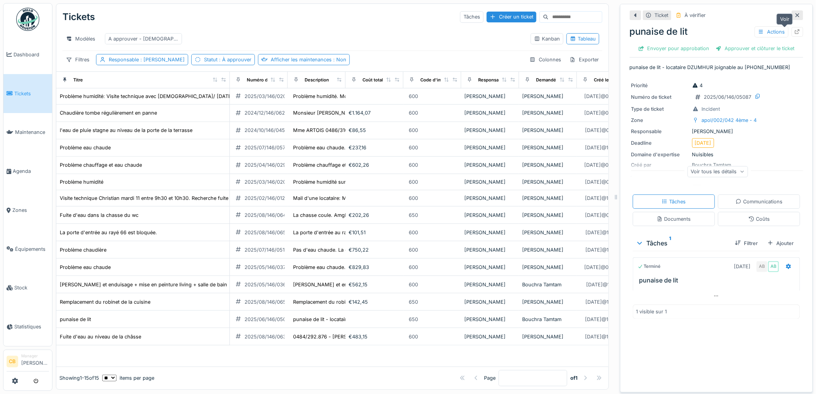
click at [794, 29] on icon at bounding box center [797, 31] width 6 height 5
click at [25, 18] on img at bounding box center [27, 19] width 23 height 23
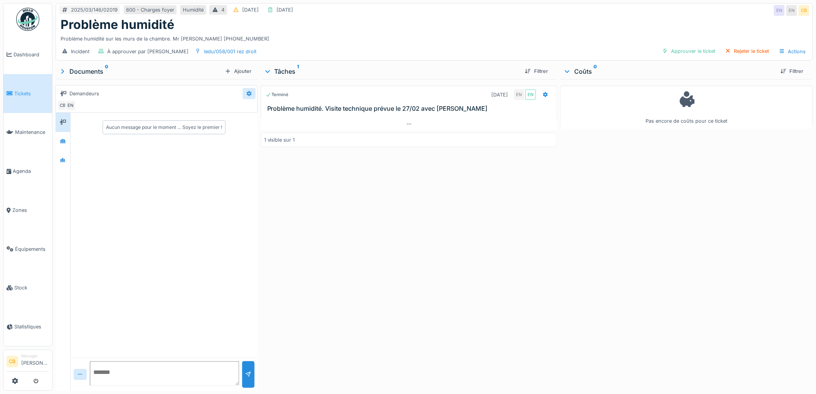
click at [247, 94] on icon at bounding box center [248, 93] width 5 height 5
click at [254, 110] on div "Créer une conversation" at bounding box center [278, 111] width 72 height 12
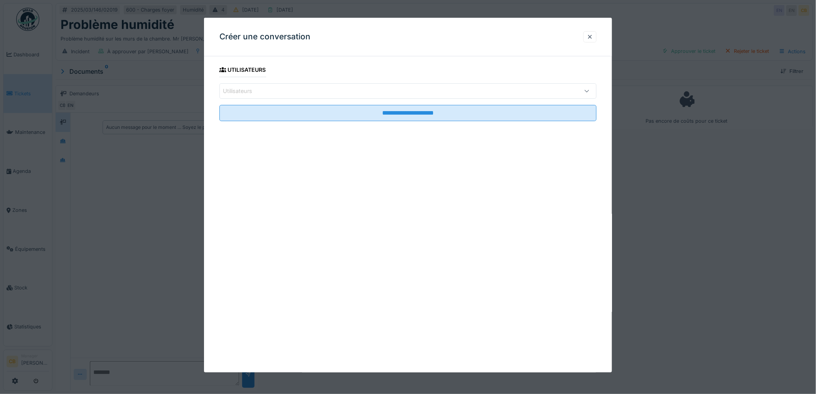
click at [246, 89] on div "Utilisateurs" at bounding box center [243, 91] width 40 height 8
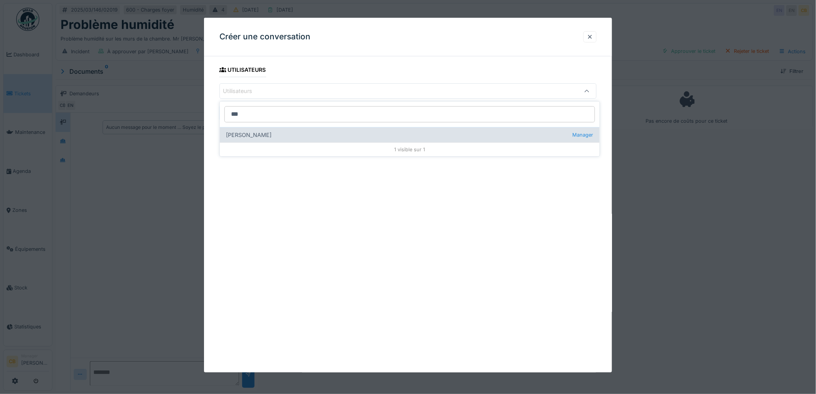
type input "***"
click at [260, 134] on div "Christian Bassette Manager" at bounding box center [410, 134] width 380 height 15
type input "****"
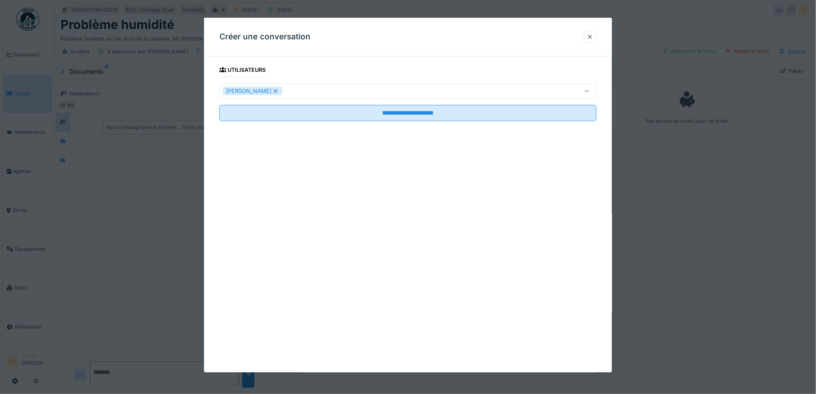
click at [488, 174] on div "**********" at bounding box center [408, 195] width 408 height 354
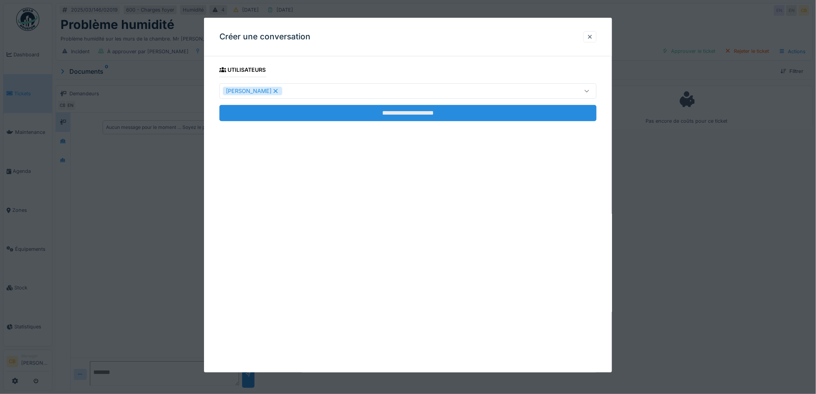
click at [403, 115] on input "**********" at bounding box center [407, 113] width 377 height 16
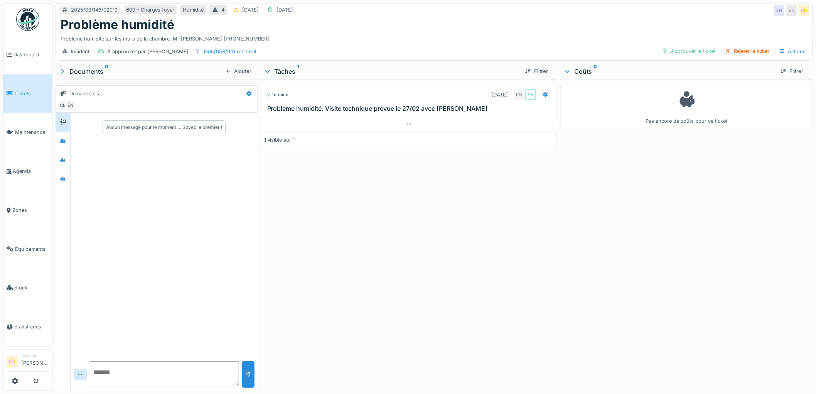
drag, startPoint x: 146, startPoint y: 157, endPoint x: 127, endPoint y: 168, distance: 21.6
click at [127, 168] on div "Aucun message pour le moment … Soyez le premier !" at bounding box center [164, 235] width 187 height 244
click at [126, 166] on div "Aucun message pour le moment … Soyez le premier !" at bounding box center [164, 235] width 187 height 244
click at [137, 128] on div "Aucun message pour le moment … Soyez le premier !" at bounding box center [164, 127] width 116 height 7
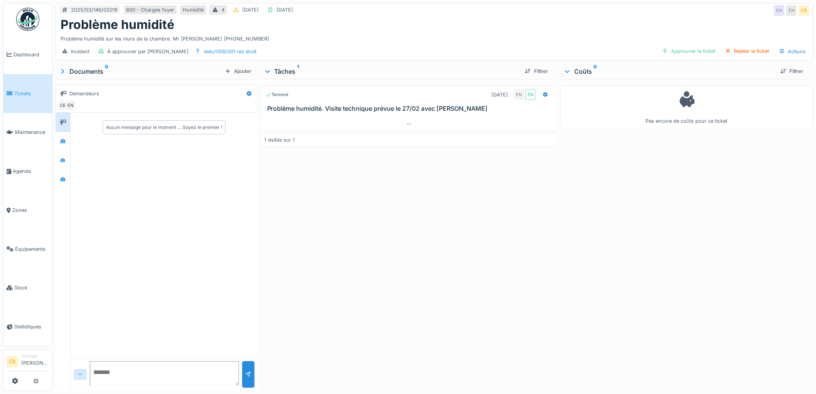
drag, startPoint x: 137, startPoint y: 128, endPoint x: 330, endPoint y: 227, distance: 217.2
click at [335, 229] on div "Terminé 02/03/2025 EN EN Problème humidité. Visite technique prévue le 27/02 av…" at bounding box center [409, 233] width 297 height 308
click at [141, 126] on div "Aucun message pour le moment … Soyez le premier !" at bounding box center [164, 127] width 116 height 7
click at [138, 108] on div "CB EN" at bounding box center [154, 105] width 195 height 11
click at [141, 153] on div "Aucun message pour le moment … Soyez le premier !" at bounding box center [164, 235] width 187 height 244
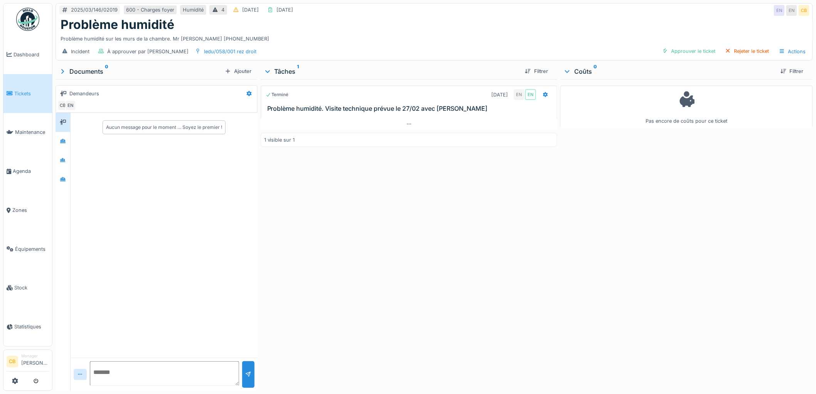
click at [140, 152] on div "Aucun message pour le moment … Soyez le premier !" at bounding box center [164, 235] width 187 height 244
click at [135, 138] on div "Aucun message pour le moment … Soyez le premier !" at bounding box center [164, 127] width 187 height 29
click at [118, 129] on div "Aucun message pour le moment … Soyez le premier !" at bounding box center [164, 127] width 116 height 7
click at [102, 370] on textarea at bounding box center [164, 373] width 149 height 25
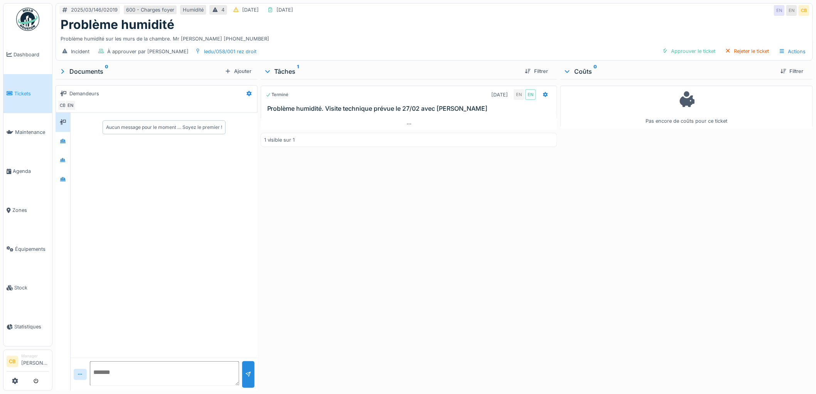
paste textarea "**********"
type textarea "**********"
click at [245, 370] on div at bounding box center [248, 373] width 6 height 7
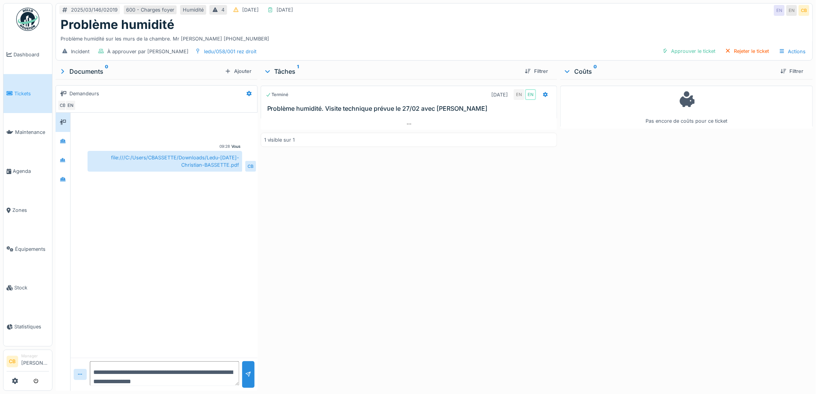
click at [96, 153] on div "file:///C:/Users/CBASSETTE/Downloads/Ledu-27-Feb-2025-Christian-BASSETTE.pdf" at bounding box center [164, 161] width 155 height 21
click at [95, 151] on div "file:///C:/Users/CBASSETTE/Downloads/Ledu-27-Feb-2025-Christian-BASSETTE.pdf" at bounding box center [164, 161] width 155 height 21
drag, startPoint x: 97, startPoint y: 151, endPoint x: 120, endPoint y: 151, distance: 23.5
click at [120, 151] on div "file:///C:/Users/CBASSETTE/Downloads/Ledu-27-Feb-2025-Christian-BASSETTE.pdf" at bounding box center [164, 161] width 155 height 21
click at [118, 159] on div "file:///C:/Users/CBASSETTE/Downloads/Ledu-27-Feb-2025-Christian-BASSETTE.pdf" at bounding box center [164, 161] width 155 height 21
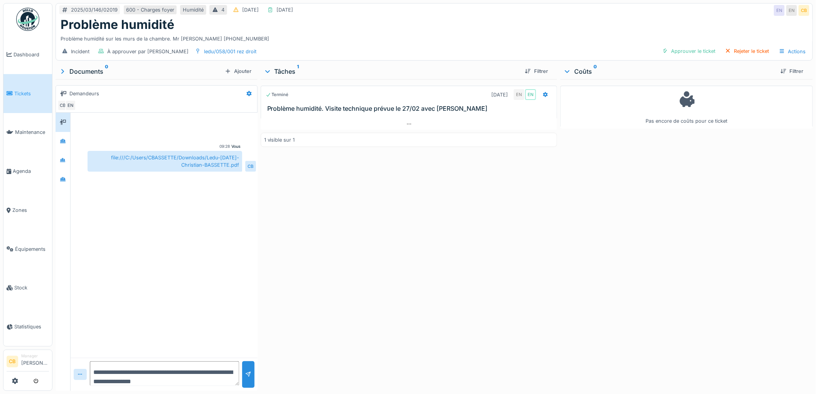
drag, startPoint x: 179, startPoint y: 157, endPoint x: 237, endPoint y: 149, distance: 58.4
click at [237, 151] on div "file:///C:/Users/CBASSETTE/Downloads/Ledu-27-Feb-2025-Christian-BASSETTE.pdf" at bounding box center [164, 161] width 155 height 21
click at [98, 151] on div "file:///C:/Users/CBASSETTE/Downloads/Ledu-27-Feb-2025-Christian-BASSETTE.pdf" at bounding box center [164, 161] width 155 height 21
drag, startPoint x: 96, startPoint y: 151, endPoint x: 237, endPoint y: 158, distance: 142.0
click at [237, 158] on div "file:///C:/Users/CBASSETTE/Downloads/Ledu-27-Feb-2025-Christian-BASSETTE.pdf" at bounding box center [164, 161] width 155 height 21
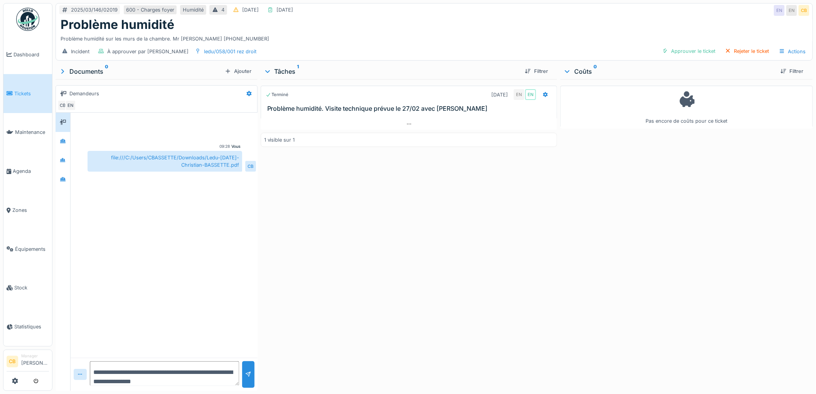
drag, startPoint x: 220, startPoint y: 155, endPoint x: 220, endPoint y: 150, distance: 4.2
copy div "file:///C:/Users/CBASSETTE/Downloads/Ledu-27-Feb-2025-Christian-BASSETTE.pdf"
click at [214, 306] on div "Vous 09:28 file:///C:/Users/CBASSETTE/Downloads/Ledu-27-Feb-2025-Christian-BASS…" at bounding box center [164, 235] width 187 height 244
click at [207, 202] on div "Vous 09:28 file:///C:/Users/CBASSETTE/Downloads/Ledu-27-Feb-2025-Christian-BASS…" at bounding box center [164, 235] width 187 height 244
click at [208, 172] on div "Vous 09:28 file:///C:/Users/CBASSETTE/Downloads/Ledu-27-Feb-2025-Christian-BASS…" at bounding box center [164, 235] width 187 height 244
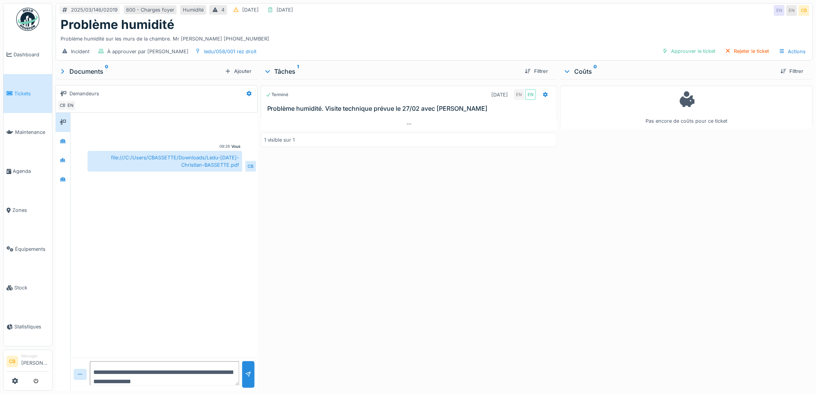
click at [166, 162] on div "file:///C:/Users/CBASSETTE/Downloads/Ledu-27-Feb-2025-Christian-BASSETTE.pdf" at bounding box center [164, 161] width 155 height 21
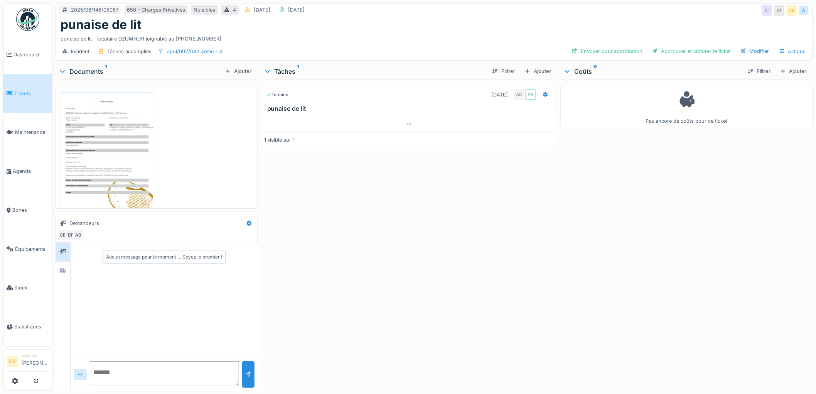
click at [128, 148] on img at bounding box center [107, 159] width 92 height 130
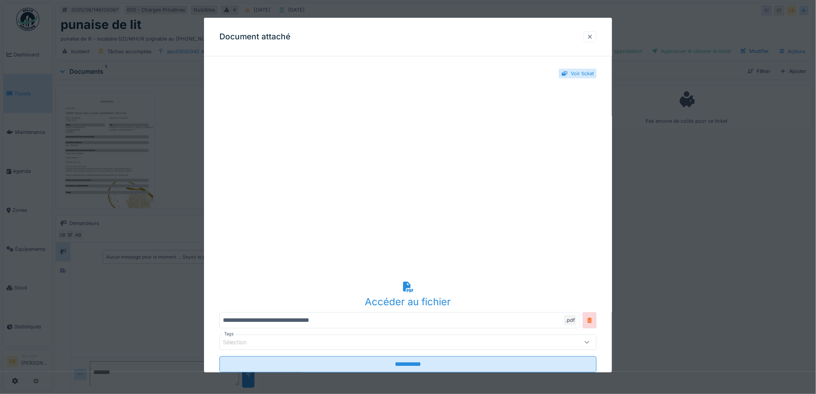
click at [593, 36] on div at bounding box center [590, 36] width 6 height 7
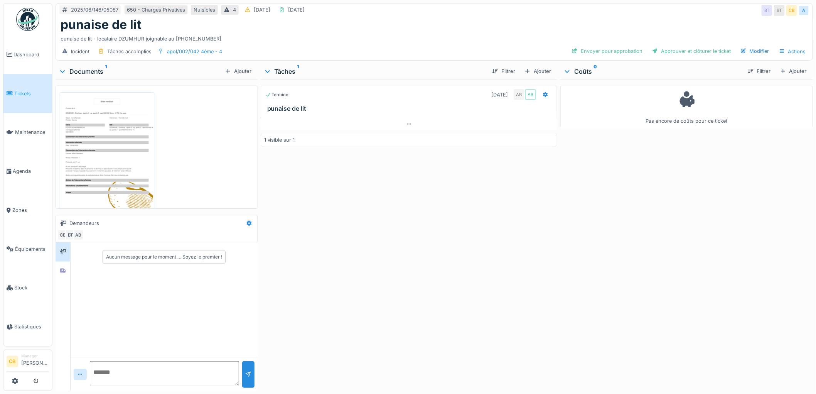
click at [110, 373] on textarea at bounding box center [164, 373] width 149 height 25
type textarea "**********"
click at [245, 368] on div at bounding box center [248, 374] width 12 height 27
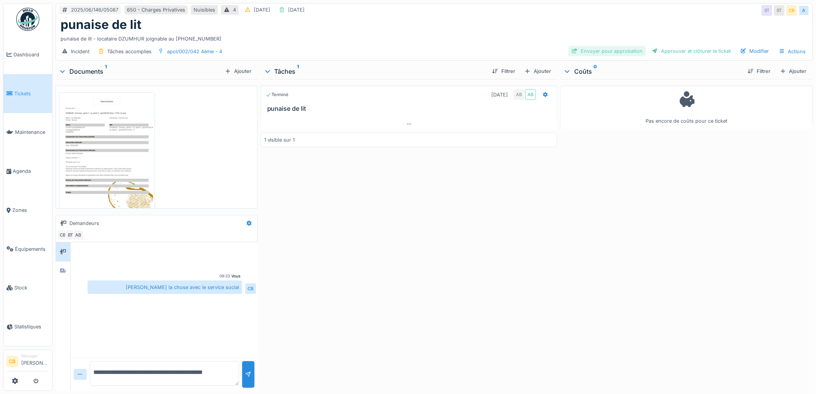
click at [601, 49] on div "Envoyer pour approbation" at bounding box center [606, 51] width 77 height 10
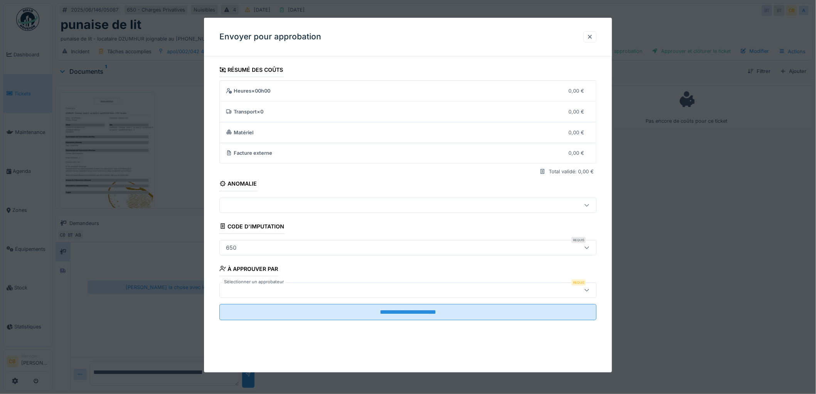
click at [244, 246] on div "650" at bounding box center [386, 247] width 327 height 8
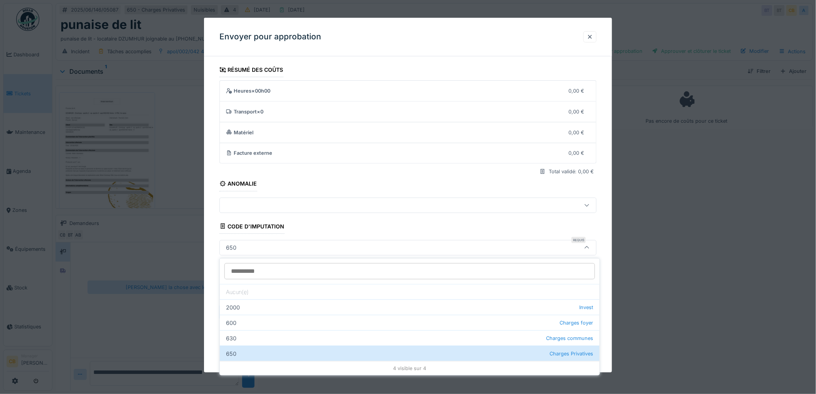
click at [244, 246] on div "650" at bounding box center [386, 247] width 327 height 8
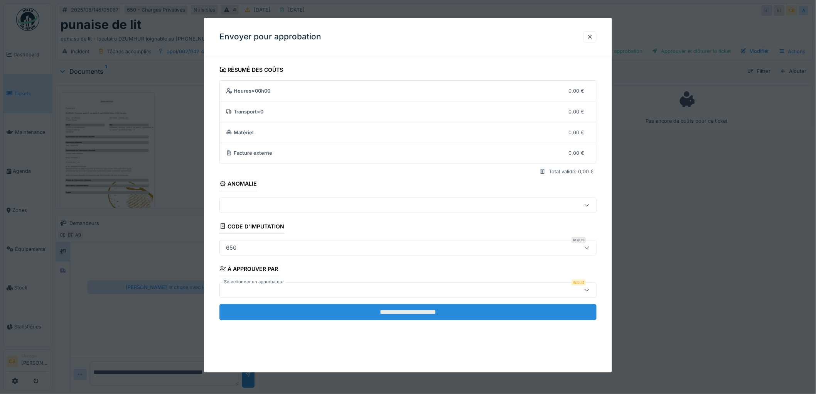
click at [415, 313] on input "**********" at bounding box center [407, 312] width 377 height 16
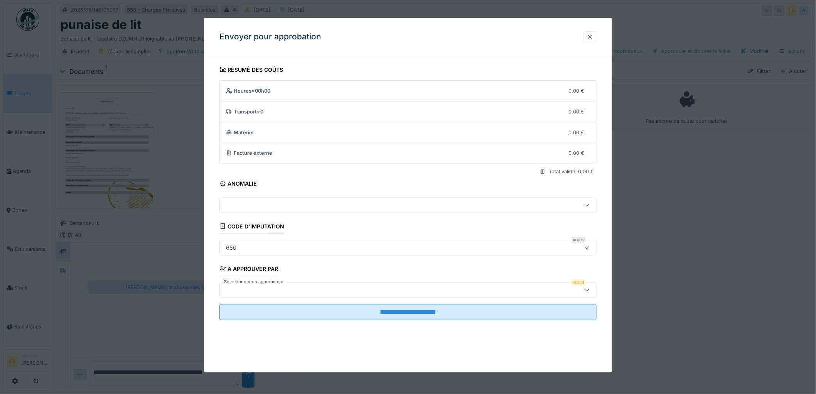
click at [278, 281] on label "Sélectionner un approbateur" at bounding box center [253, 281] width 63 height 7
click at [276, 287] on div at bounding box center [386, 290] width 327 height 8
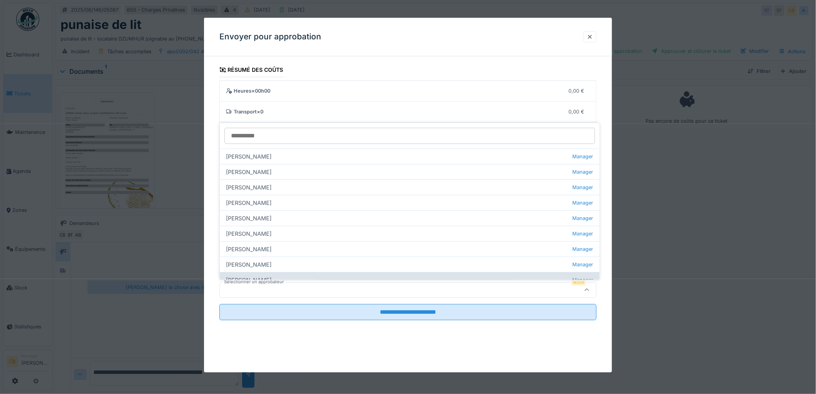
click at [257, 278] on div "Christian Bassette Manager" at bounding box center [410, 279] width 380 height 15
type input "****"
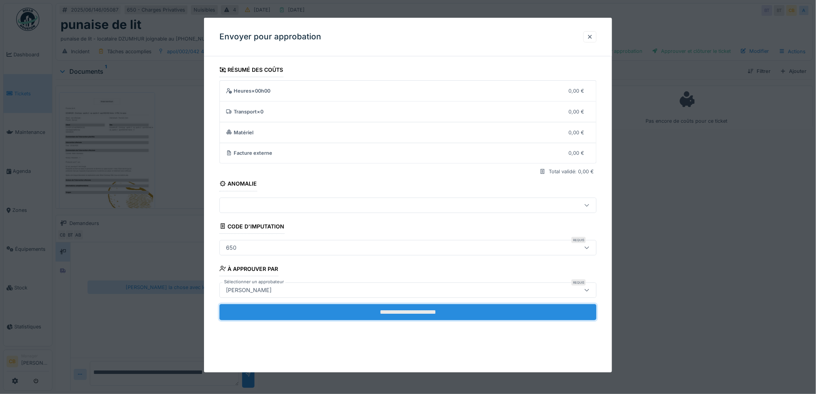
click at [403, 310] on input "**********" at bounding box center [407, 312] width 377 height 16
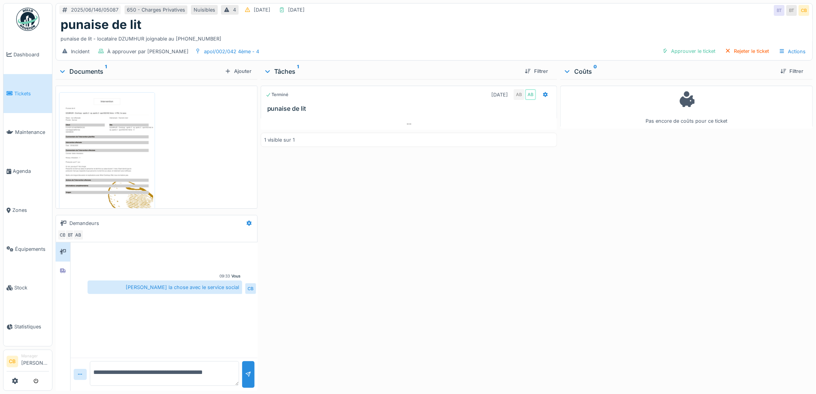
drag, startPoint x: 291, startPoint y: 328, endPoint x: 540, endPoint y: 207, distance: 277.2
click at [538, 207] on div "Terminé 27/06/2025 AB AB punaise de lit 1 visible sur 1" at bounding box center [409, 233] width 297 height 308
click at [688, 52] on div "Approuver le ticket" at bounding box center [689, 51] width 60 height 10
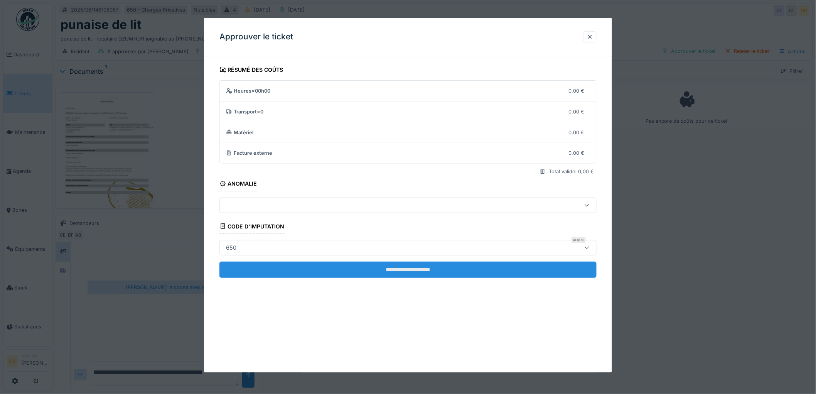
click at [411, 271] on input "**********" at bounding box center [407, 269] width 377 height 16
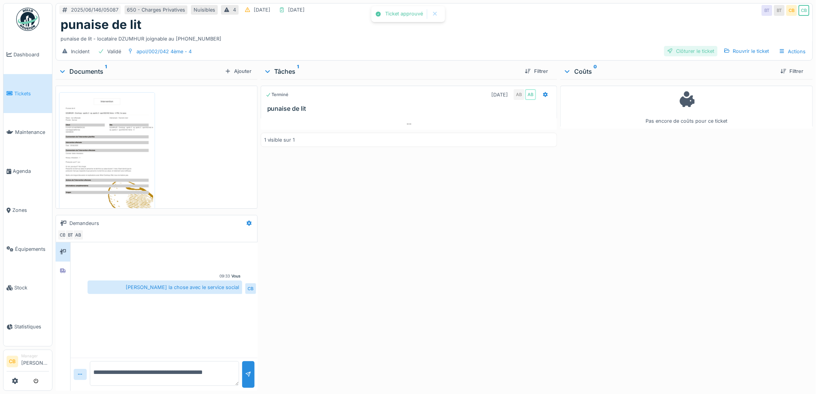
click at [686, 49] on div "Clôturer le ticket" at bounding box center [691, 51] width 54 height 10
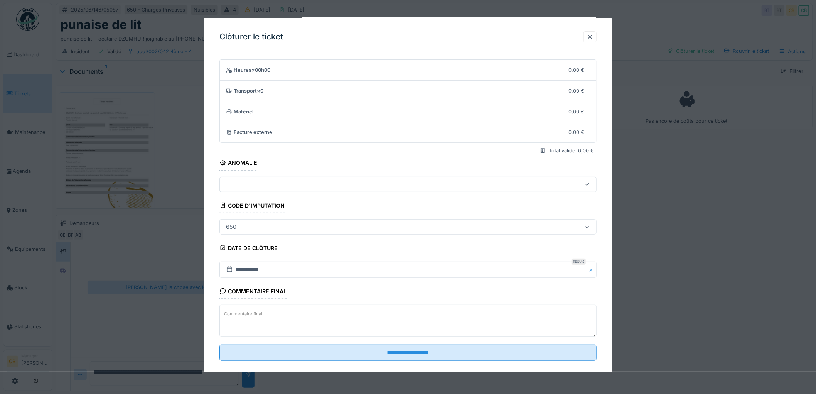
scroll to position [32, 0]
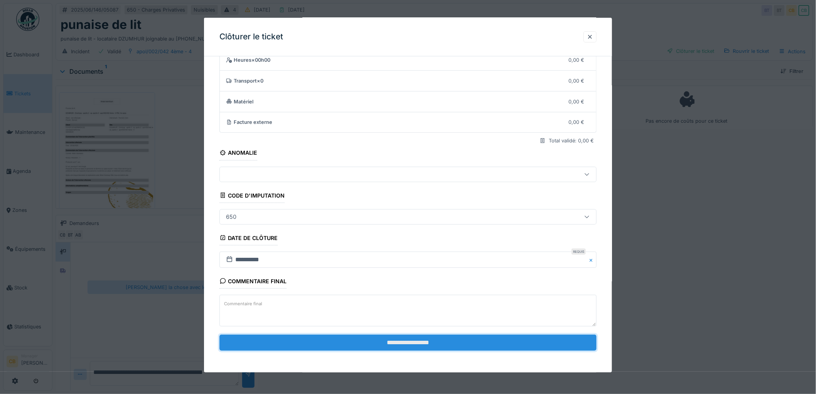
click at [403, 342] on input "**********" at bounding box center [407, 342] width 377 height 16
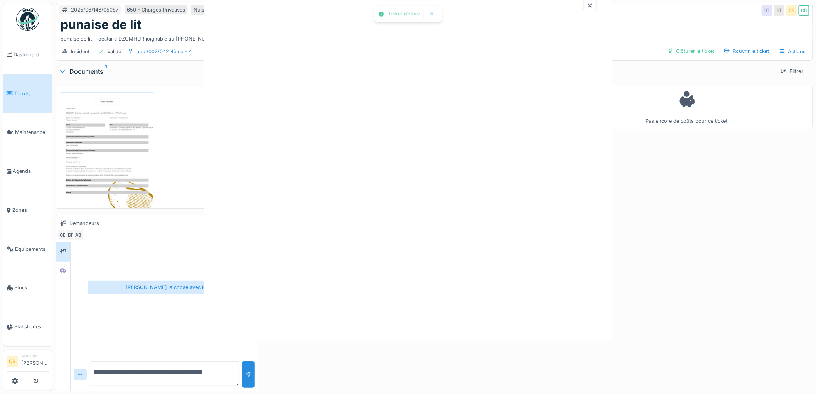
scroll to position [0, 0]
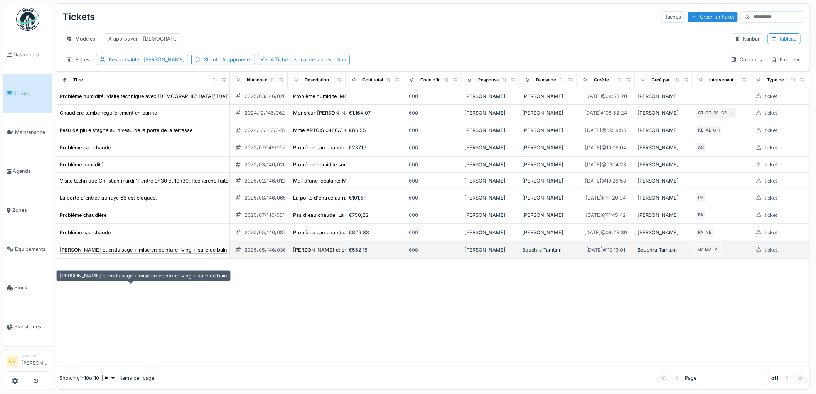
click at [175, 253] on div "[PERSON_NAME] et enduisage + mise en peinture living + salle de bain" at bounding box center [143, 249] width 167 height 7
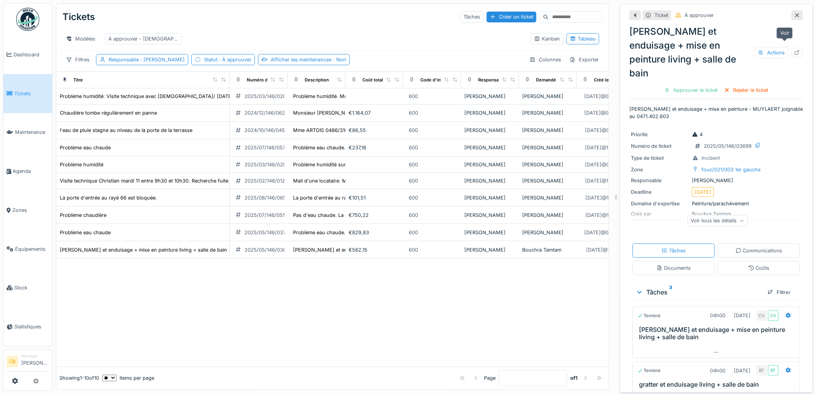
click at [794, 50] on icon at bounding box center [797, 52] width 6 height 5
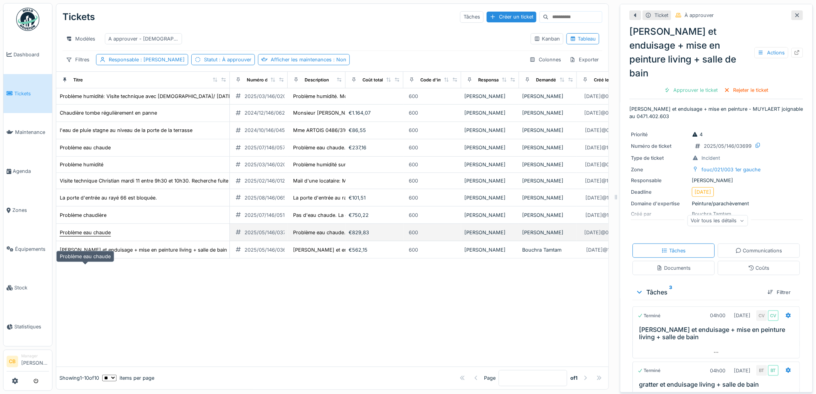
click at [96, 236] on div "Problème eau chaude" at bounding box center [85, 232] width 51 height 7
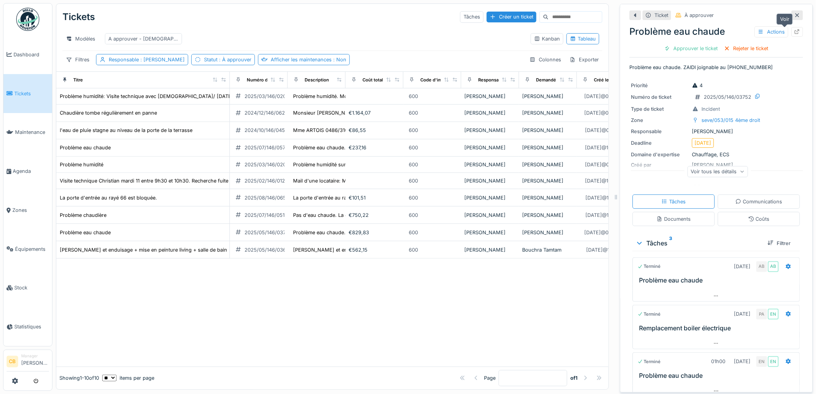
click at [795, 32] on icon at bounding box center [797, 31] width 5 height 5
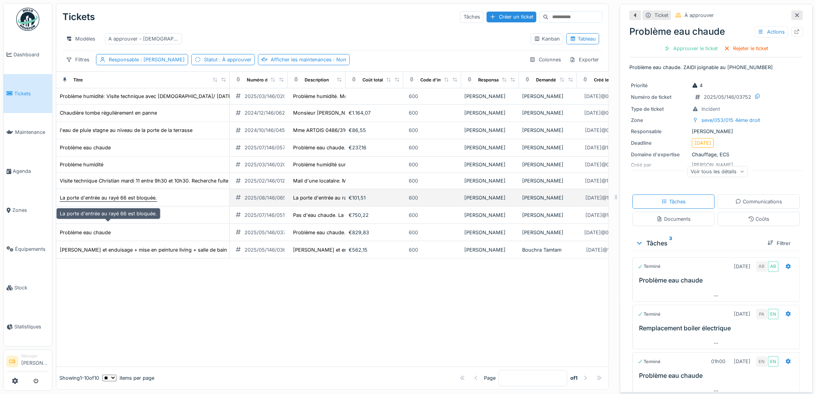
click at [126, 201] on div "La porte d'entrée au rayé 66 est bloquée." at bounding box center [108, 197] width 97 height 7
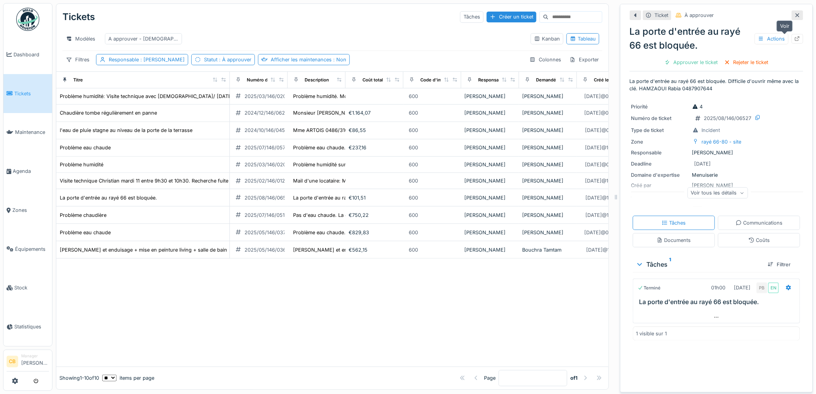
click at [795, 37] on icon at bounding box center [797, 38] width 5 height 5
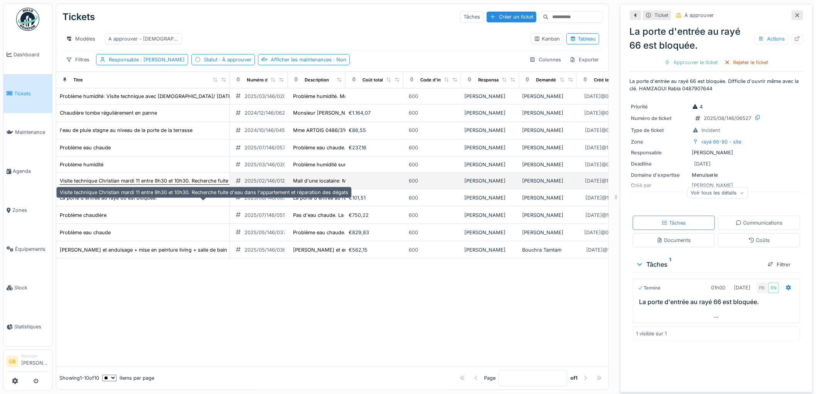
click at [180, 184] on div "Visite technique Christian mardi 11 entre 9h30 et 10h30. Recherche fuite d'eau …" at bounding box center [204, 180] width 288 height 7
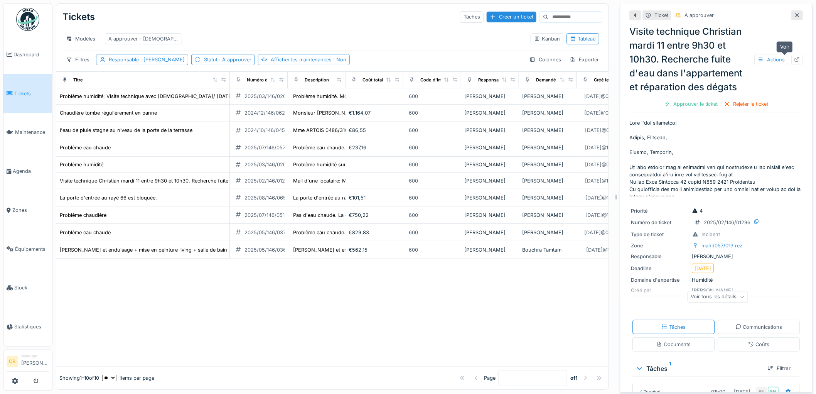
click at [794, 57] on icon at bounding box center [797, 59] width 6 height 5
click at [22, 206] on span "Zones" at bounding box center [30, 209] width 37 height 7
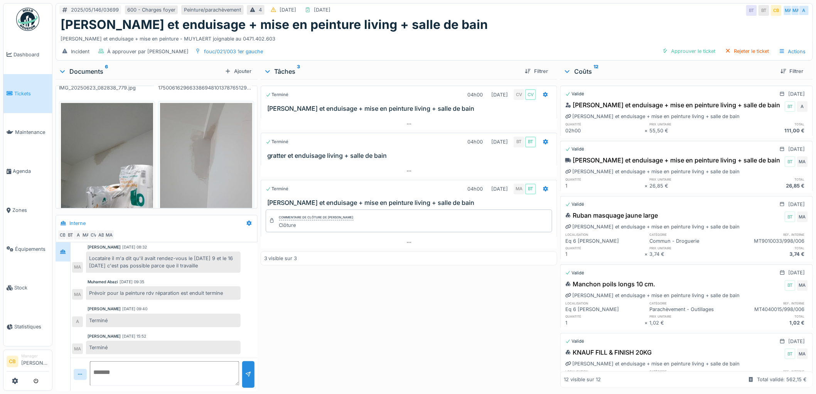
scroll to position [294, 0]
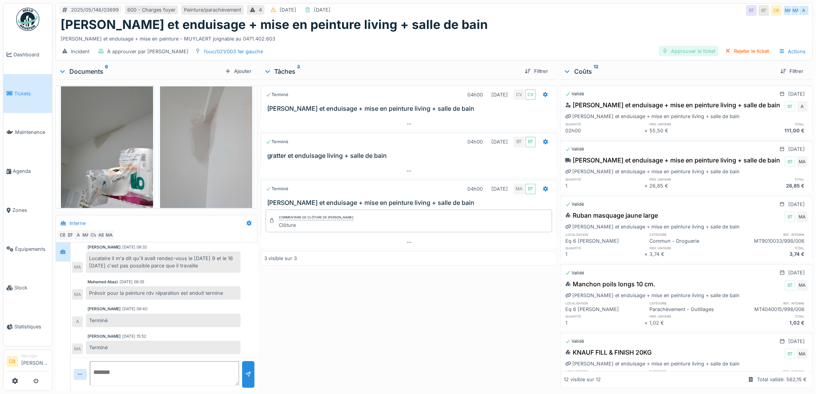
click at [695, 53] on div "Approuver le ticket" at bounding box center [689, 51] width 60 height 10
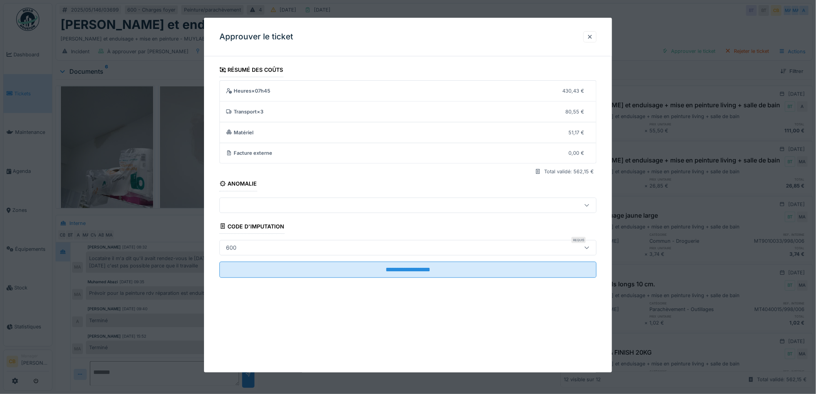
scroll to position [6, 0]
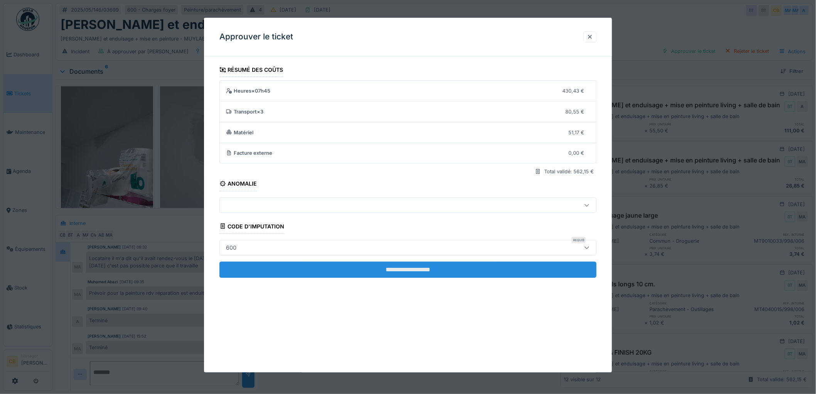
click at [421, 265] on input "**********" at bounding box center [407, 269] width 377 height 16
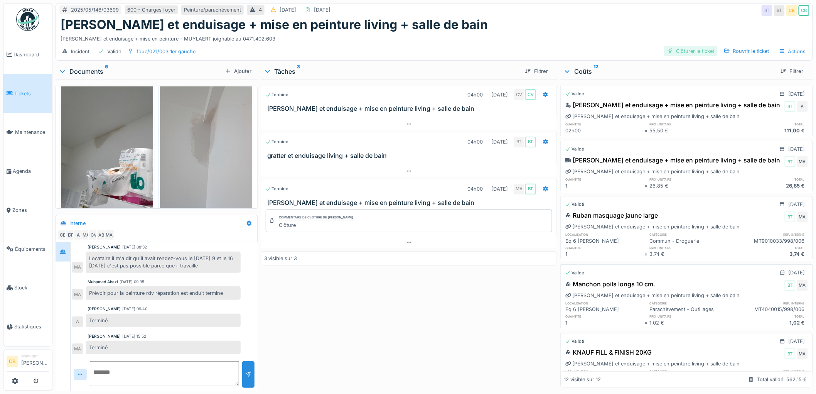
click at [690, 46] on div "Clôturer le ticket" at bounding box center [691, 51] width 54 height 10
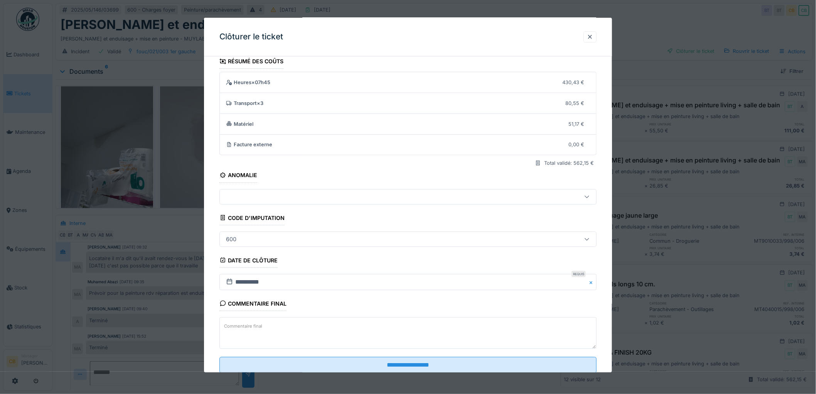
scroll to position [32, 0]
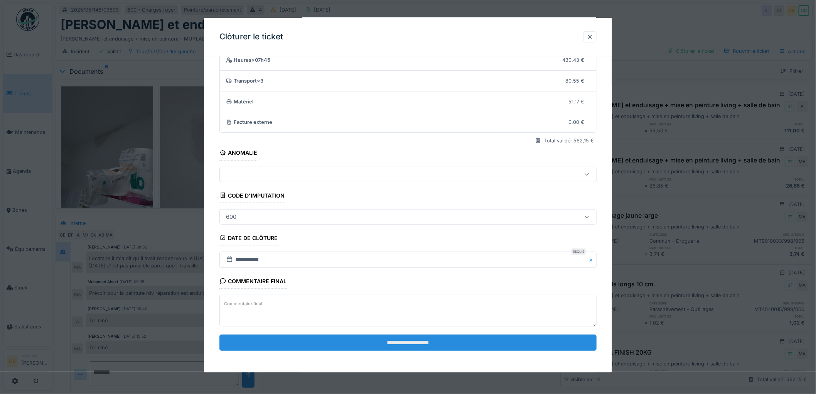
click at [428, 338] on input "**********" at bounding box center [407, 342] width 377 height 16
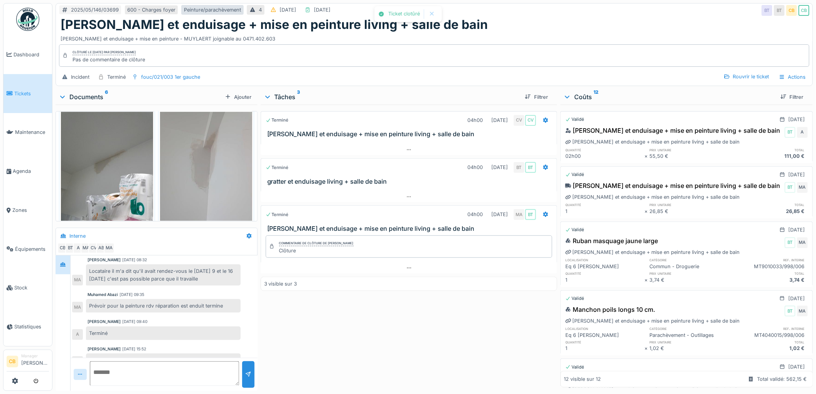
scroll to position [103, 0]
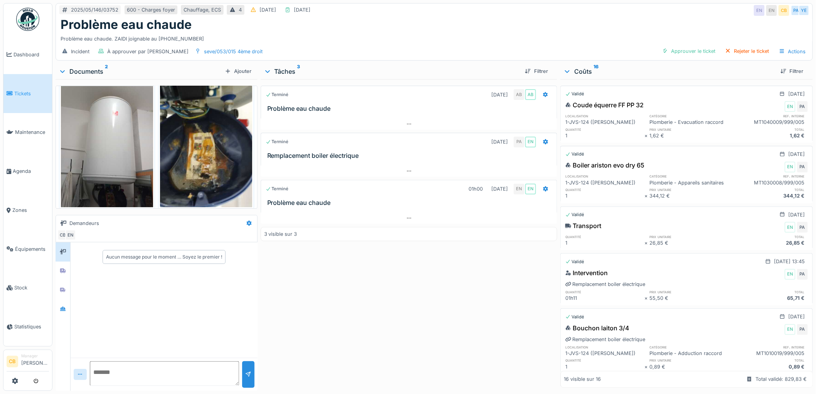
scroll to position [19, 0]
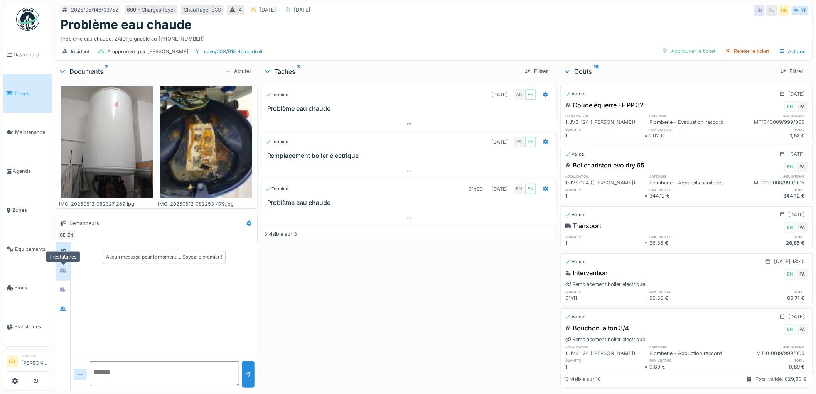
click at [66, 269] on icon at bounding box center [63, 270] width 6 height 5
click at [64, 289] on icon at bounding box center [62, 289] width 5 height 5
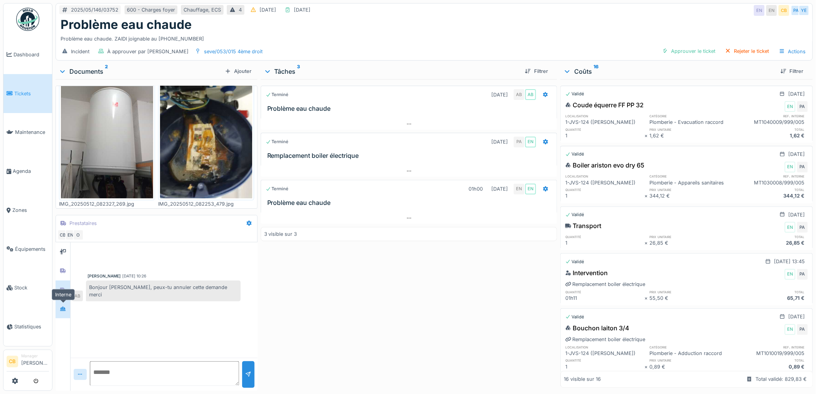
click at [62, 304] on div at bounding box center [63, 309] width 12 height 10
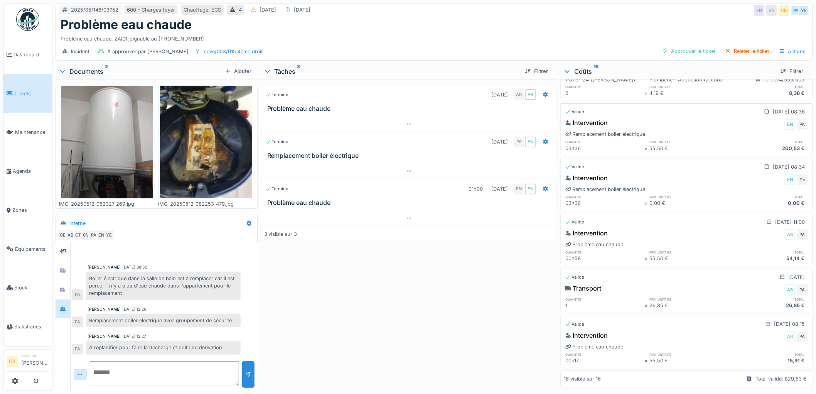
scroll to position [768, 0]
click at [672, 46] on div "Approuver le ticket" at bounding box center [689, 51] width 60 height 10
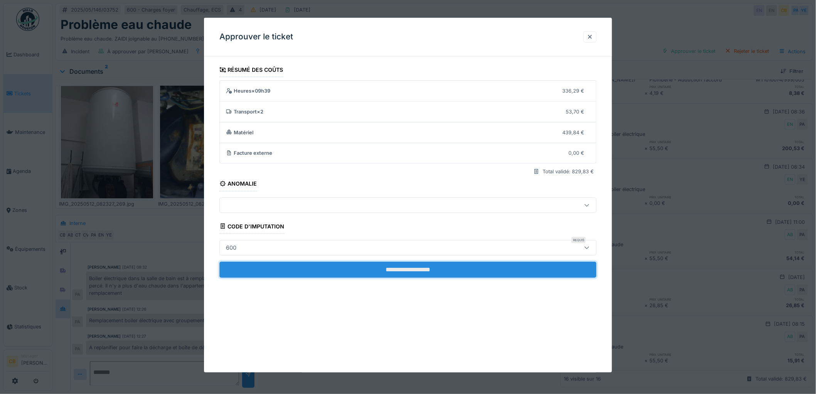
click at [415, 271] on input "**********" at bounding box center [407, 269] width 377 height 16
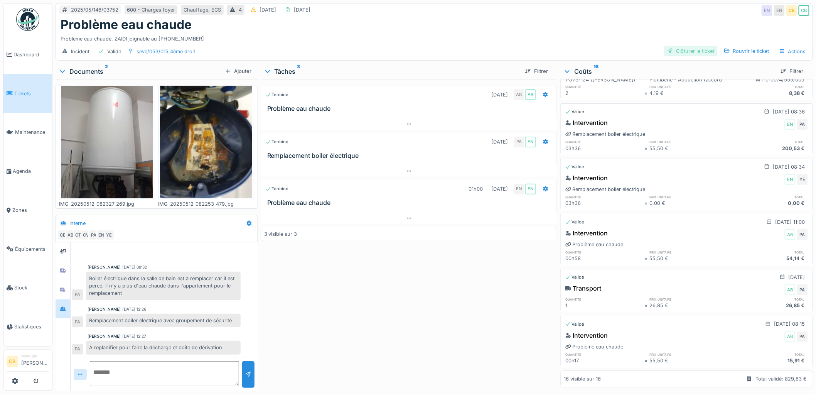
click at [686, 46] on div "Clôturer le ticket" at bounding box center [691, 51] width 54 height 10
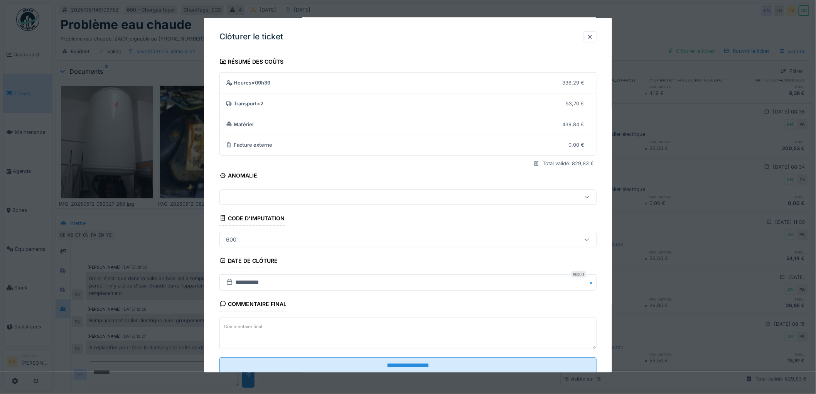
scroll to position [32, 0]
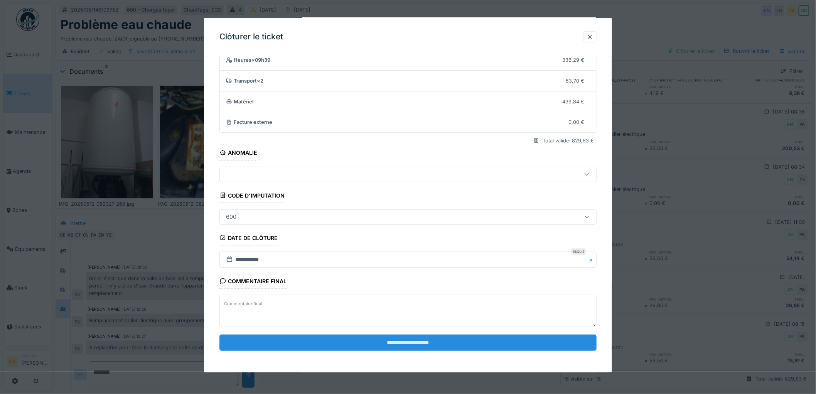
click at [396, 338] on input "**********" at bounding box center [407, 342] width 377 height 16
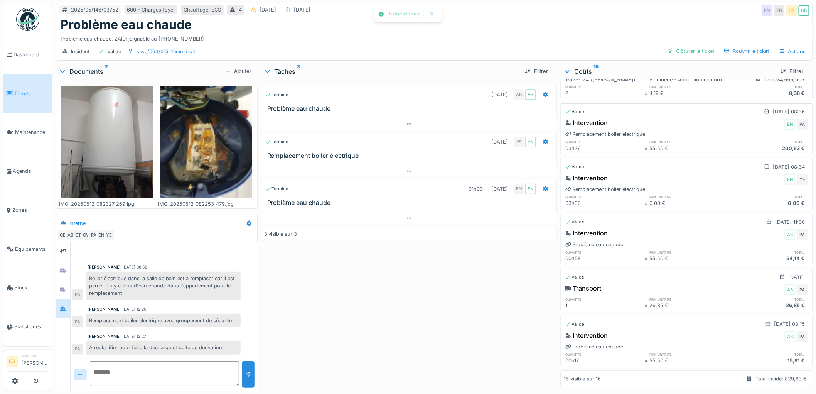
scroll to position [22, 0]
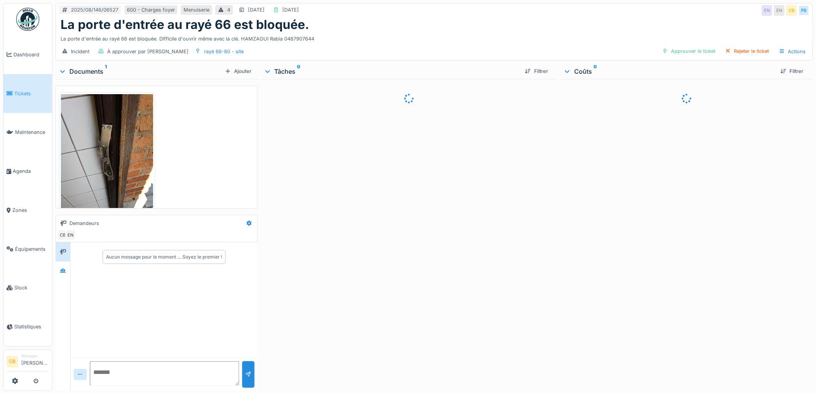
click at [113, 156] on img at bounding box center [107, 155] width 92 height 123
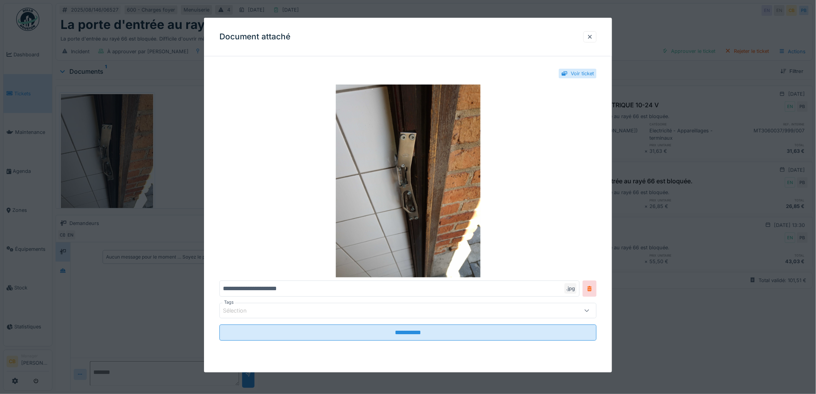
click at [113, 156] on div at bounding box center [408, 197] width 816 height 394
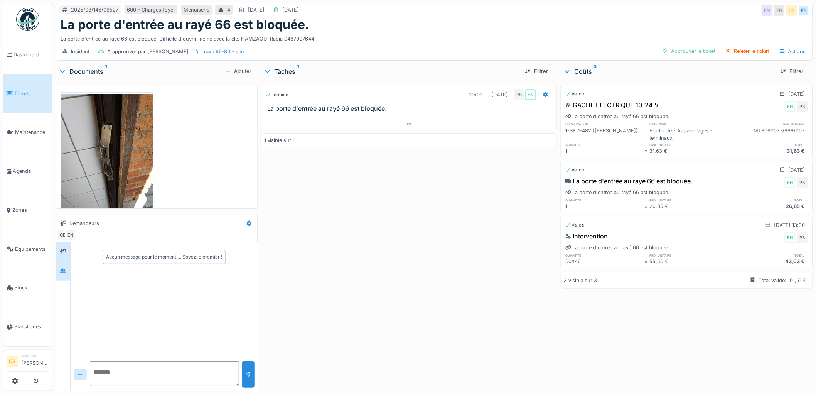
click at [67, 269] on div at bounding box center [63, 271] width 12 height 10
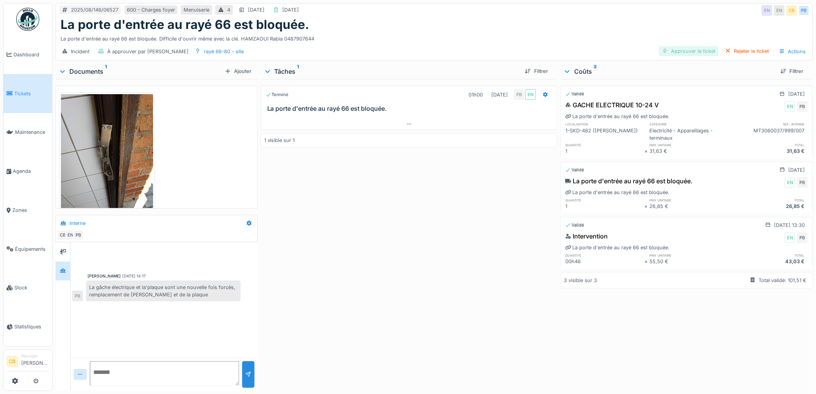
click at [671, 49] on div "Approuver le ticket" at bounding box center [689, 51] width 60 height 10
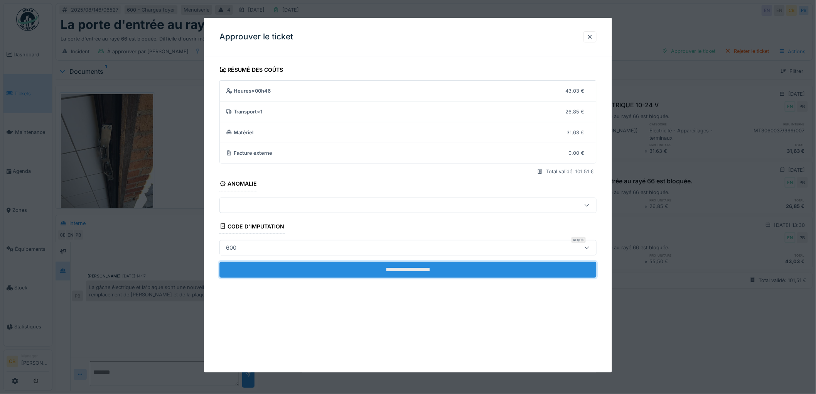
click at [384, 273] on input "**********" at bounding box center [407, 269] width 377 height 16
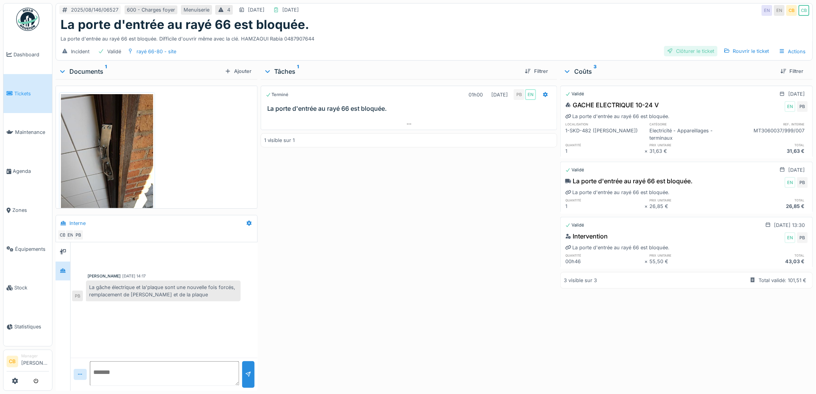
click at [681, 50] on div "Clôturer le ticket" at bounding box center [691, 51] width 54 height 10
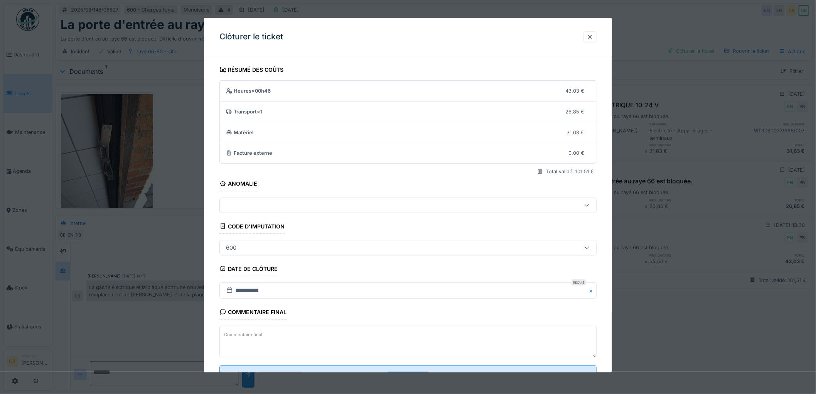
scroll to position [32, 0]
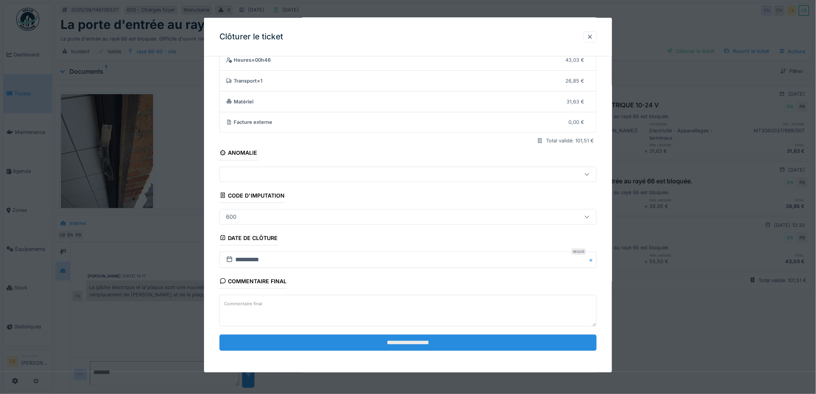
click at [392, 342] on input "**********" at bounding box center [407, 342] width 377 height 16
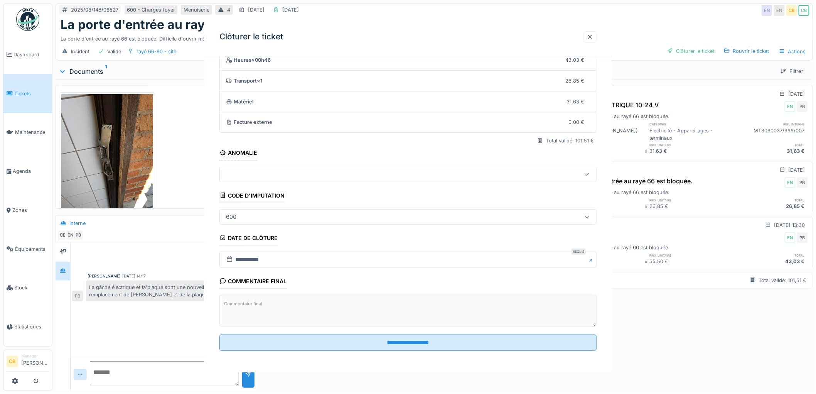
scroll to position [0, 0]
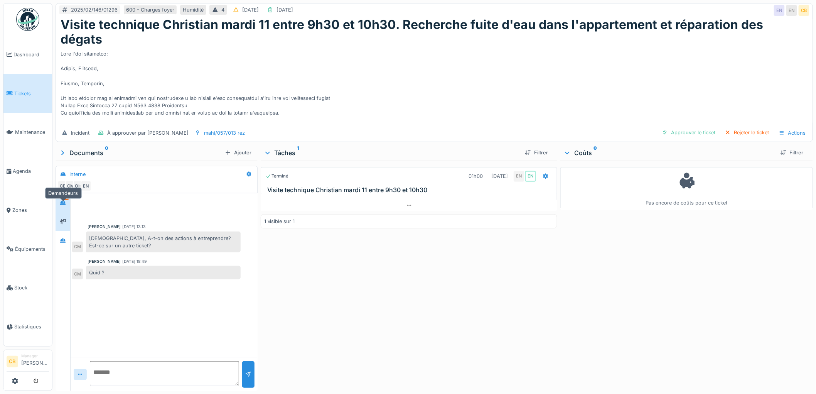
click at [66, 219] on icon at bounding box center [63, 221] width 6 height 5
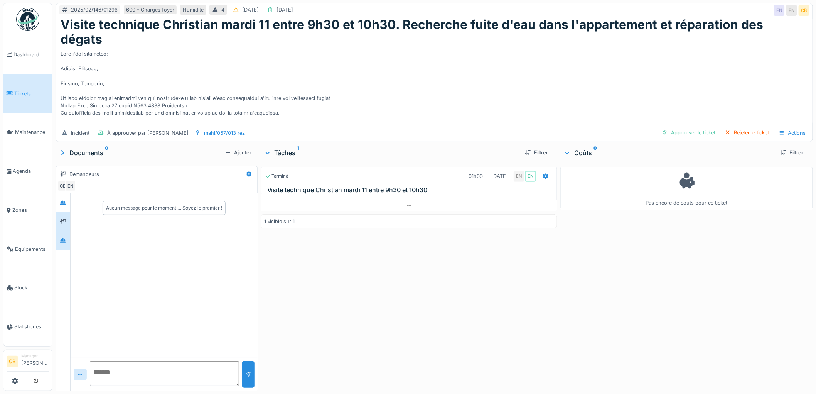
click at [65, 236] on div at bounding box center [63, 241] width 12 height 10
click at [65, 200] on icon at bounding box center [62, 202] width 5 height 4
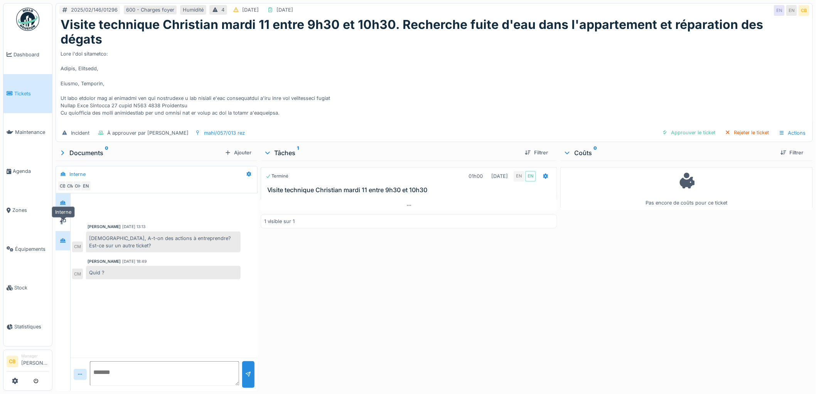
drag, startPoint x: 59, startPoint y: 225, endPoint x: 62, endPoint y: 217, distance: 9.3
click at [59, 236] on div at bounding box center [63, 241] width 12 height 10
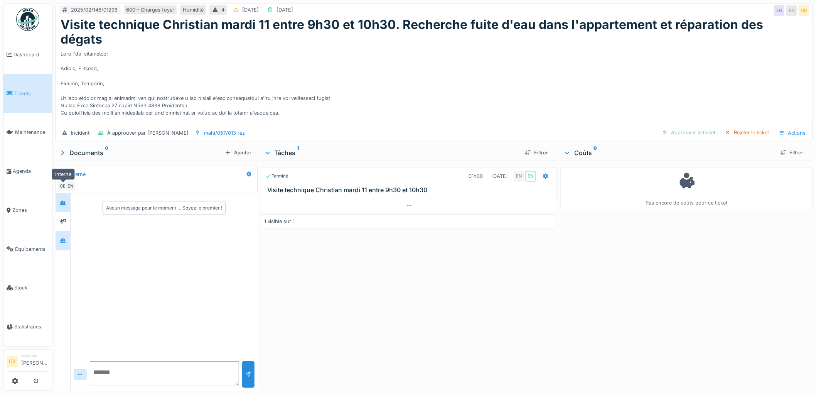
click at [63, 199] on div at bounding box center [63, 202] width 6 height 7
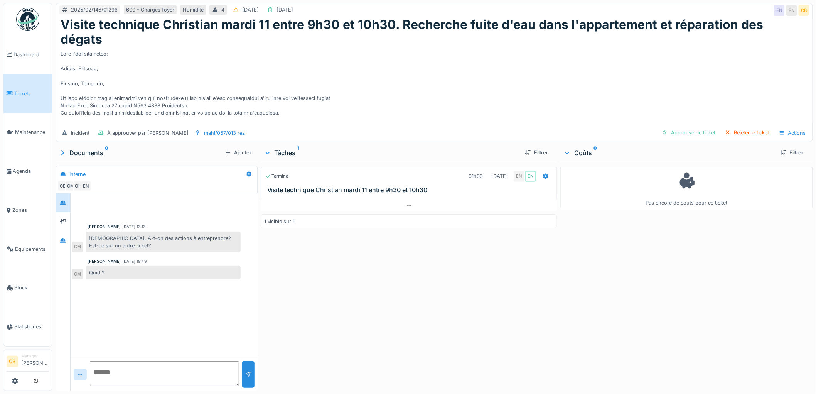
click at [276, 266] on div "Terminé 01h00 [DATE] EN EN Visite technique Christian [DATE] 11 entre 9h30 et 1…" at bounding box center [409, 273] width 297 height 227
click at [411, 200] on div at bounding box center [409, 205] width 297 height 11
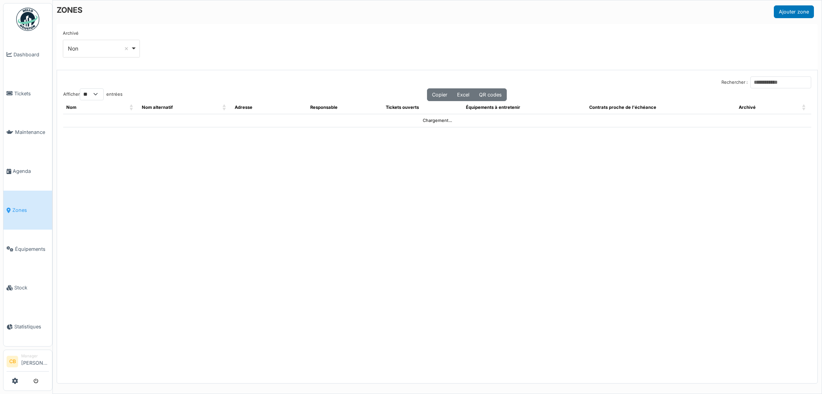
select select "**"
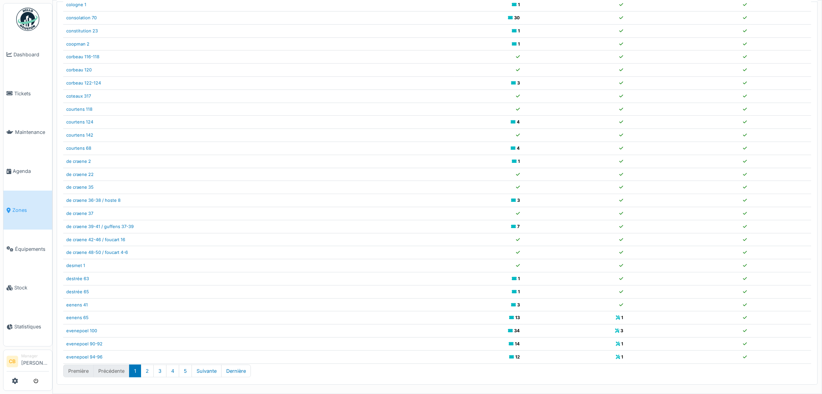
scroll to position [69, 0]
click at [163, 368] on button "3" at bounding box center [159, 369] width 13 height 13
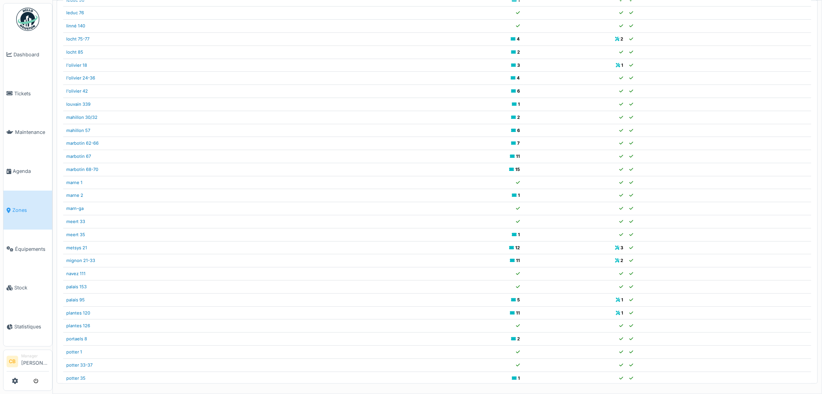
scroll to position [166, 0]
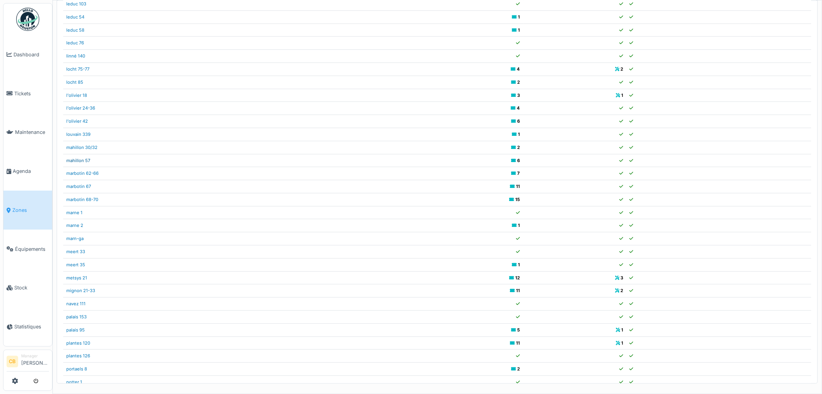
click at [86, 160] on link "mahillon 57" at bounding box center [78, 160] width 24 height 5
click at [30, 15] on img at bounding box center [27, 19] width 23 height 23
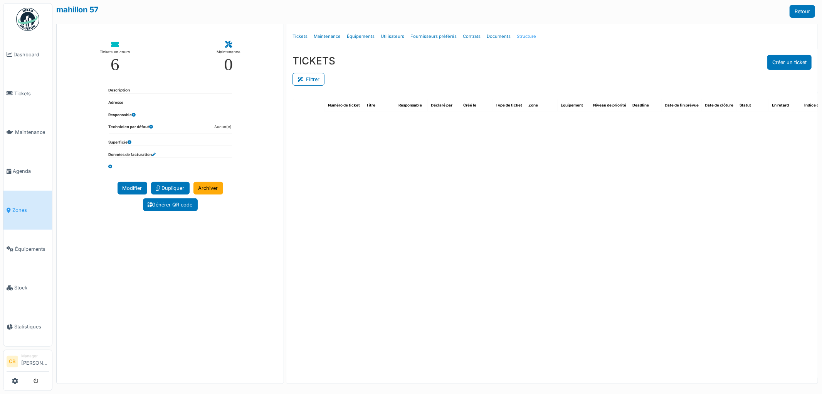
select select "***"
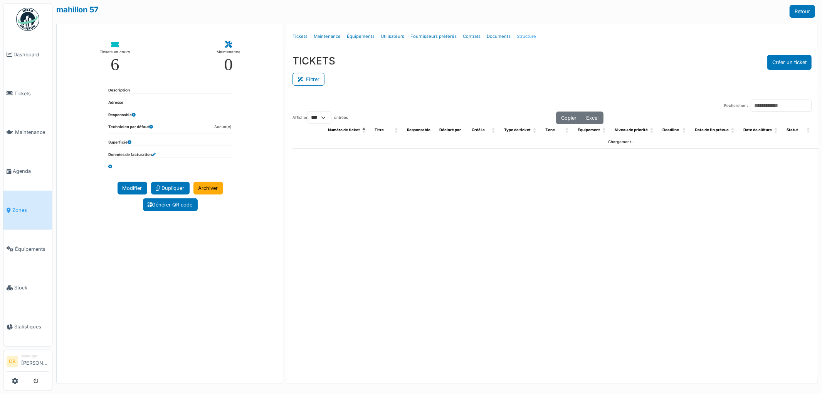
click at [522, 36] on link "Structure" at bounding box center [526, 36] width 25 height 18
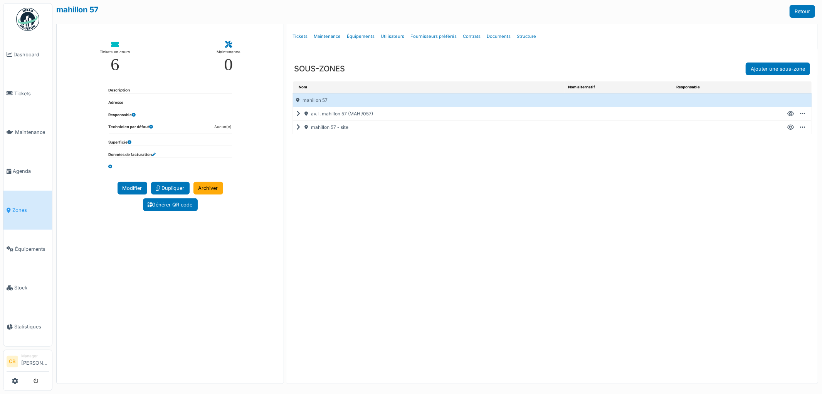
click at [299, 127] on icon at bounding box center [299, 127] width 7 height 0
click at [299, 114] on icon at bounding box center [299, 114] width 7 height 0
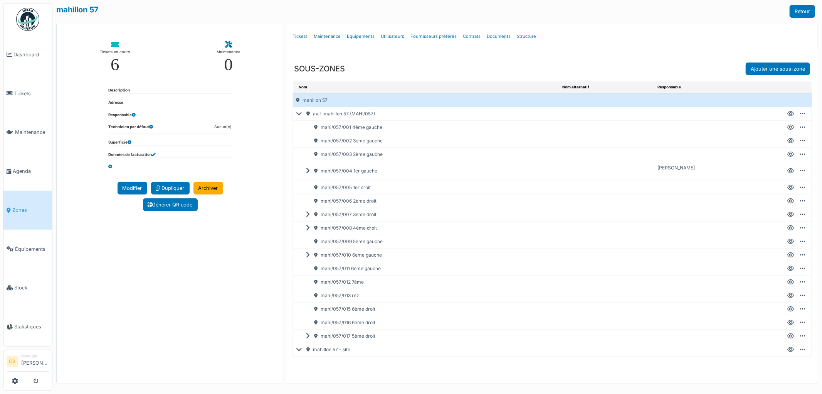
click at [787, 295] on icon at bounding box center [790, 295] width 7 height 0
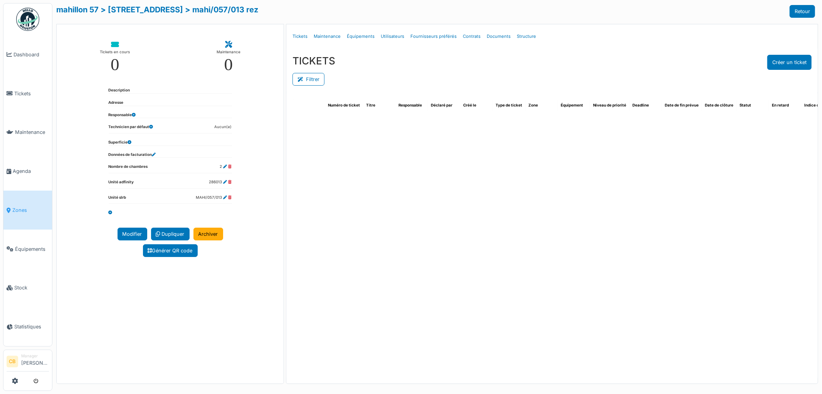
select select "***"
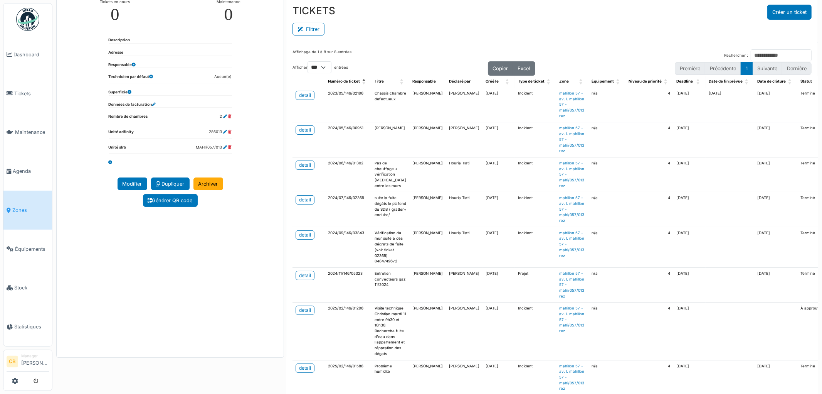
scroll to position [82, 0]
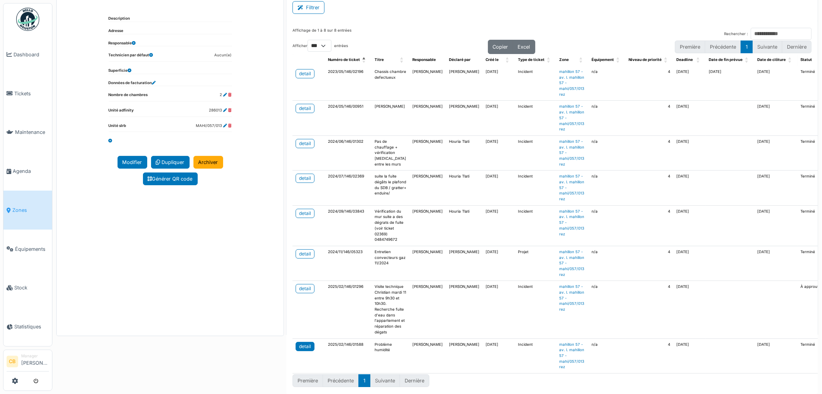
click at [302, 343] on div "detail" at bounding box center [305, 346] width 12 height 7
click at [305, 285] on div "detail" at bounding box center [305, 288] width 12 height 7
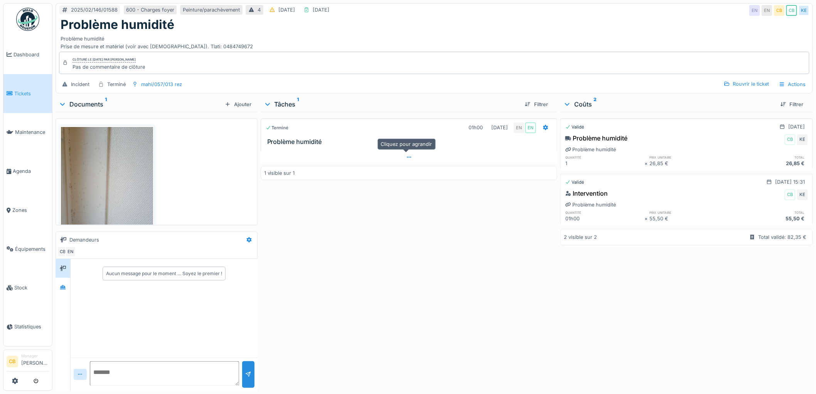
click at [406, 156] on icon at bounding box center [409, 157] width 6 height 5
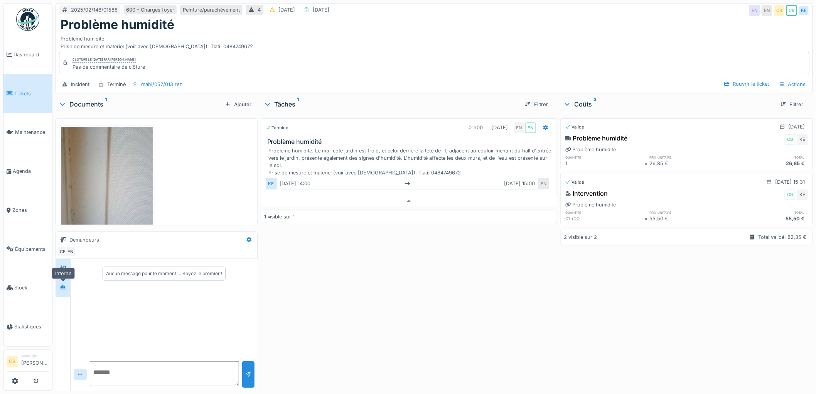
click at [63, 283] on div at bounding box center [63, 286] width 6 height 7
click at [61, 266] on icon at bounding box center [63, 268] width 6 height 5
click at [122, 187] on img at bounding box center [107, 188] width 92 height 123
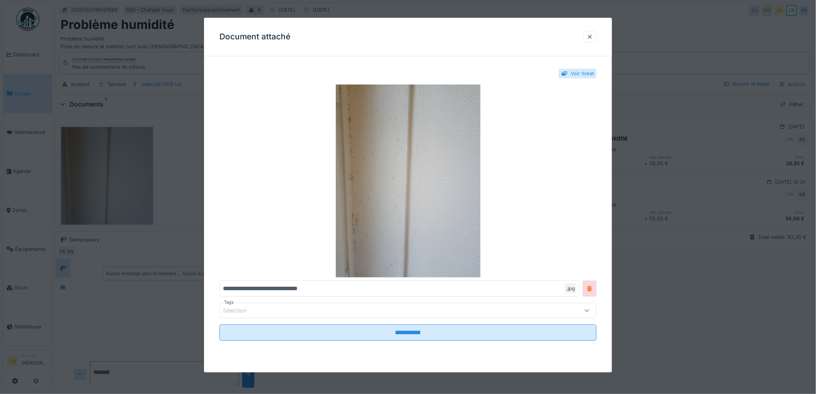
click at [122, 187] on div at bounding box center [408, 197] width 816 height 394
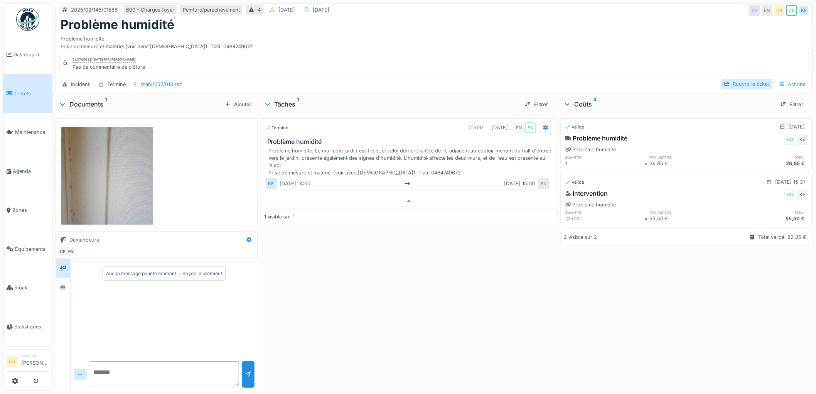
click at [750, 79] on div "Rouvrir le ticket" at bounding box center [746, 84] width 52 height 10
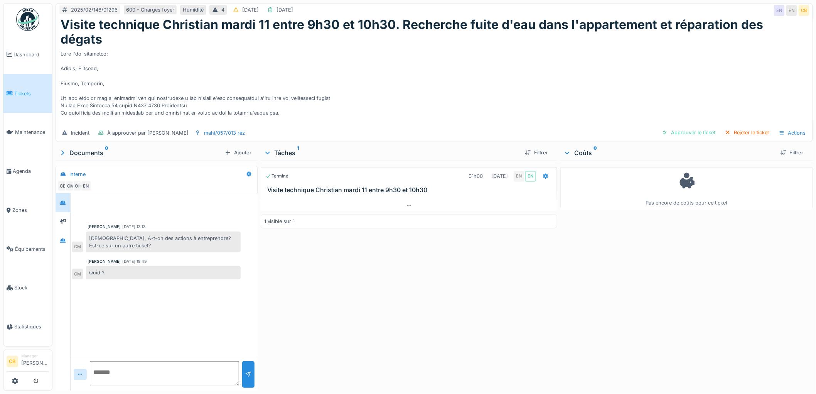
click at [101, 369] on textarea at bounding box center [164, 373] width 149 height 25
paste textarea "**********"
type textarea "**********"
click at [244, 368] on div at bounding box center [248, 374] width 12 height 27
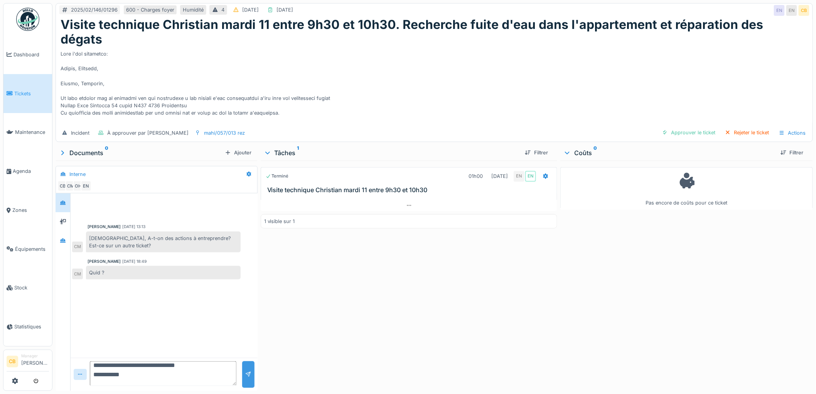
scroll to position [0, 0]
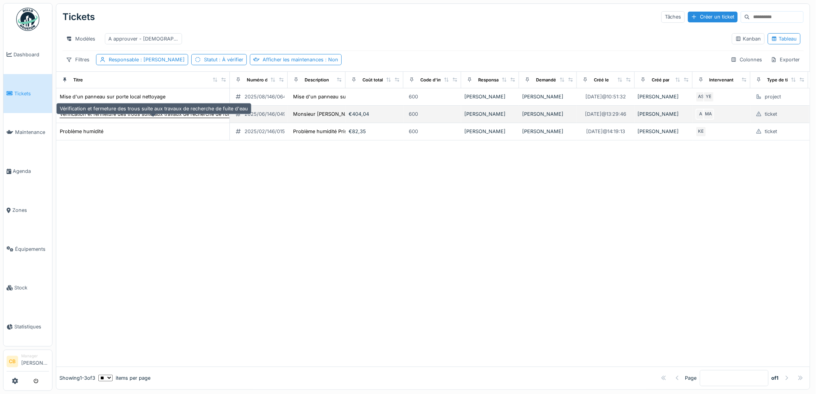
click at [103, 118] on div "Vérification et fermeture des trous suite aux travaux de recherche de fuite d'e…" at bounding box center [154, 113] width 188 height 7
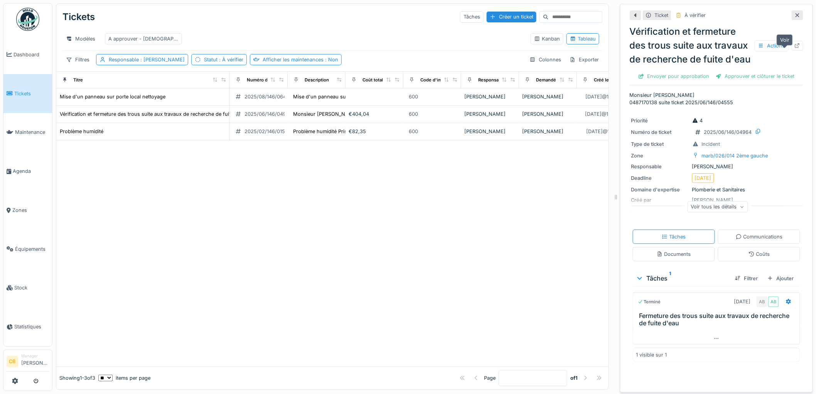
click at [794, 48] on icon at bounding box center [797, 45] width 6 height 5
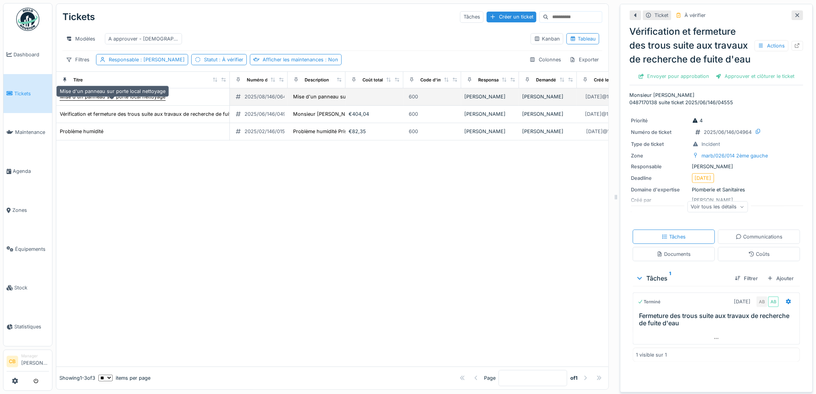
click at [160, 100] on div "Mise d'un panneau sur porte local nettoyage" at bounding box center [113, 96] width 106 height 7
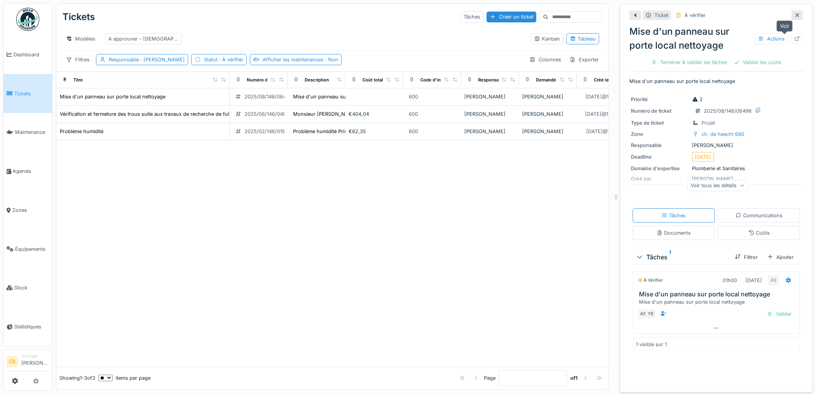
click at [794, 37] on icon at bounding box center [797, 38] width 6 height 5
click at [102, 135] on div "Problème humidité" at bounding box center [82, 131] width 44 height 7
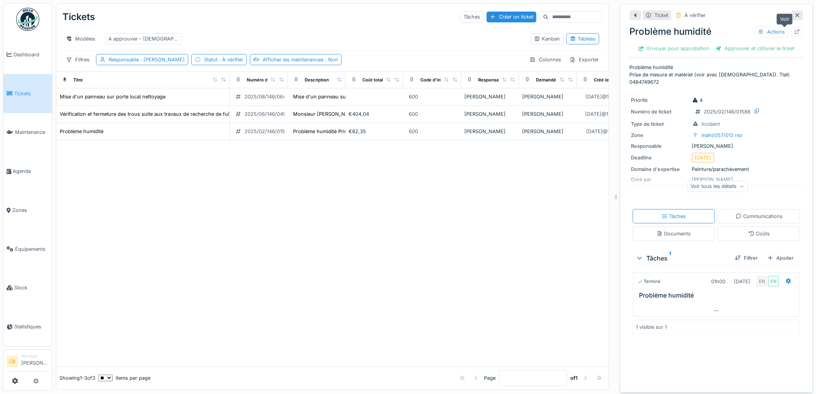
click at [794, 30] on icon at bounding box center [797, 31] width 6 height 5
click at [23, 15] on img at bounding box center [27, 19] width 23 height 23
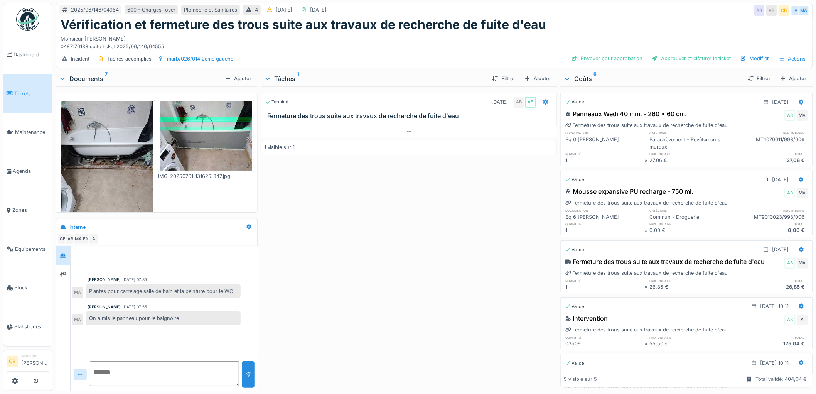
click at [95, 369] on textarea at bounding box center [164, 373] width 149 height 25
type textarea "*"
click at [122, 372] on textarea "*****" at bounding box center [164, 373] width 149 height 25
type textarea "**********"
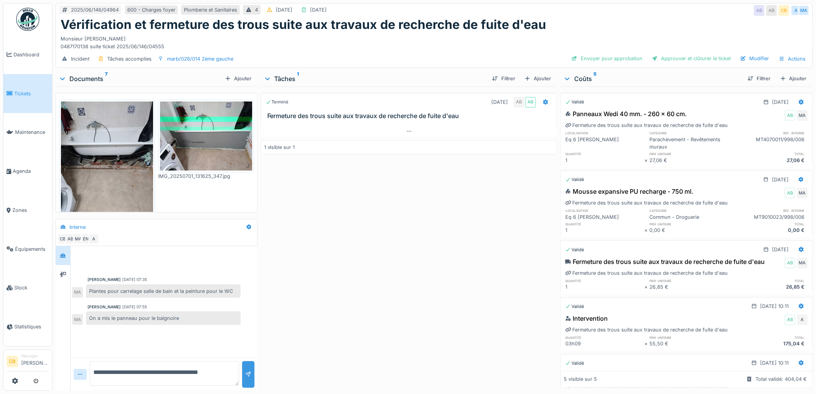
click at [245, 371] on div at bounding box center [248, 373] width 6 height 7
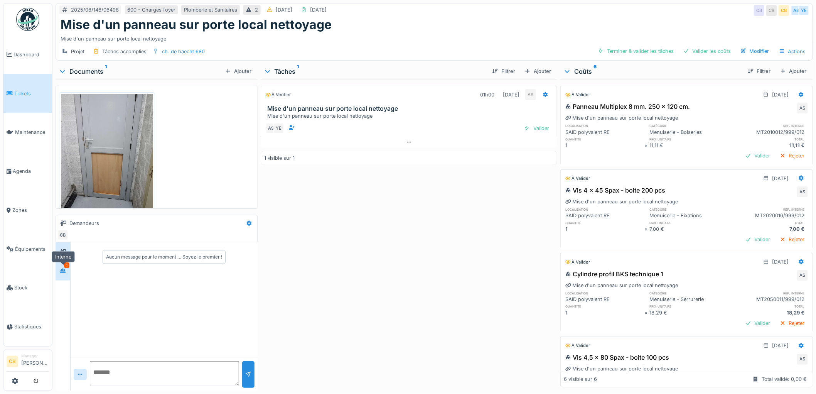
click at [67, 273] on div at bounding box center [63, 271] width 12 height 10
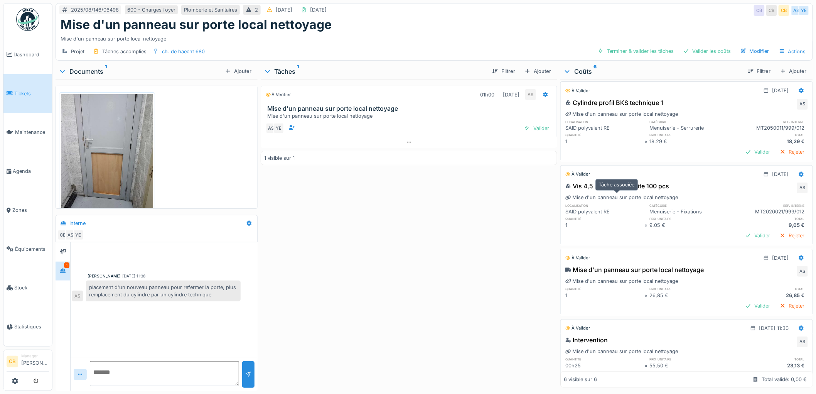
scroll to position [204, 0]
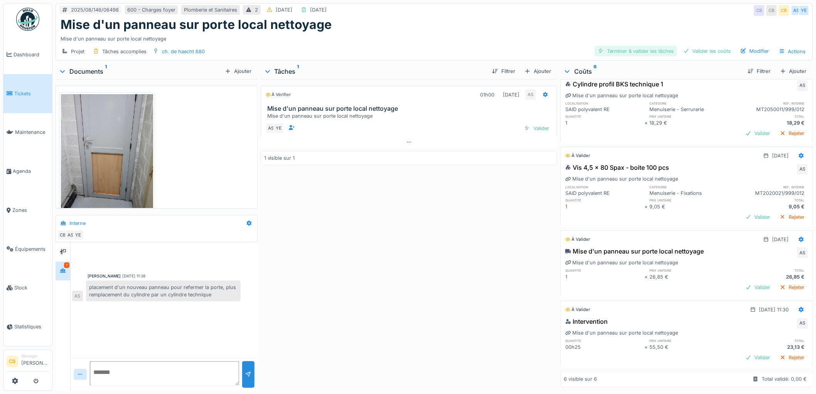
click at [628, 52] on div "Terminer & valider les tâches" at bounding box center [635, 51] width 82 height 10
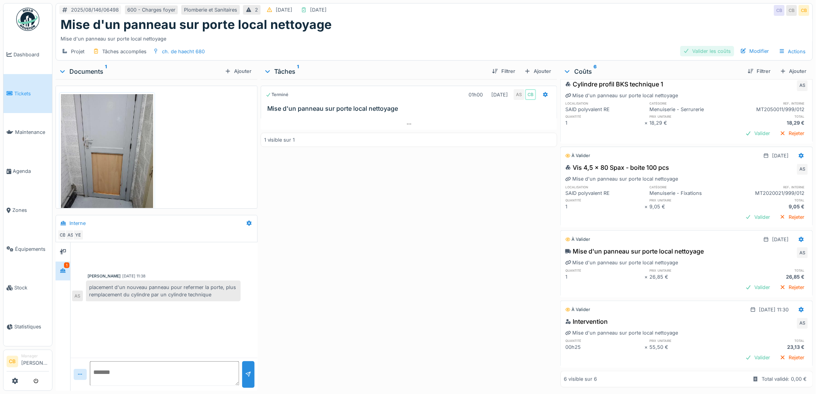
drag, startPoint x: 688, startPoint y: 51, endPoint x: 681, endPoint y: 52, distance: 6.7
click at [688, 51] on div "Valider les coûts" at bounding box center [707, 51] width 54 height 10
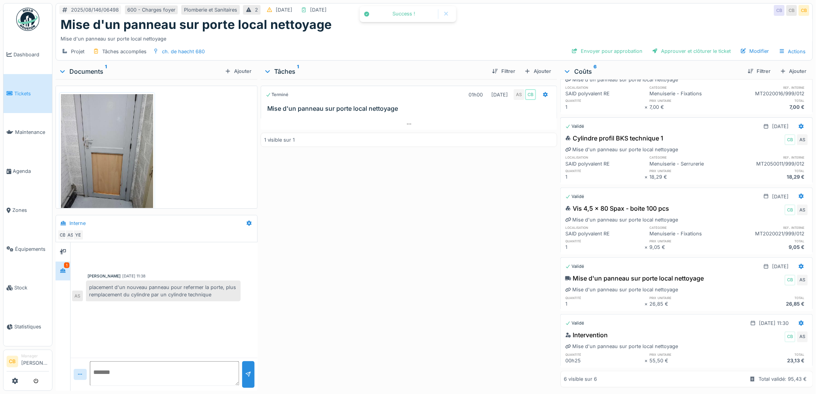
scroll to position [123, 0]
click at [594, 52] on div "Envoyer pour approbation" at bounding box center [606, 51] width 77 height 10
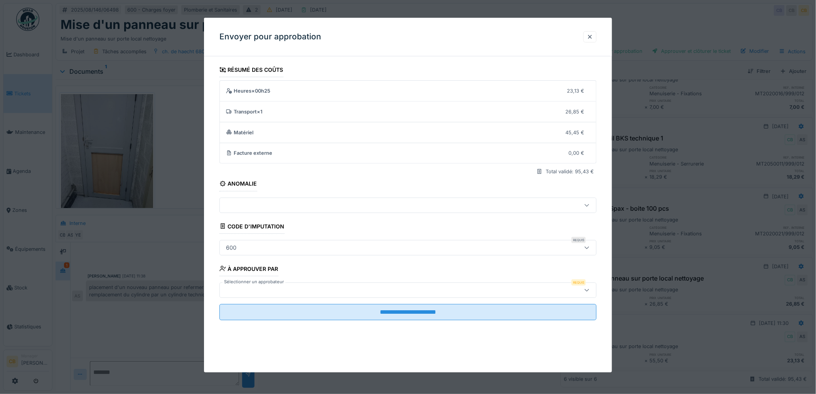
click at [257, 290] on div at bounding box center [386, 290] width 327 height 8
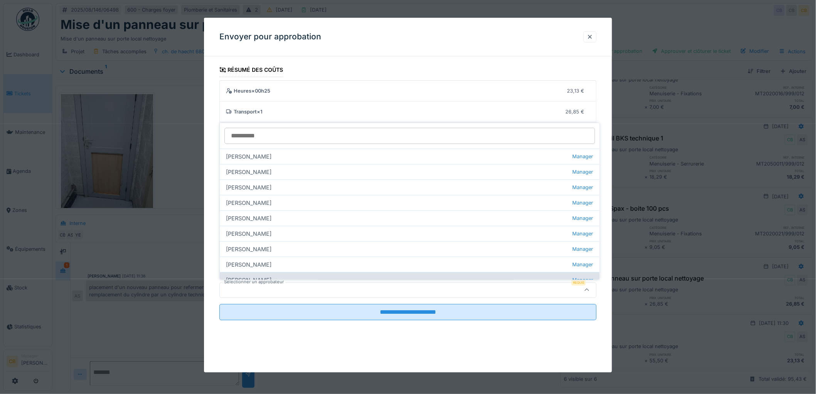
click at [256, 274] on div "Christian Bassette Manager" at bounding box center [410, 279] width 380 height 15
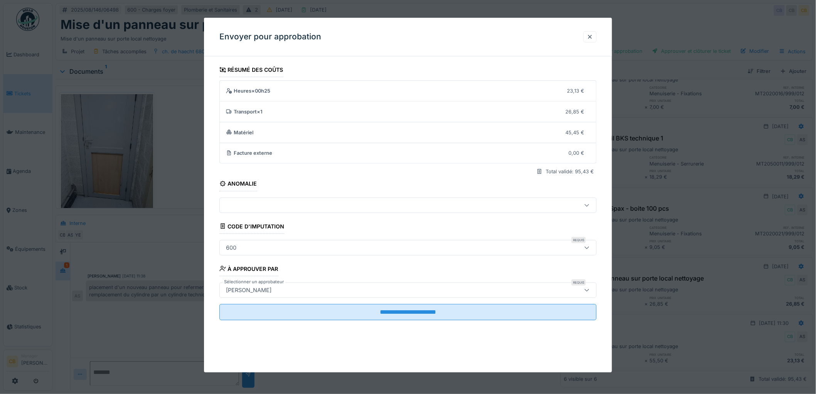
type input "****"
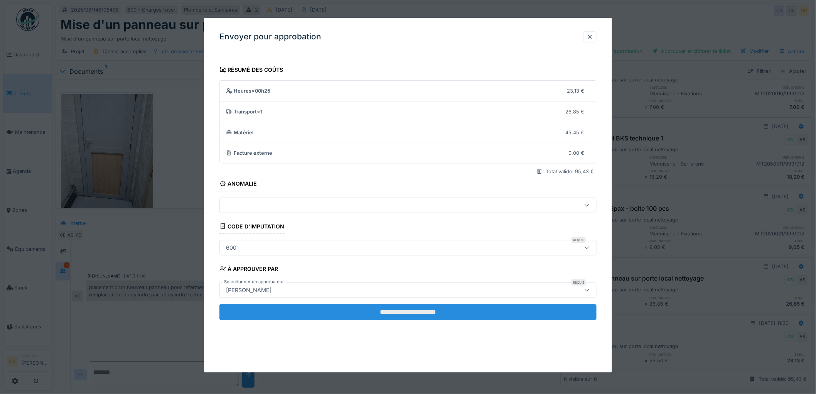
click at [416, 311] on input "**********" at bounding box center [407, 312] width 377 height 16
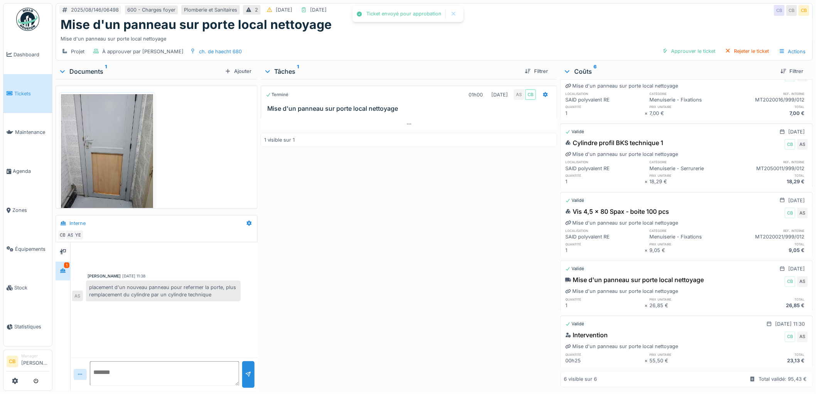
scroll to position [114, 0]
click at [675, 52] on div "Approuver le ticket" at bounding box center [689, 51] width 60 height 10
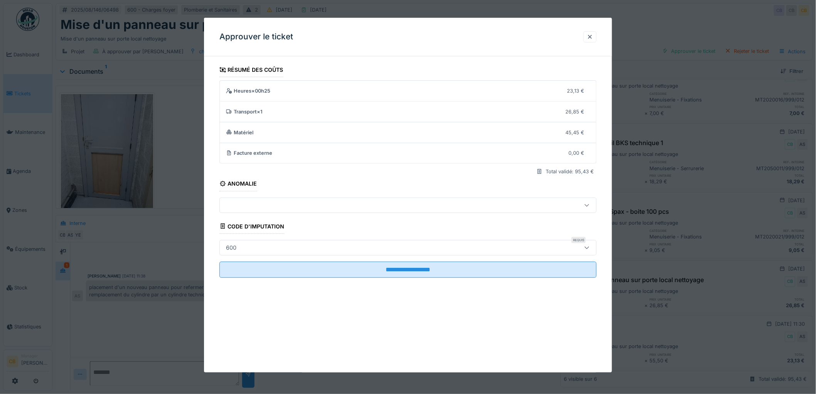
scroll to position [6, 0]
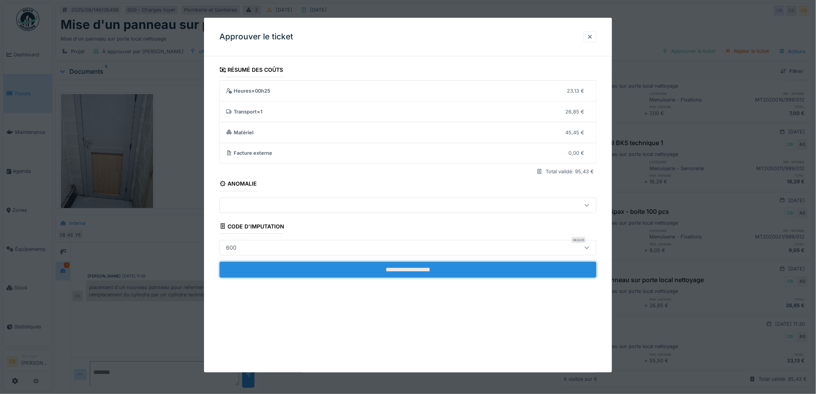
click at [390, 266] on input "**********" at bounding box center [407, 269] width 377 height 16
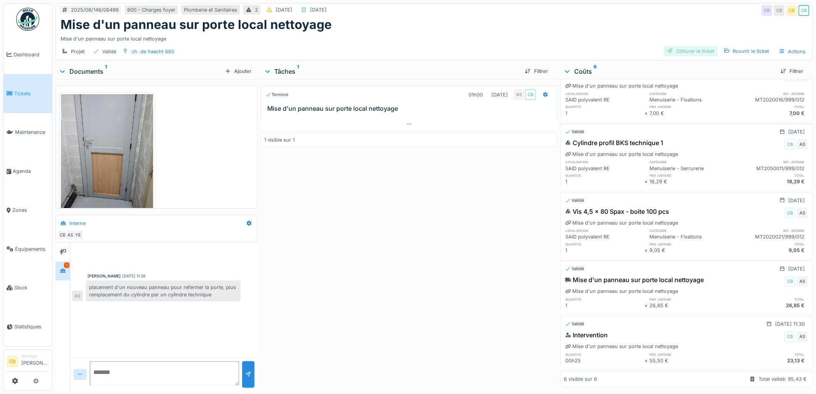
click at [697, 46] on div "Clôturer le ticket" at bounding box center [691, 51] width 54 height 10
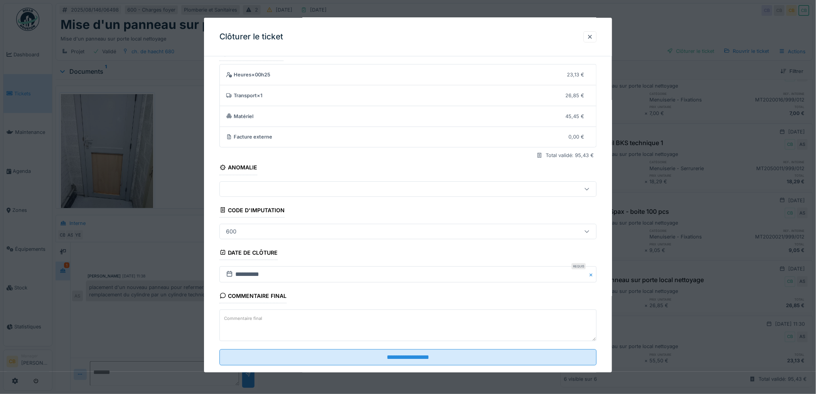
scroll to position [32, 0]
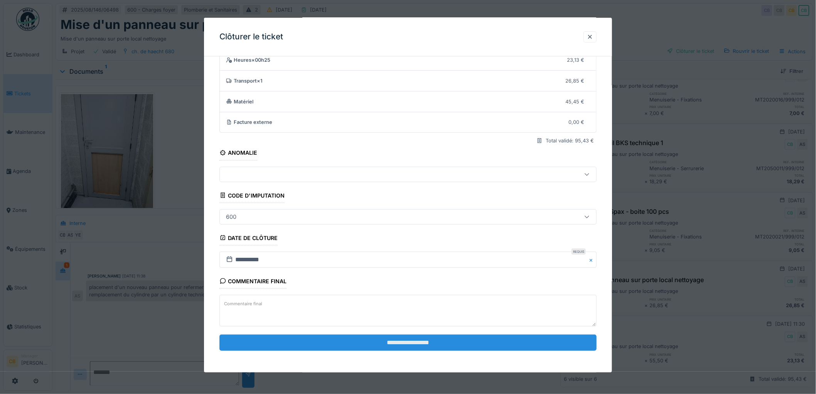
click at [386, 344] on input "**********" at bounding box center [407, 342] width 377 height 16
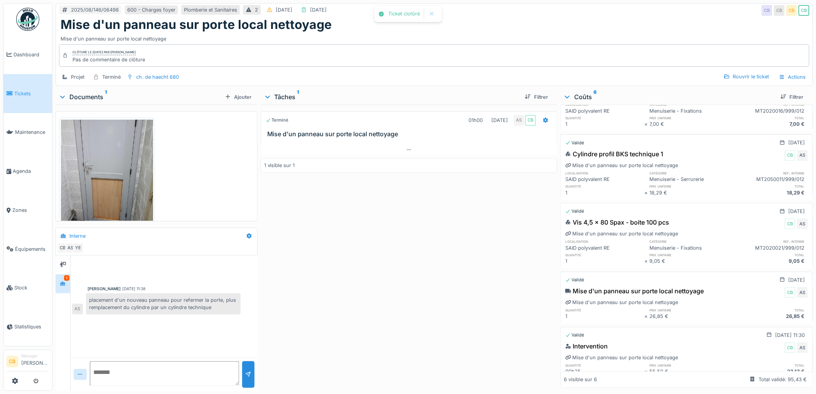
scroll to position [140, 0]
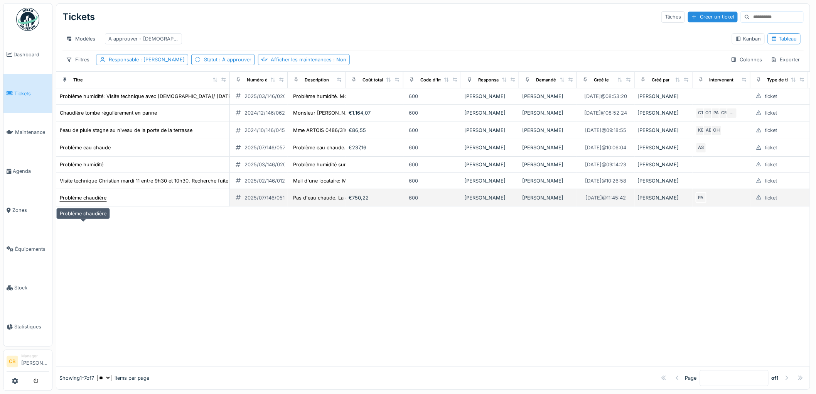
click at [100, 201] on div "Problème chaudière" at bounding box center [83, 197] width 47 height 7
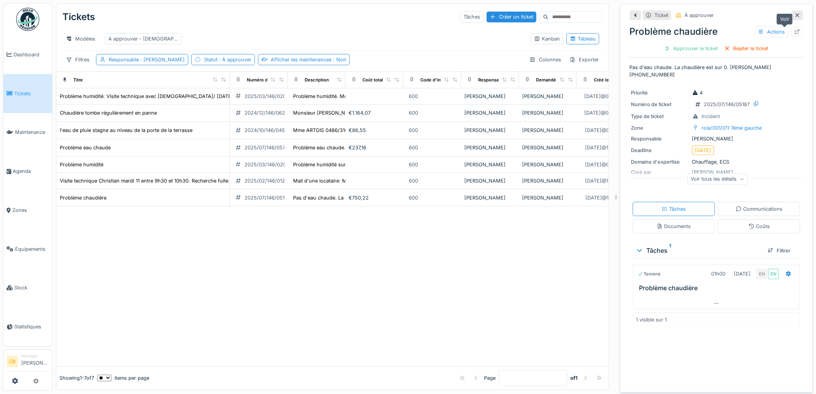
click at [794, 31] on icon at bounding box center [797, 31] width 6 height 5
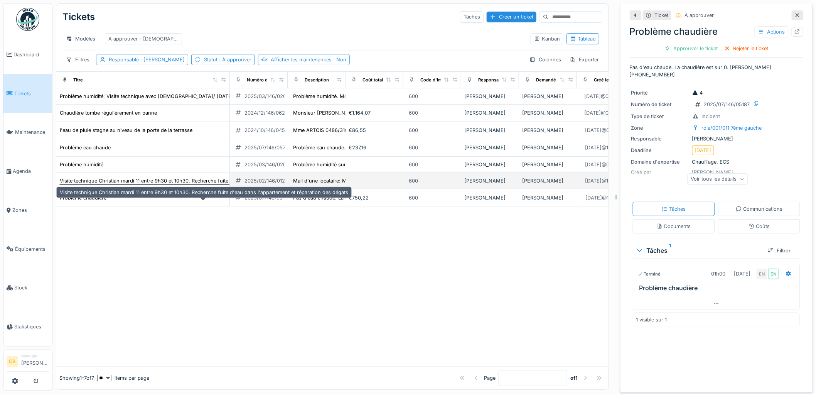
click at [86, 184] on div "Visite technique Christian mardi 11 entre 9h30 et 10h30. Recherche fuite d'eau …" at bounding box center [204, 180] width 288 height 7
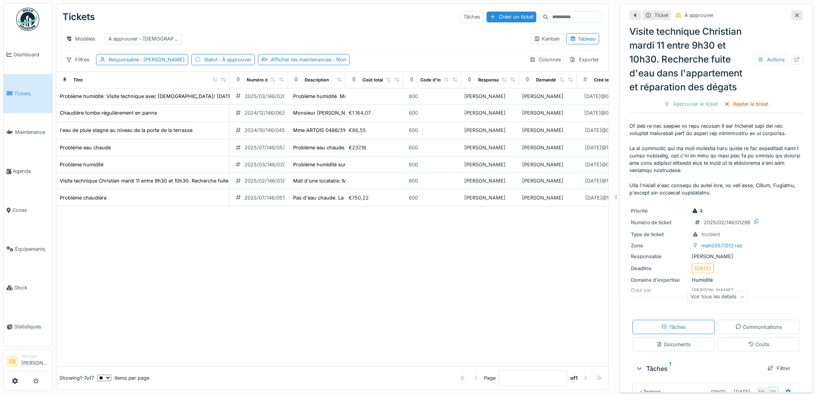
scroll to position [43, 0]
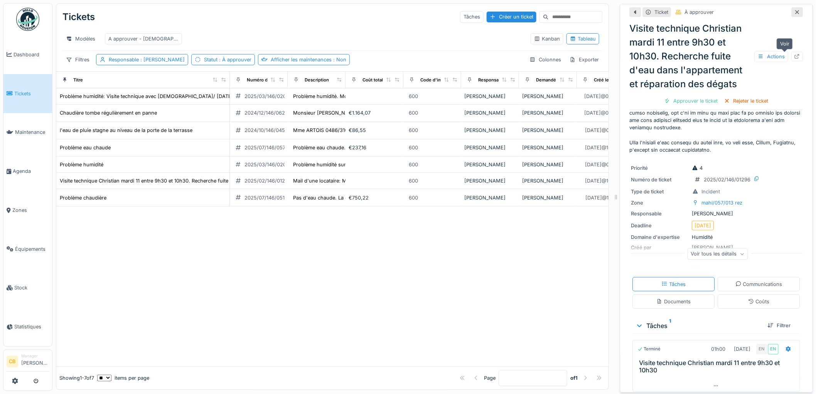
click at [794, 56] on icon at bounding box center [797, 56] width 6 height 5
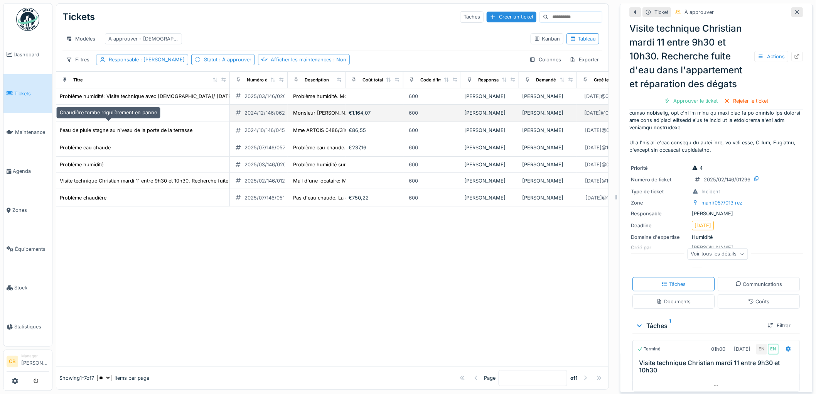
click at [128, 116] on div "Chaudière tombe régulièrement en panne" at bounding box center [108, 112] width 97 height 7
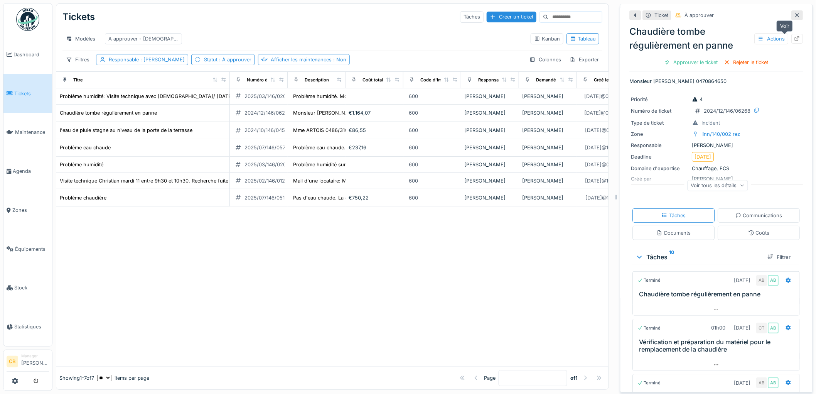
click at [795, 40] on icon at bounding box center [797, 38] width 5 height 5
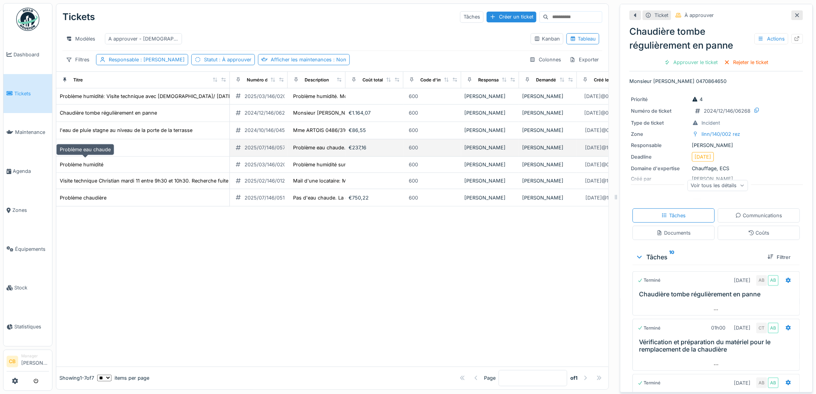
click at [109, 151] on div "Problème eau chaude" at bounding box center [85, 147] width 51 height 7
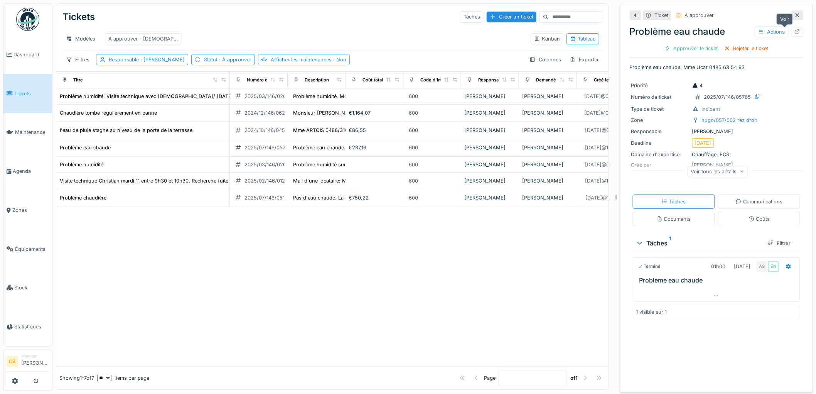
click at [794, 32] on icon at bounding box center [797, 31] width 6 height 5
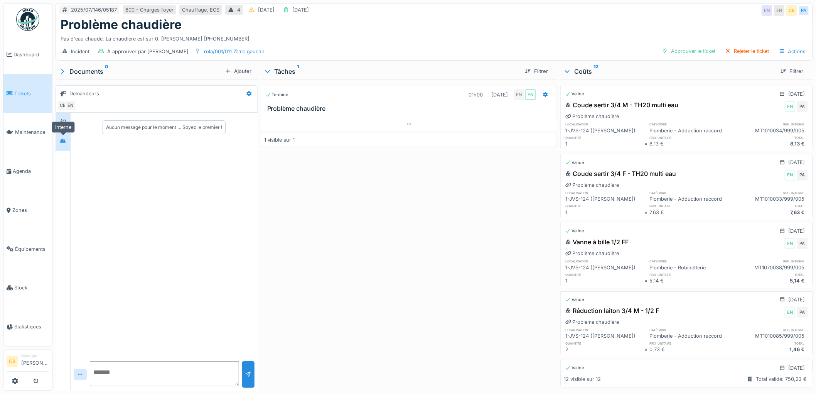
click at [60, 142] on div at bounding box center [63, 141] width 12 height 10
click at [64, 126] on div at bounding box center [63, 122] width 12 height 10
click at [67, 142] on div at bounding box center [63, 141] width 12 height 10
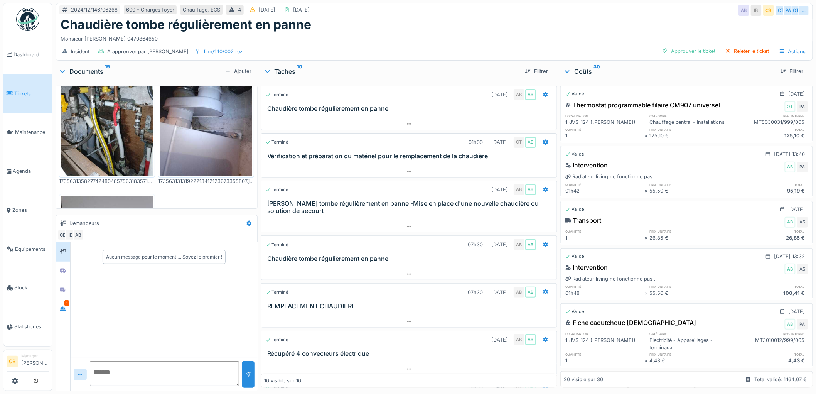
scroll to position [1104, 0]
